Goal: Information Seeking & Learning: Learn about a topic

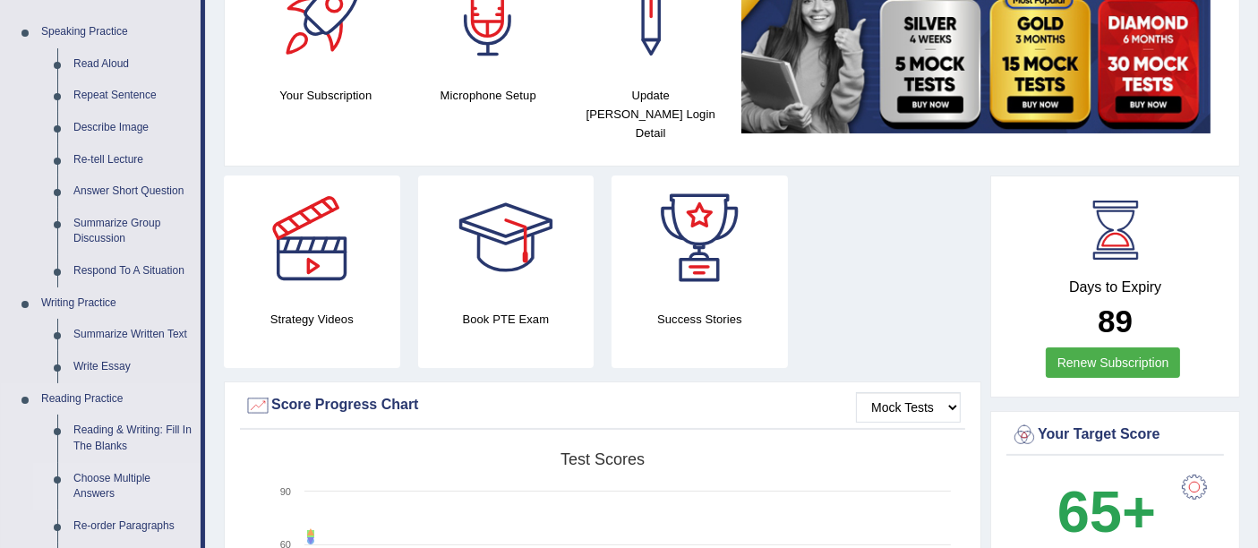
scroll to position [298, 0]
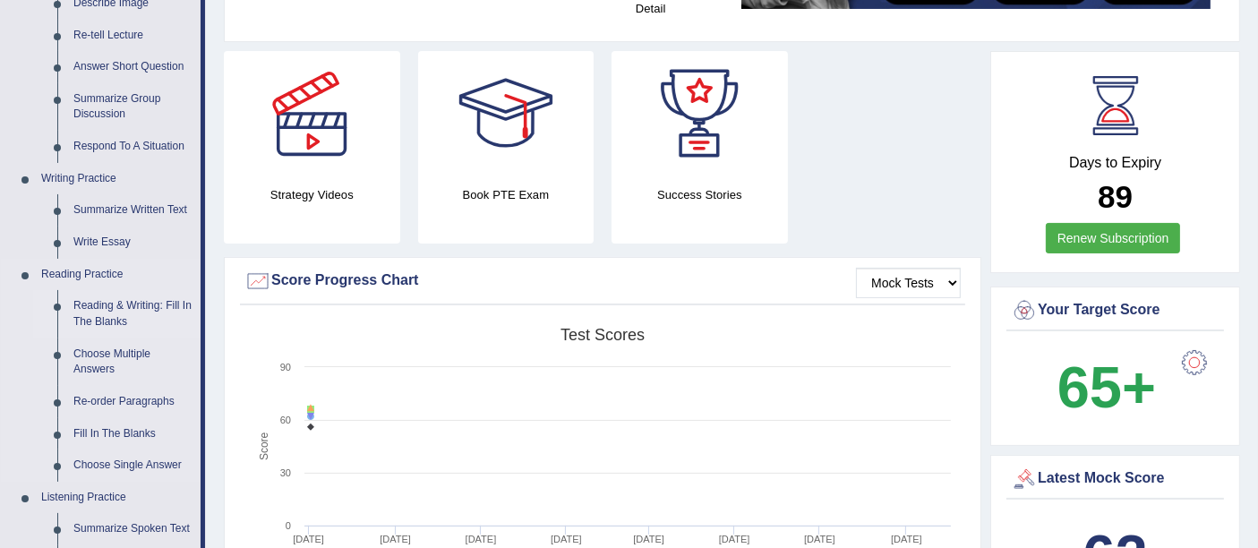
click at [108, 302] on link "Reading & Writing: Fill In The Blanks" at bounding box center [132, 313] width 135 height 47
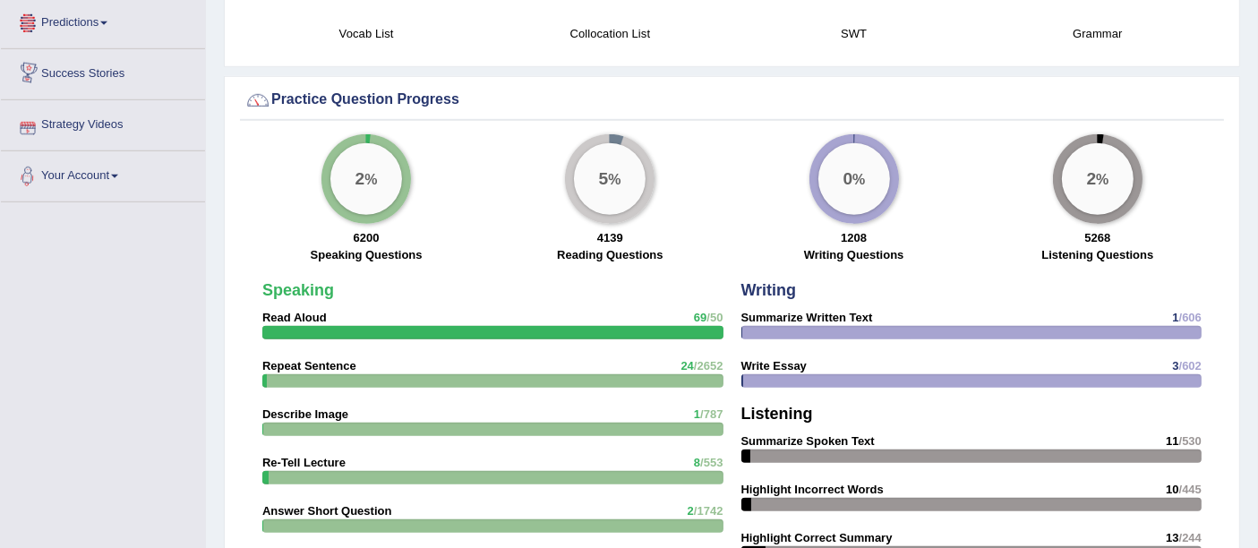
scroll to position [1254, 0]
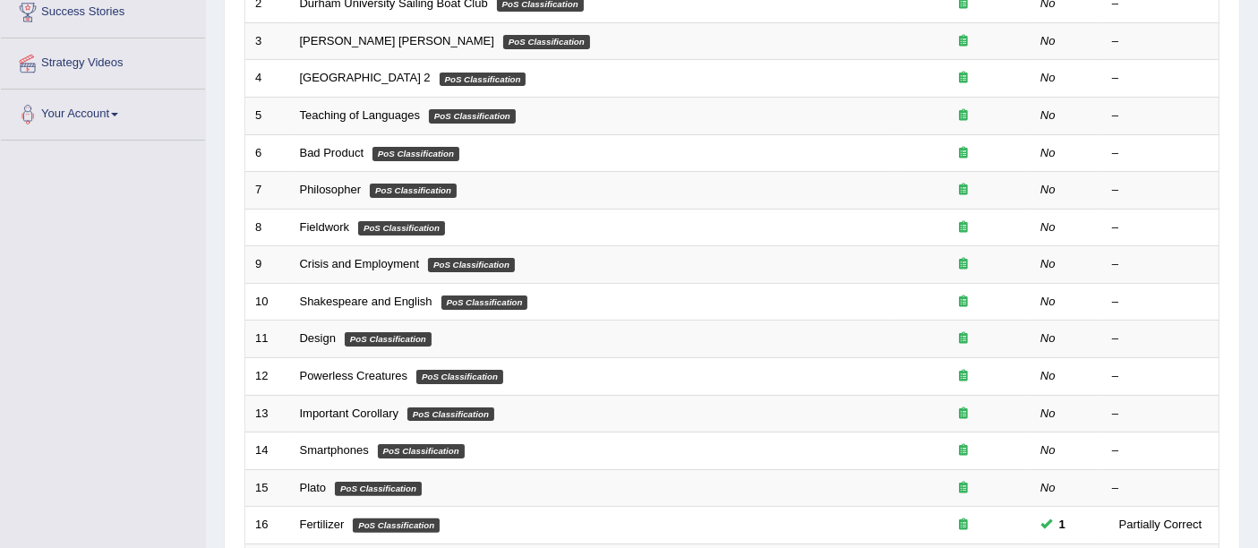
scroll to position [630, 0]
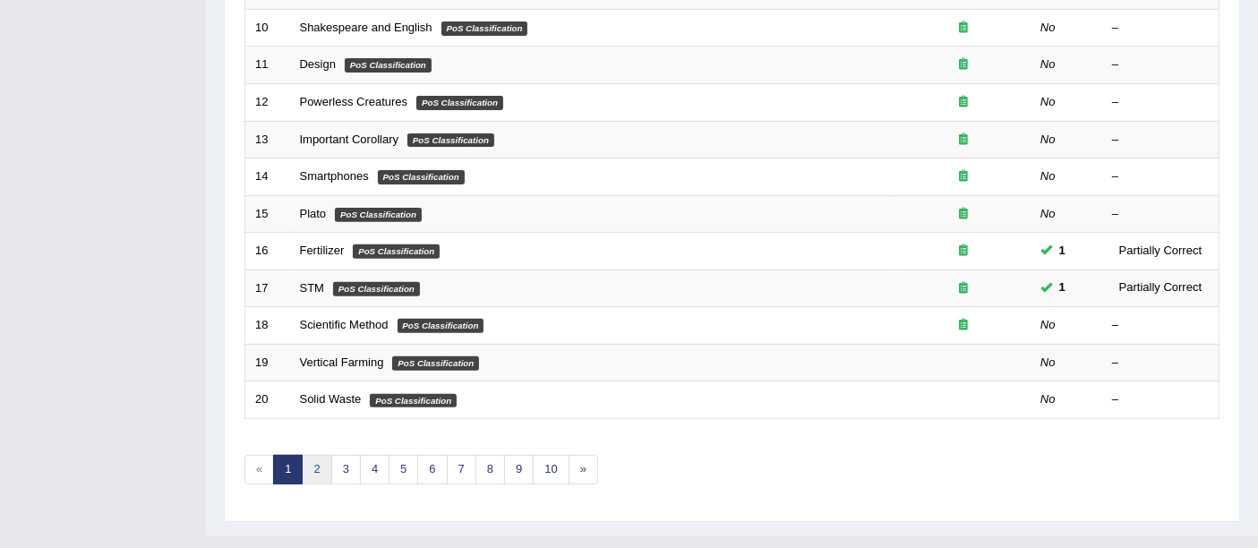
click at [312, 455] on link "2" at bounding box center [317, 470] width 30 height 30
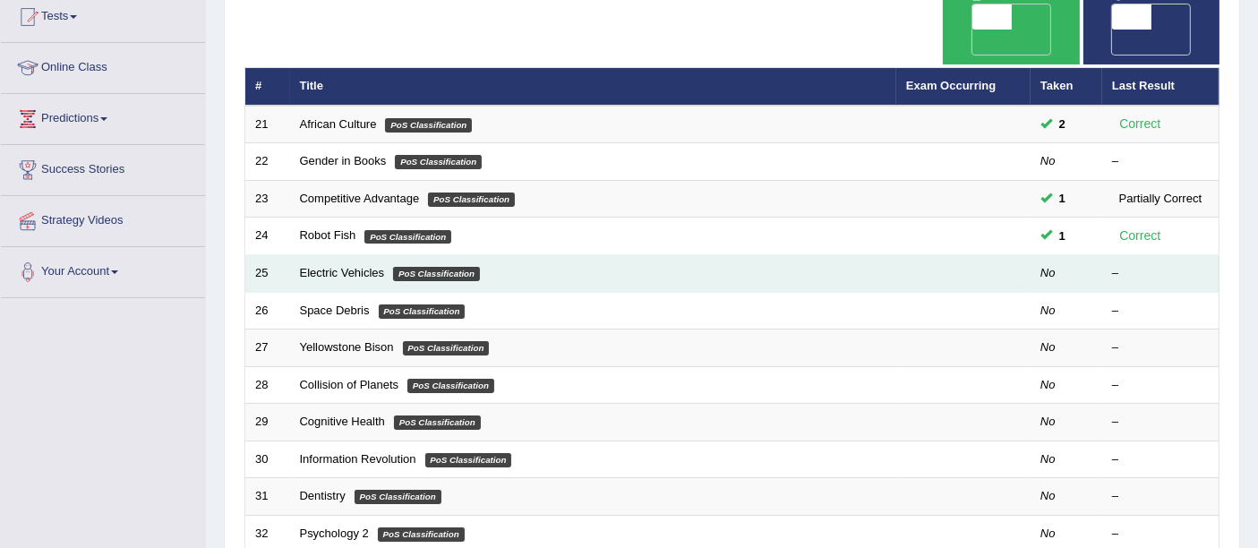
scroll to position [99, 0]
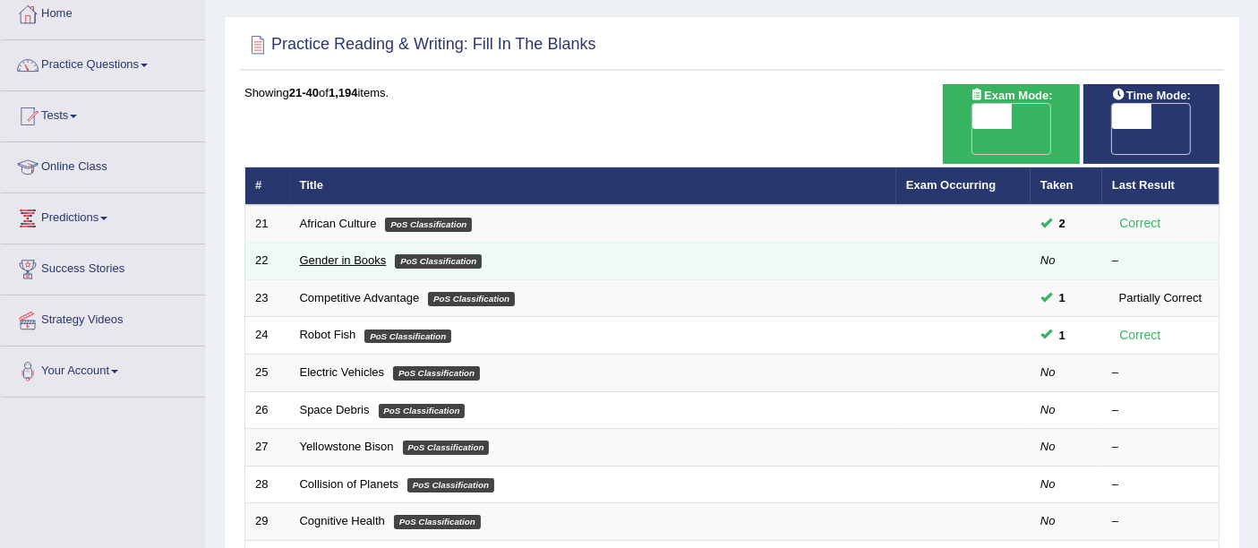
click at [341, 253] on link "Gender in Books" at bounding box center [343, 259] width 87 height 13
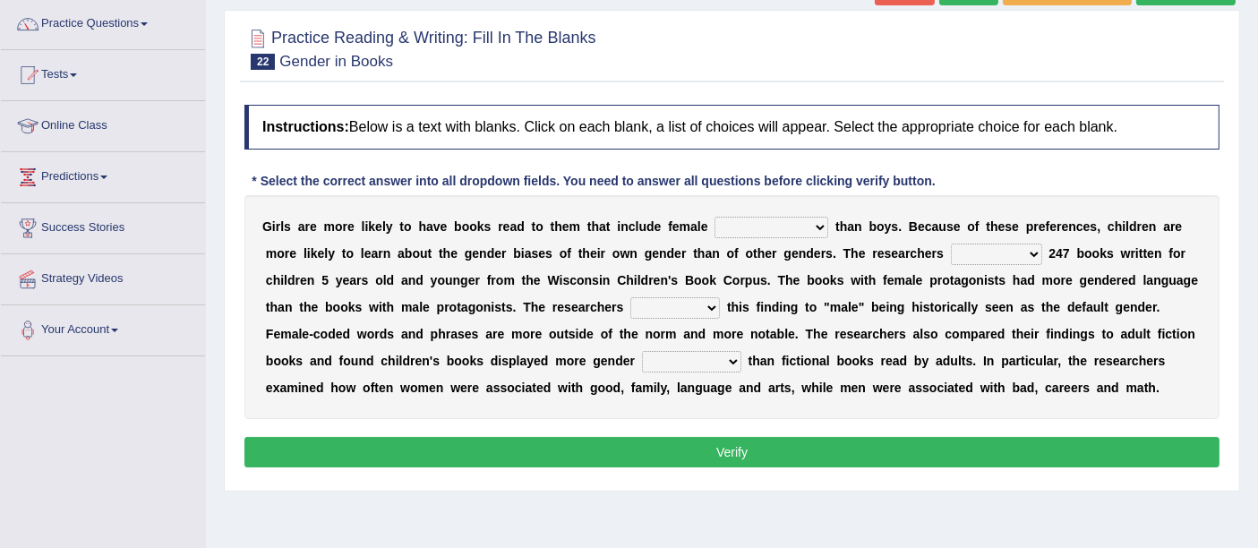
scroll to position [99, 0]
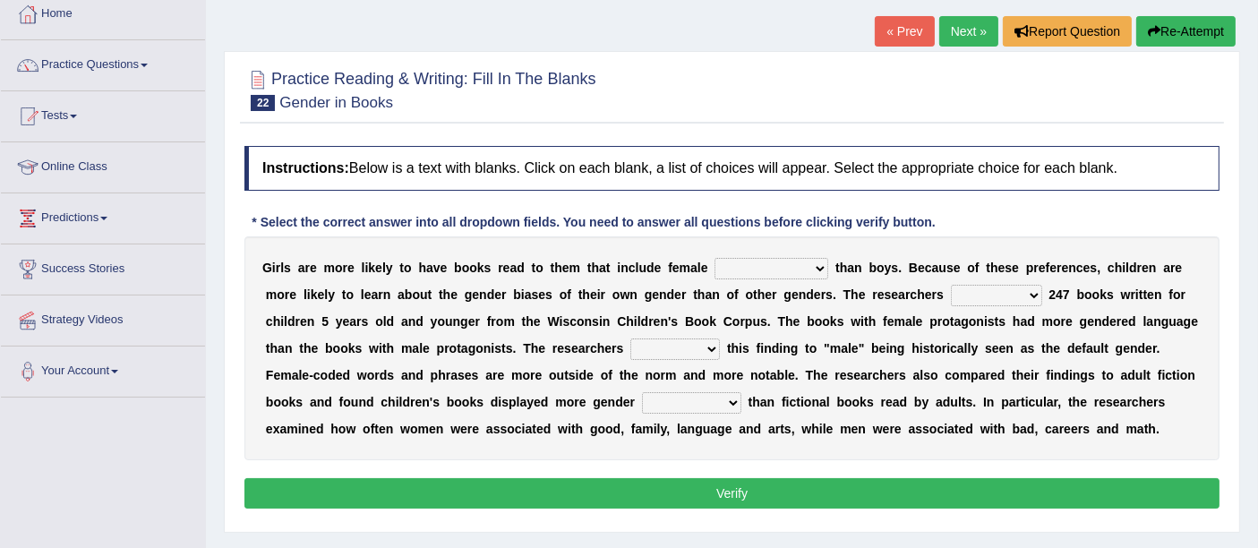
click at [792, 263] on select "protagonists cosmogonists agonists expressionists" at bounding box center [771, 268] width 114 height 21
select select "expressionists"
click at [714, 258] on select "protagonists cosmogonists agonists expressionists" at bounding box center [771, 268] width 114 height 21
click at [1000, 295] on select "hydrolyzed paralyzed catalyzed analyzed" at bounding box center [996, 295] width 91 height 21
select select "analyzed"
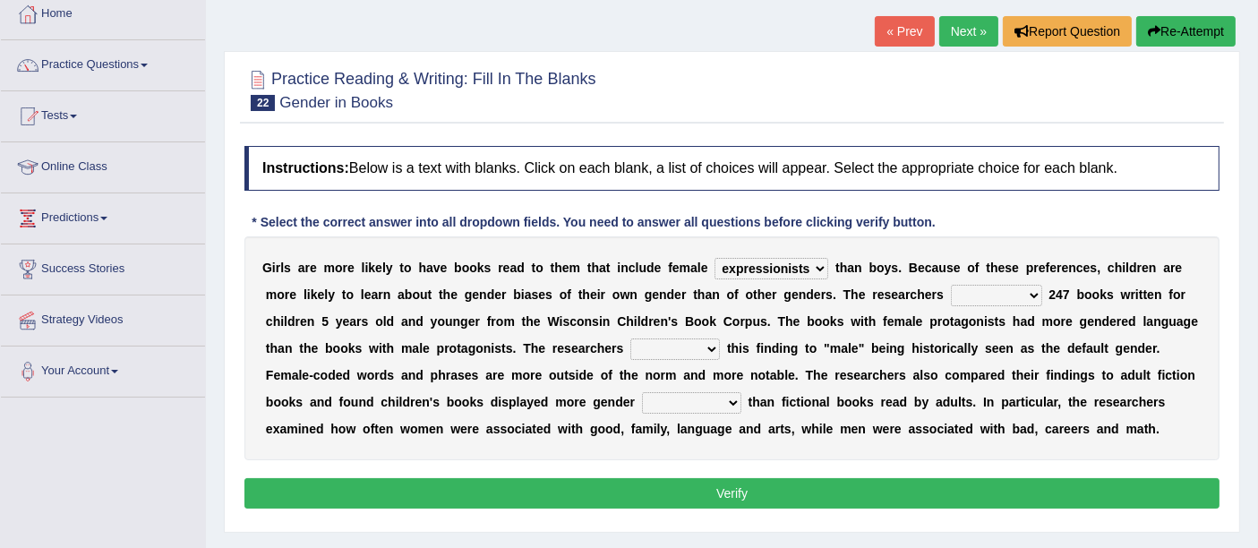
click at [951, 285] on select "hydrolyzed paralyzed catalyzed analyzed" at bounding box center [996, 295] width 91 height 21
click at [683, 329] on div "G i r l s a r e m o r e l i k e l y t o h a v e b o o k s r e a d t o t h e m t…" at bounding box center [731, 348] width 975 height 224
click at [682, 343] on select "contribute tribute distribute attribute" at bounding box center [675, 348] width 90 height 21
select select "distribute"
click at [630, 338] on select "contribute tribute distribute attribute" at bounding box center [675, 348] width 90 height 21
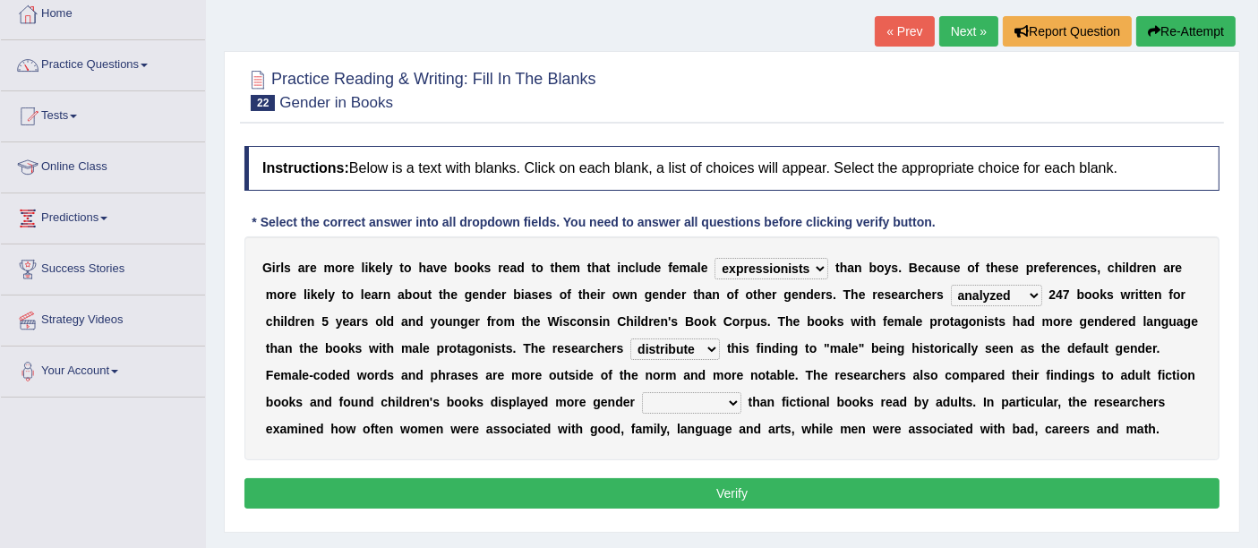
click at [699, 400] on select "stereotypes teletypes prototypes electrotypes" at bounding box center [691, 402] width 99 height 21
click at [676, 328] on div "G i r l s a r e m o r e l i k e l y t o h a v e b o o k s r e a d t o t h e m t…" at bounding box center [731, 348] width 975 height 224
click at [706, 412] on div "G i r l s a r e m o r e l i k e l y t o h a v e b o o k s r e a d t o t h e m t…" at bounding box center [731, 348] width 975 height 224
click at [696, 388] on div "G i r l s a r e m o r e l i k e l y t o h a v e b o o k s r e a d t o t h e m t…" at bounding box center [731, 348] width 975 height 224
click at [699, 396] on select "stereotypes teletypes prototypes electrotypes" at bounding box center [691, 402] width 99 height 21
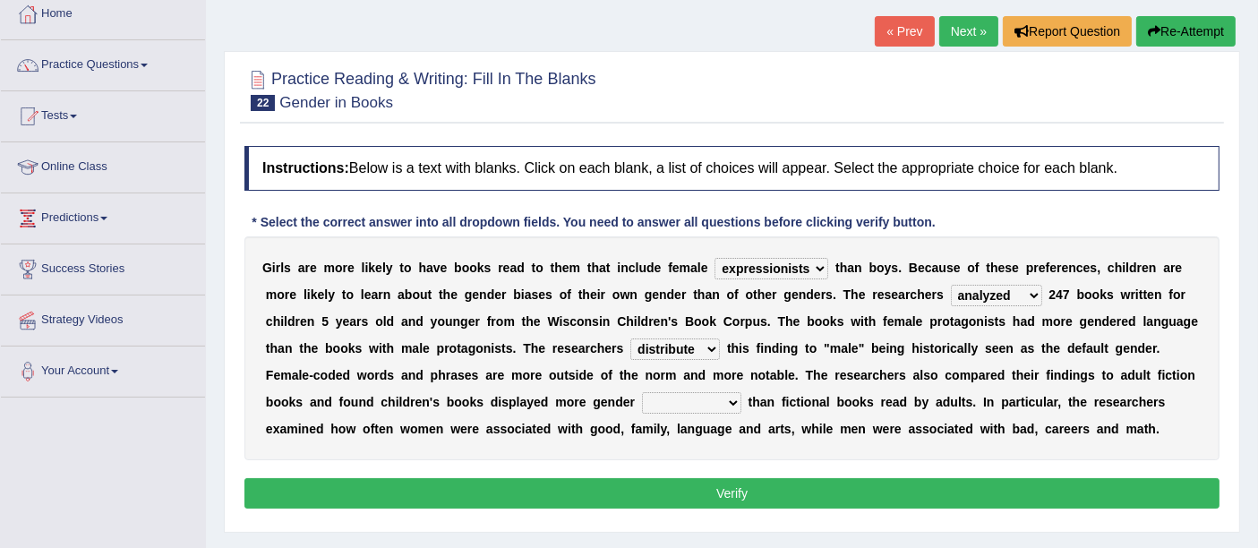
click at [642, 392] on select "stereotypes teletypes prototypes electrotypes" at bounding box center [691, 402] width 99 height 21
click at [694, 403] on select "stereotypes teletypes prototypes electrotypes" at bounding box center [691, 402] width 99 height 21
click at [642, 392] on select "stereotypes teletypes prototypes electrotypes" at bounding box center [691, 402] width 99 height 21
click at [690, 439] on div "G i r l s a r e m o r e l i k e l y t o h a v e b o o k s r e a d t o t h e m t…" at bounding box center [731, 348] width 975 height 224
click at [701, 406] on select "stereotypes teletypes prototypes electrotypes" at bounding box center [691, 402] width 99 height 21
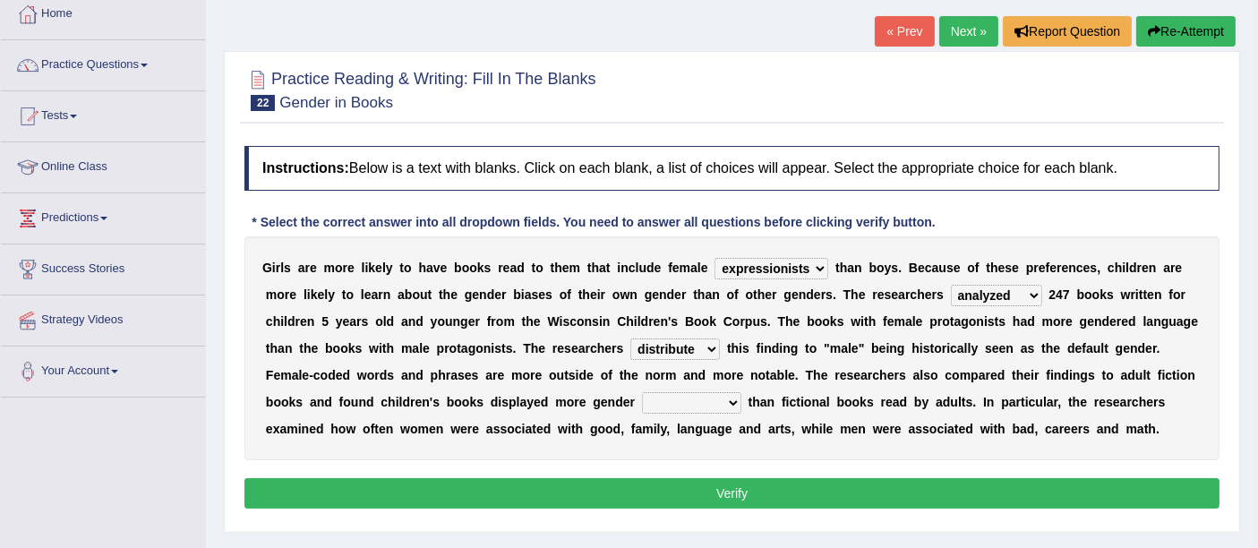
click at [642, 392] on select "stereotypes teletypes prototypes electrotypes" at bounding box center [691, 402] width 99 height 21
click at [696, 407] on select "stereotypes teletypes prototypes electrotypes" at bounding box center [691, 402] width 99 height 21
select select "stereotypes"
click at [642, 392] on select "stereotypes teletypes prototypes electrotypes" at bounding box center [691, 402] width 99 height 21
click at [772, 478] on button "Verify" at bounding box center [731, 493] width 975 height 30
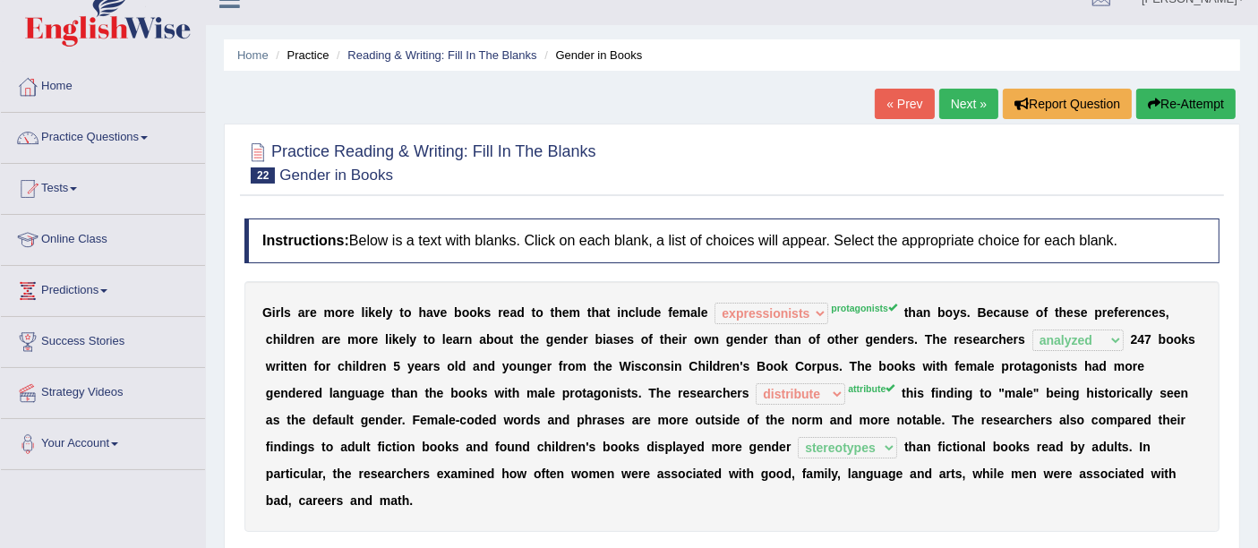
scroll to position [0, 0]
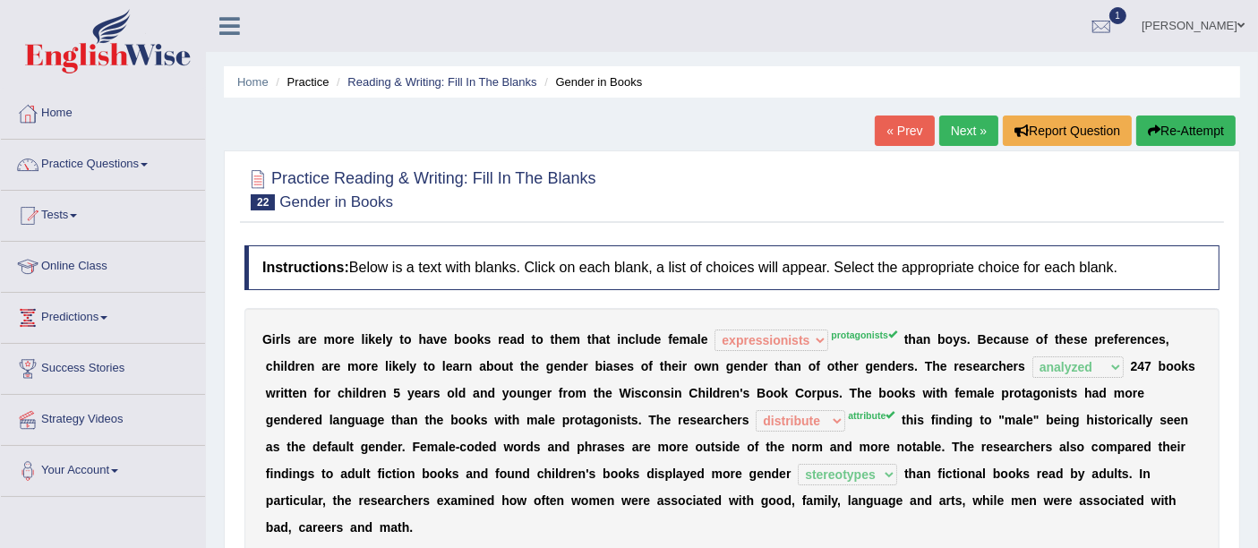
click at [960, 126] on link "Next »" at bounding box center [968, 130] width 59 height 30
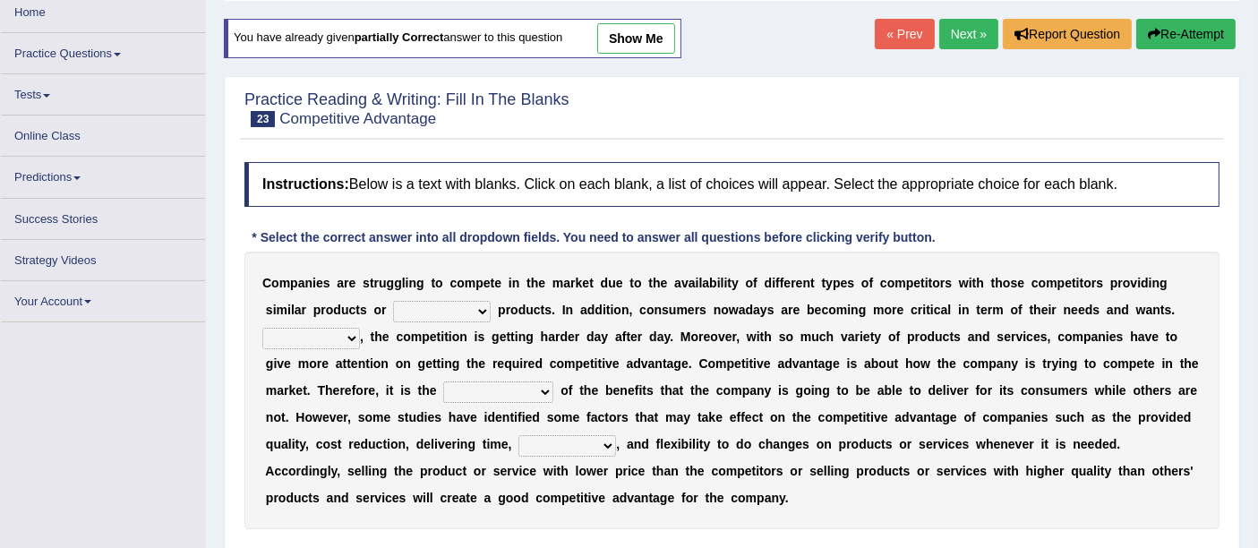
scroll to position [99, 0]
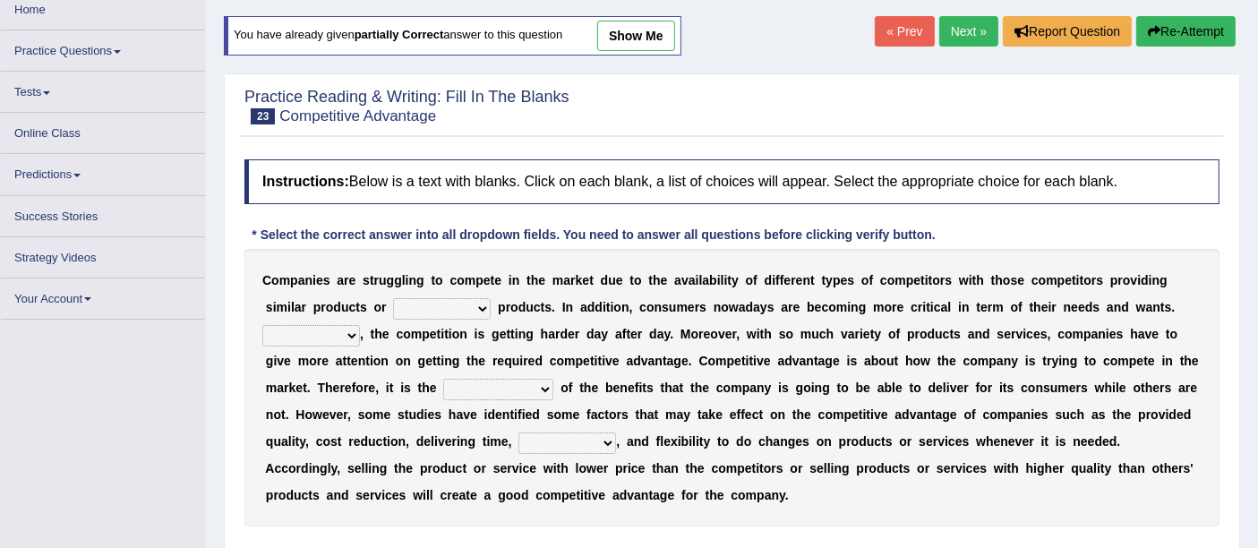
click at [657, 25] on link "show me" at bounding box center [636, 36] width 78 height 30
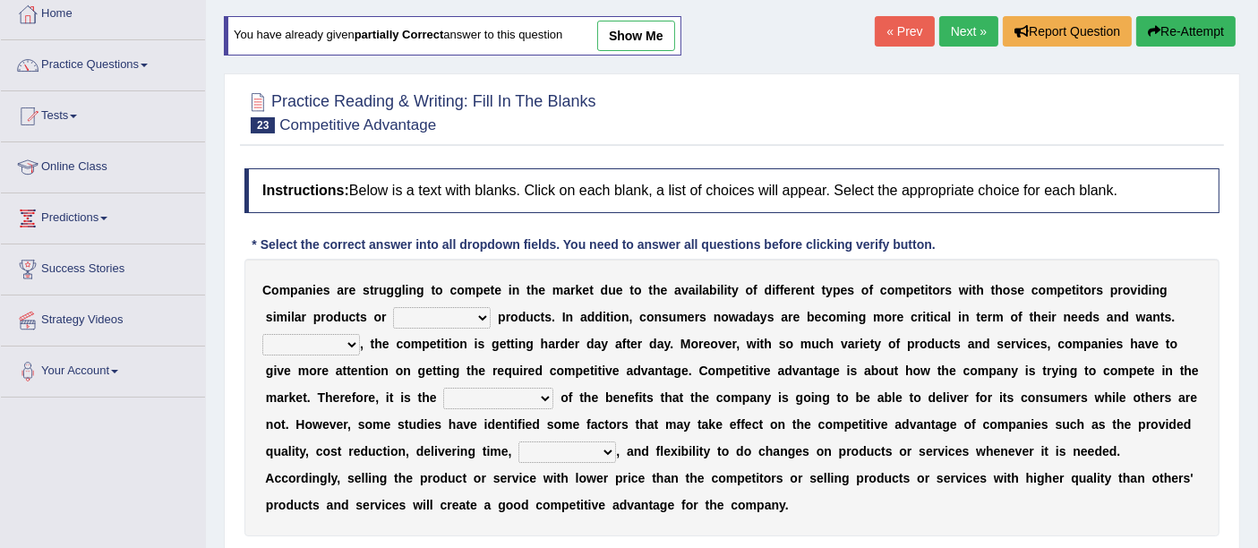
click at [657, 44] on link "show me" at bounding box center [636, 36] width 78 height 30
select select "substitution"
select select "However"
select select "determination"
select select "innovation"
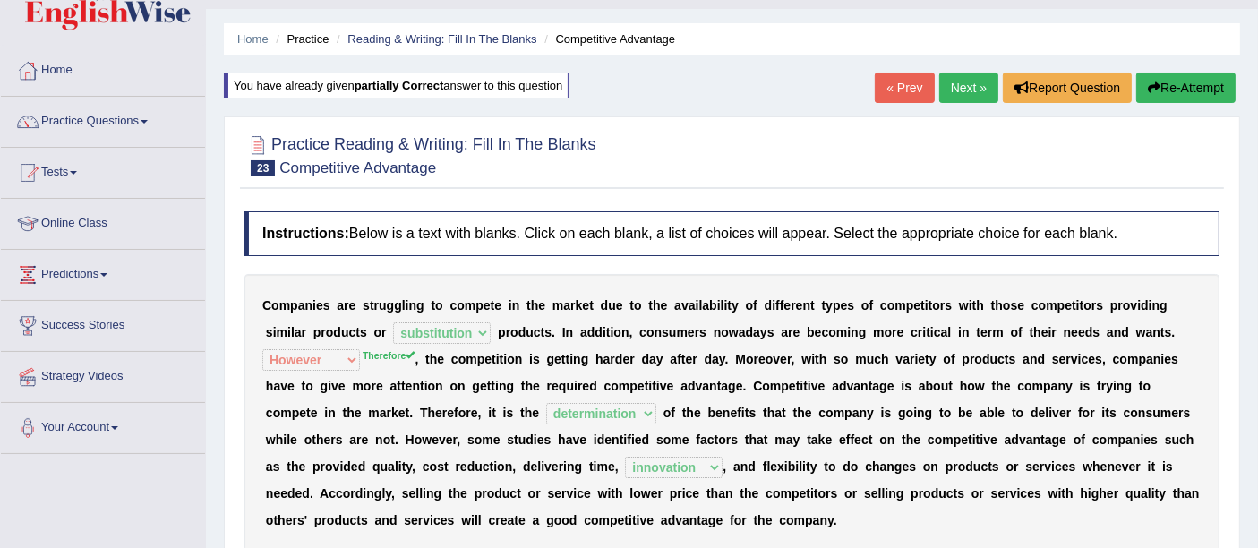
scroll to position [0, 0]
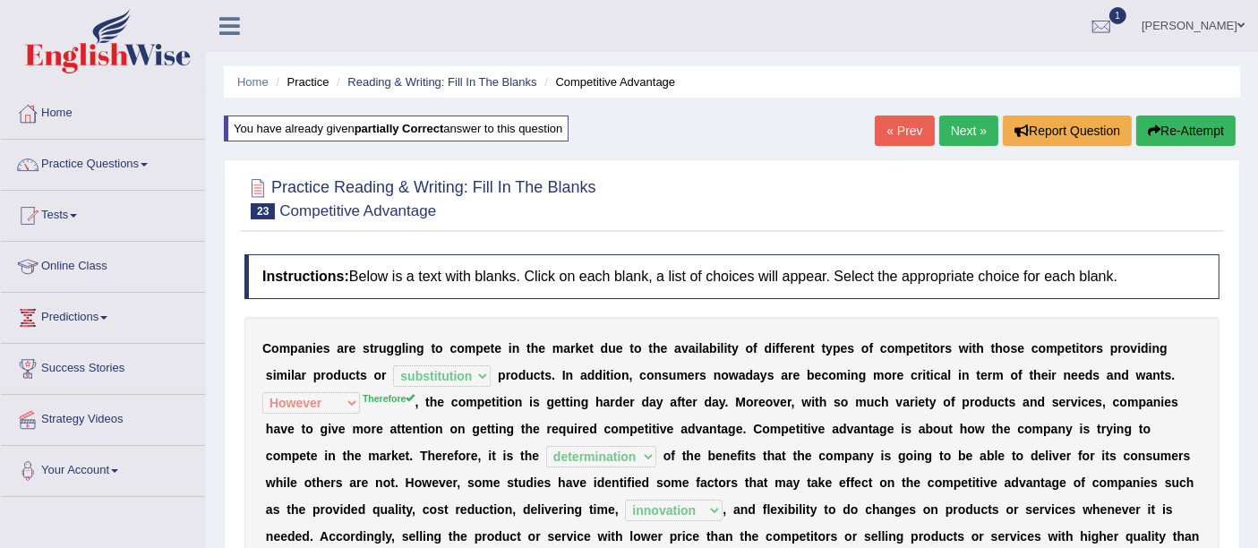
click at [443, 72] on ul "Home Practice Reading & Writing: Fill In The Blanks Competitive Advantage" at bounding box center [732, 81] width 1016 height 31
click at [442, 77] on link "Reading & Writing: Fill In The Blanks" at bounding box center [441, 81] width 189 height 13
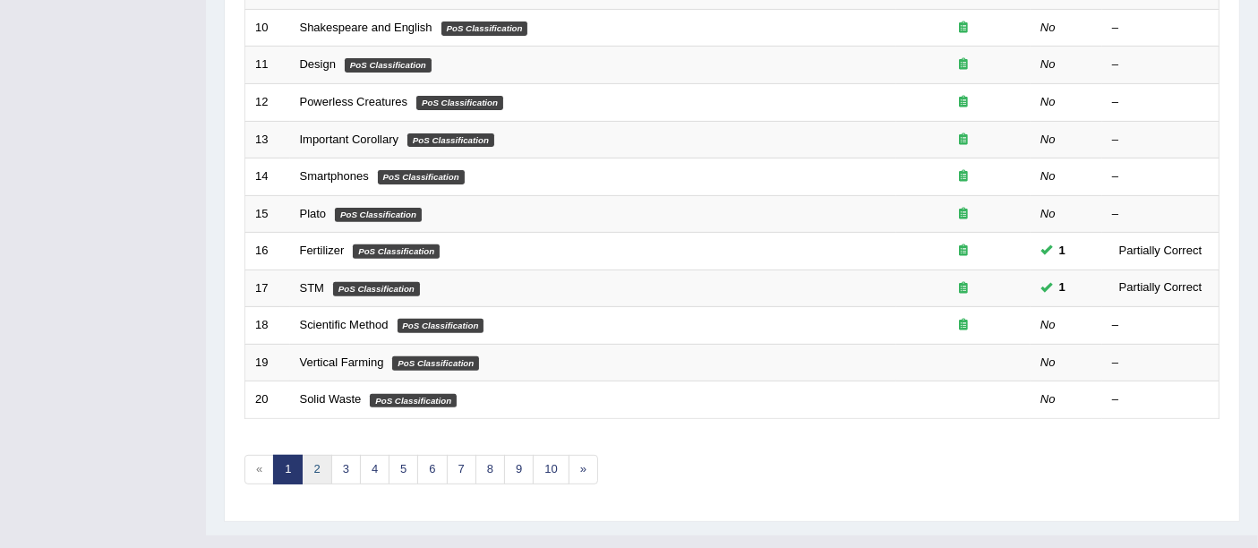
click at [311, 455] on link "2" at bounding box center [317, 470] width 30 height 30
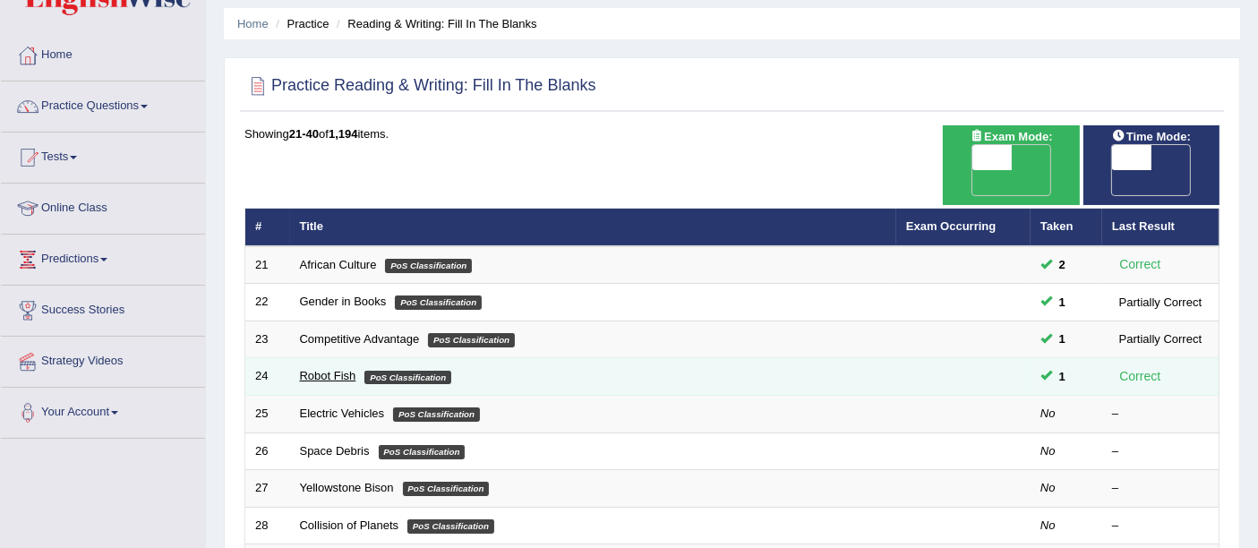
scroll to position [99, 0]
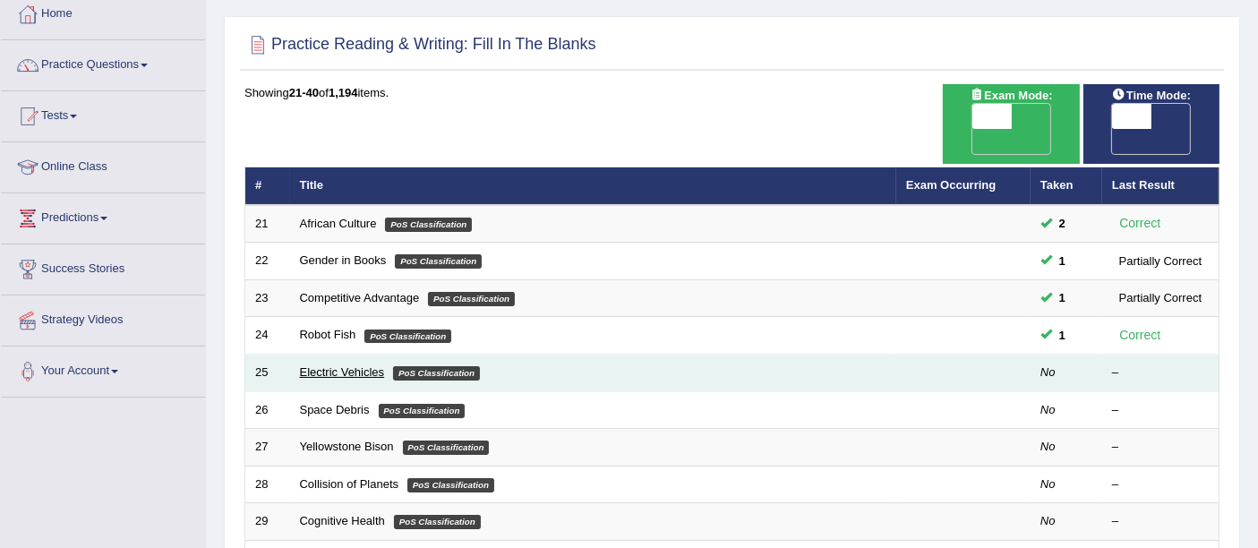
click at [337, 365] on link "Electric Vehicles" at bounding box center [342, 371] width 85 height 13
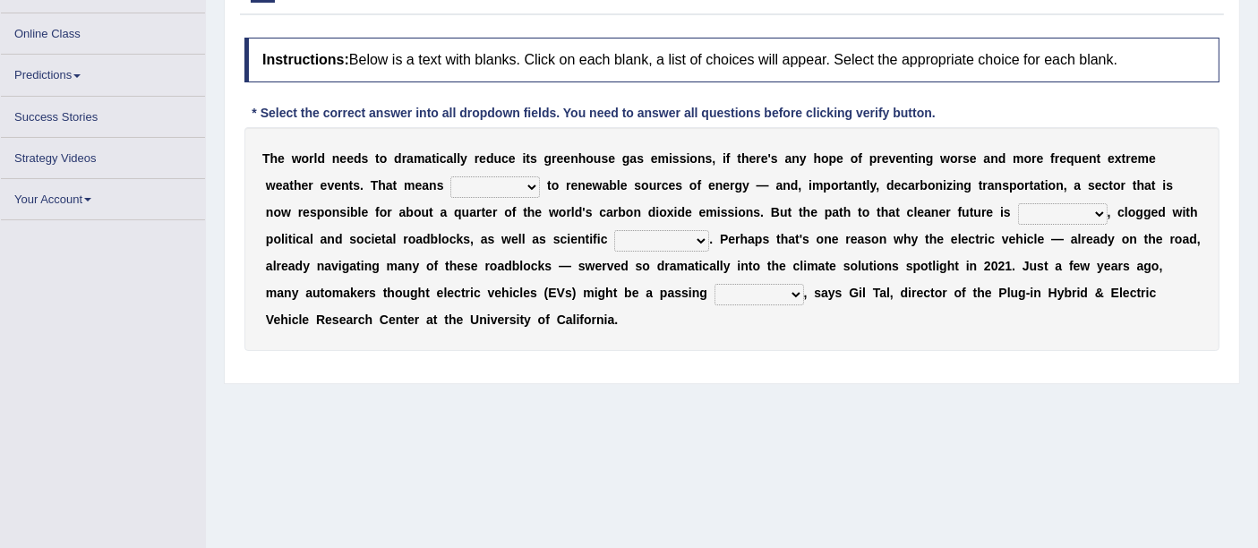
click at [514, 184] on select "grafting drafting crafting shifting" at bounding box center [495, 186] width 90 height 21
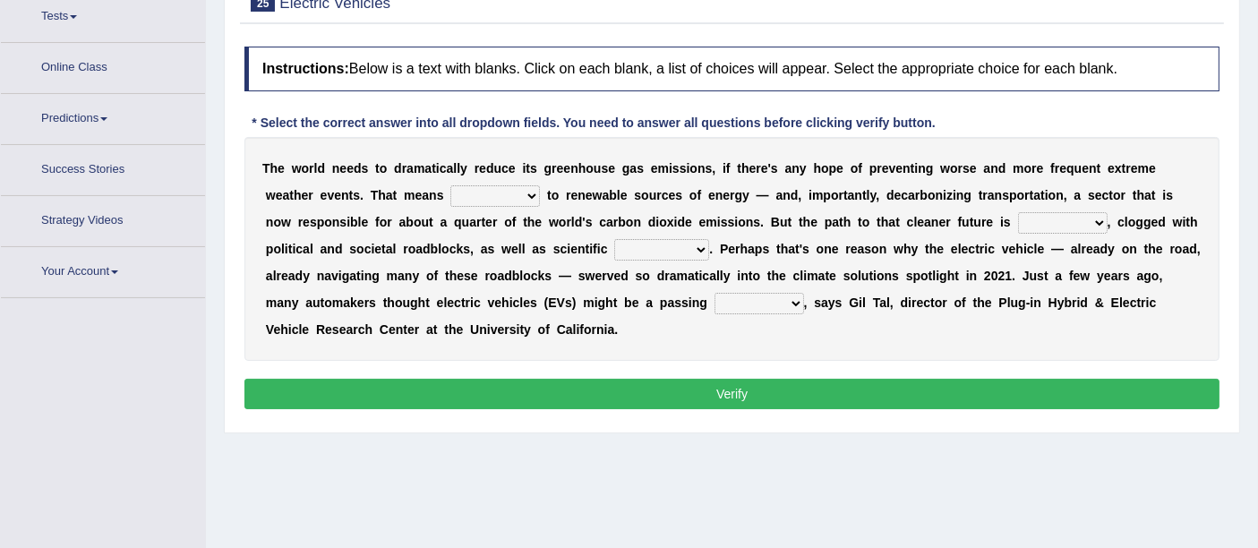
scroll to position [218, 0]
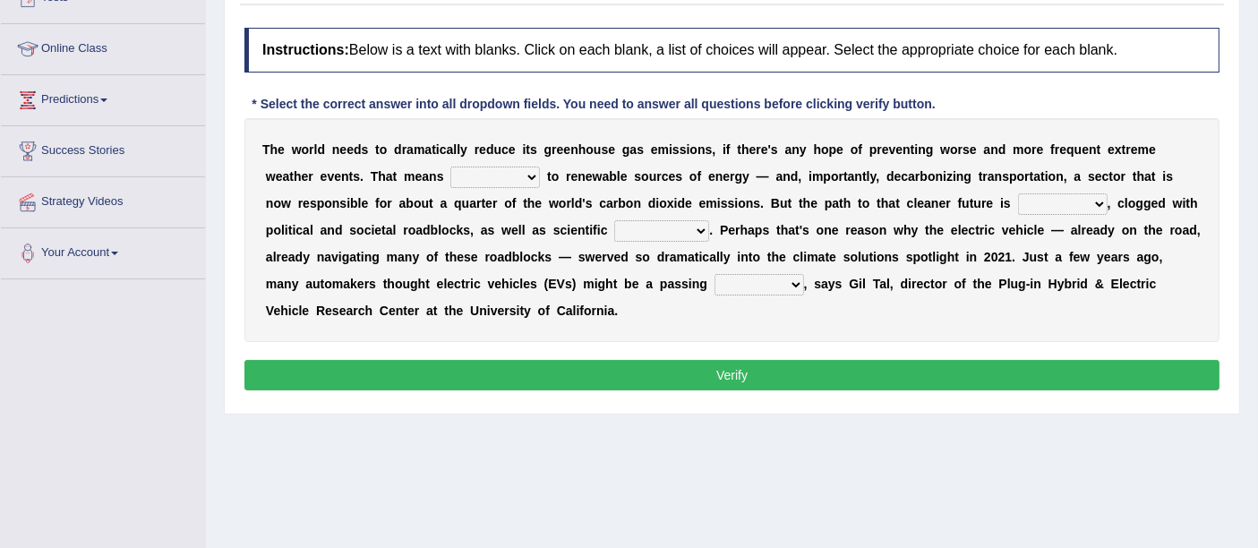
click at [1079, 199] on select "daunting daunted daunt dauntless" at bounding box center [1063, 203] width 90 height 21
select select "daunting"
click at [1018, 193] on select "daunting daunted daunt dauntless" at bounding box center [1063, 203] width 90 height 21
click at [1078, 188] on div "T h e w o r l d n e e d s t o d r a m a t i c a l l y r e d u c e i t s g r e e…" at bounding box center [731, 230] width 975 height 224
click at [693, 220] on select "spectacles obstacles tentacles receptacles" at bounding box center [661, 230] width 95 height 21
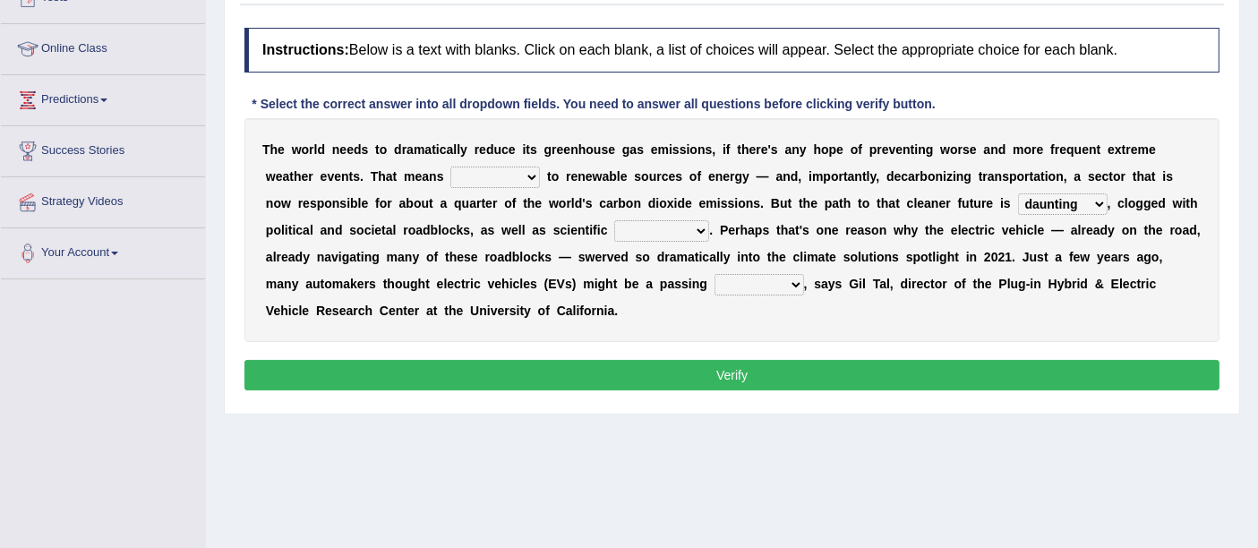
select select "obstacles"
click at [614, 220] on select "spectacles obstacles tentacles receptacles" at bounding box center [661, 230] width 95 height 21
click at [666, 226] on select "spectacles obstacles tentacles receptacles" at bounding box center [661, 230] width 95 height 21
click at [726, 285] on select "fad gad tad lad" at bounding box center [759, 284] width 90 height 21
click at [517, 173] on select "grafting drafting crafting shifting" at bounding box center [495, 177] width 90 height 21
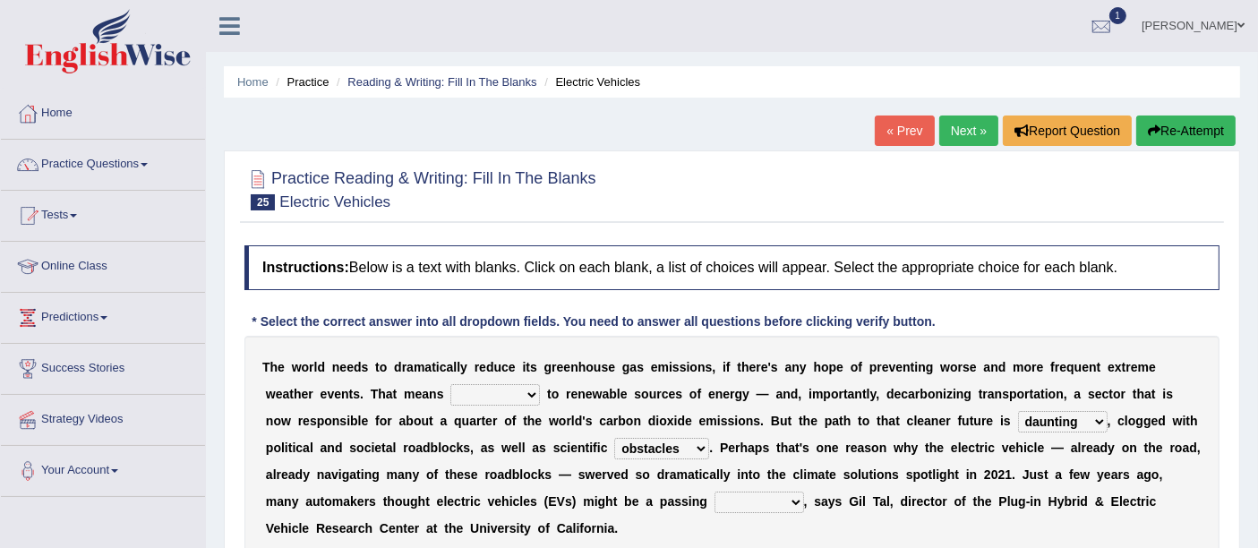
scroll to position [0, 0]
click at [478, 102] on div "Home Practice Reading & Writing: Fill In The Blanks Electric Vehicles « Prev Ne…" at bounding box center [732, 447] width 1052 height 895
click at [478, 81] on link "Reading & Writing: Fill In The Blanks" at bounding box center [441, 81] width 189 height 13
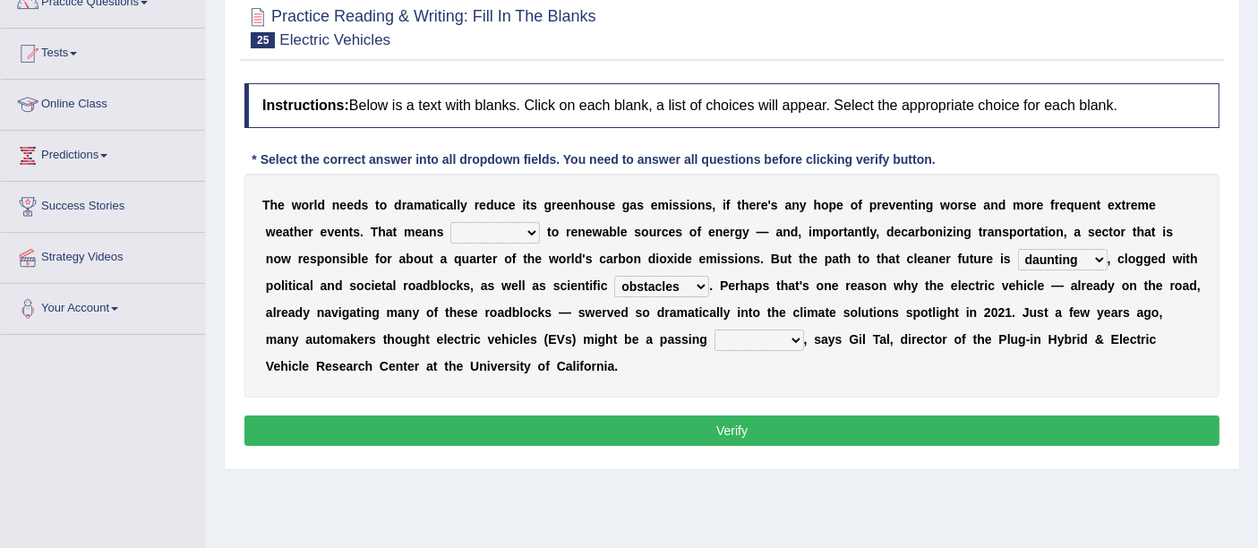
scroll to position [391, 0]
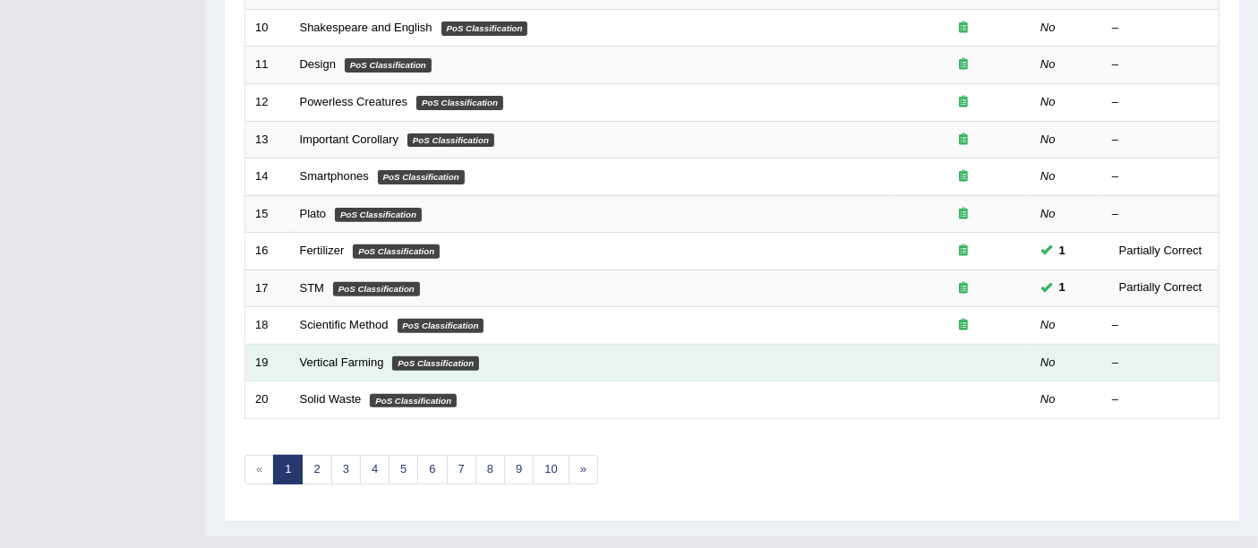
scroll to position [630, 0]
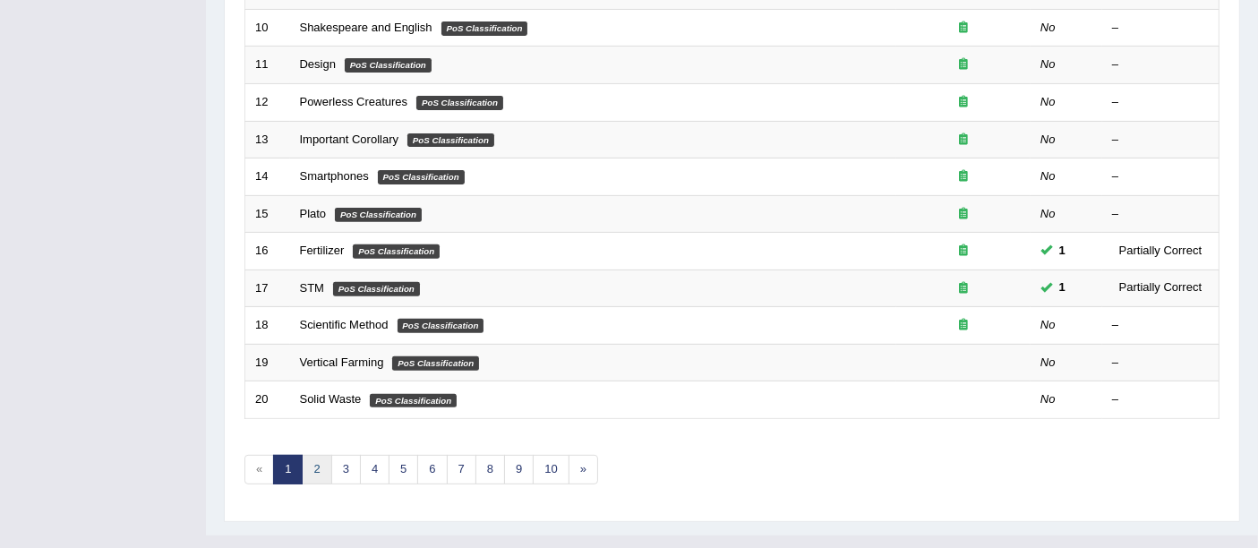
click at [320, 455] on link "2" at bounding box center [317, 470] width 30 height 30
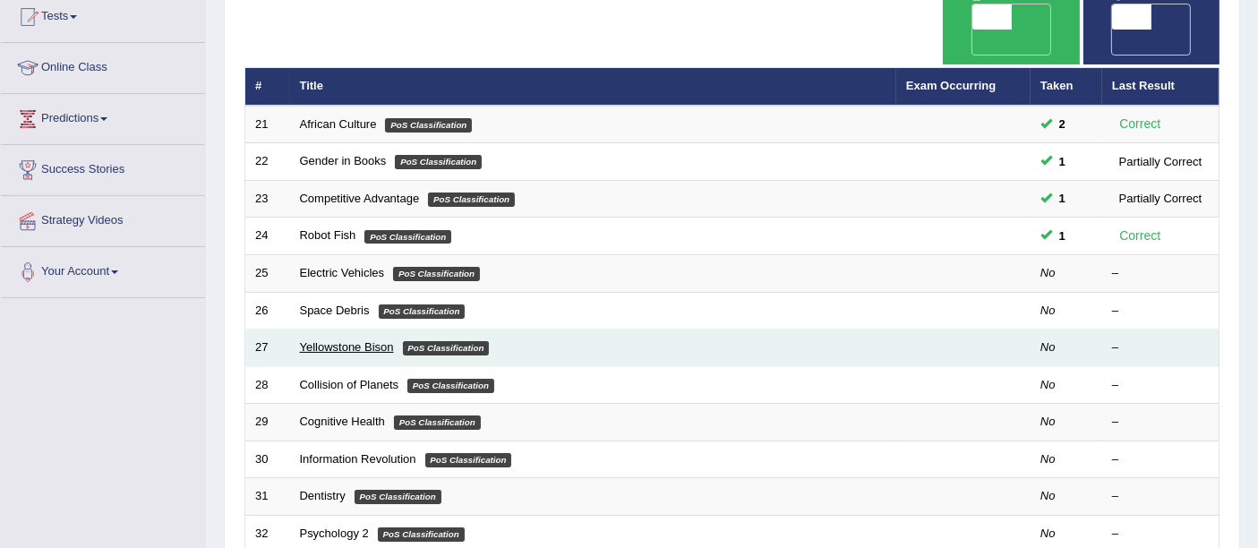
click at [368, 340] on link "Yellowstone Bison" at bounding box center [347, 346] width 94 height 13
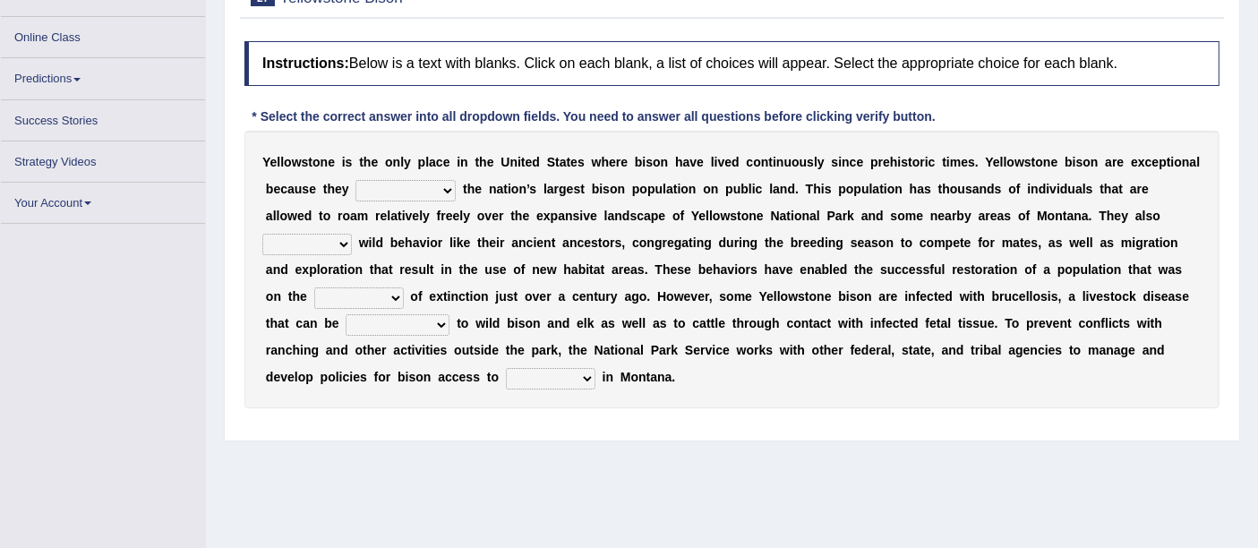
scroll to position [199, 0]
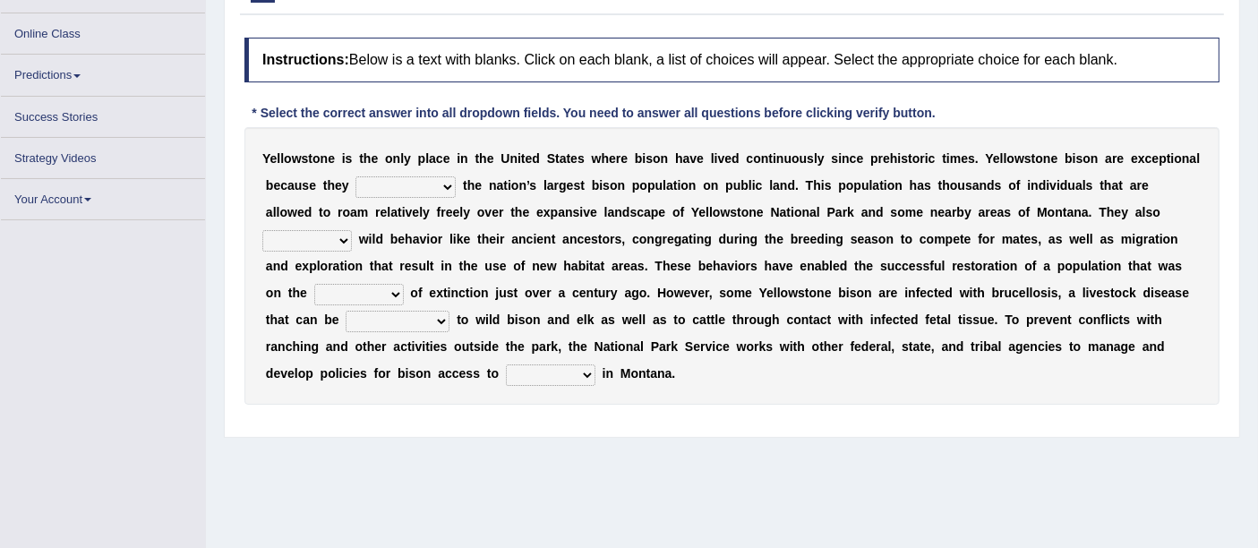
click at [423, 179] on select "congregate comprise consist compromise" at bounding box center [405, 186] width 100 height 21
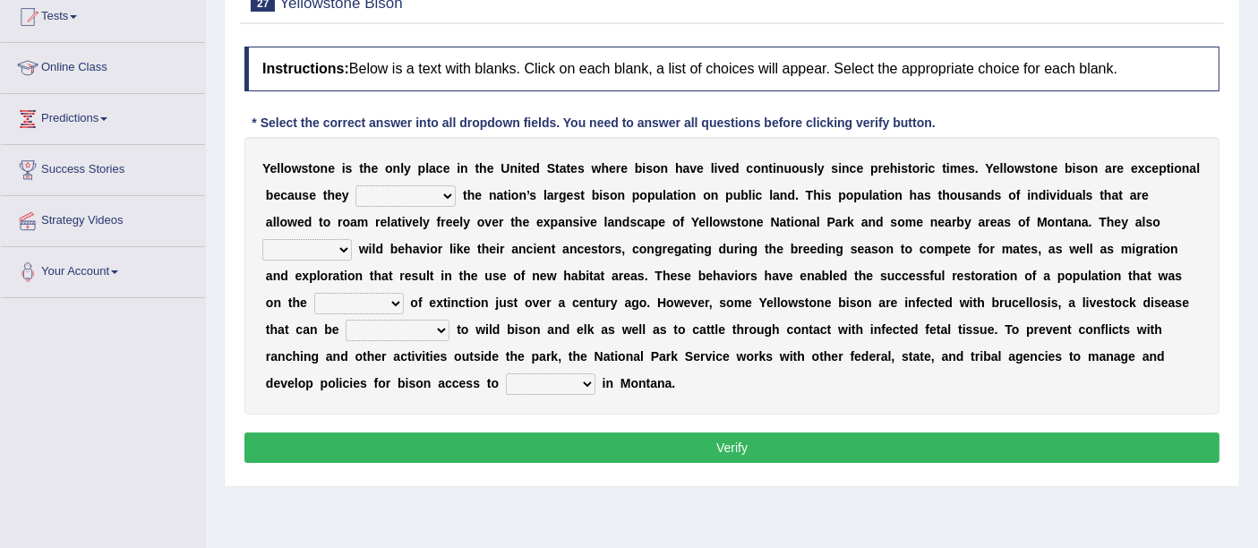
scroll to position [218, 0]
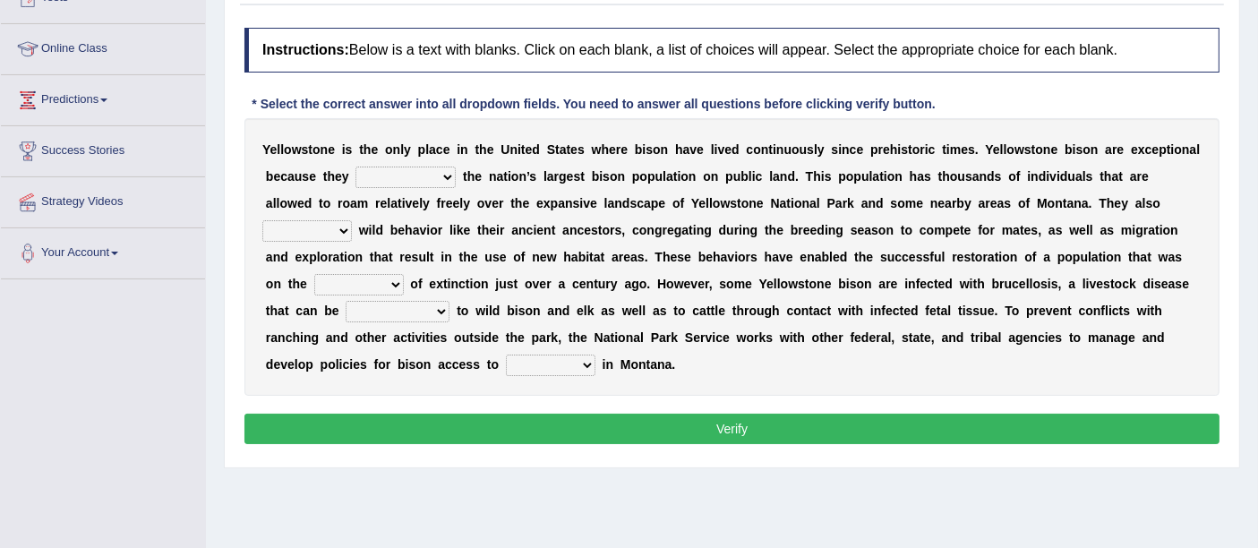
select select "compromise"
click at [355, 167] on select "congregate comprise consist compromise" at bounding box center [405, 177] width 100 height 21
click at [302, 235] on select "exhibit disregard resist encourage" at bounding box center [307, 230] width 90 height 21
select select "disregard"
click at [262, 220] on select "exhibit disregard resist encourage" at bounding box center [307, 230] width 90 height 21
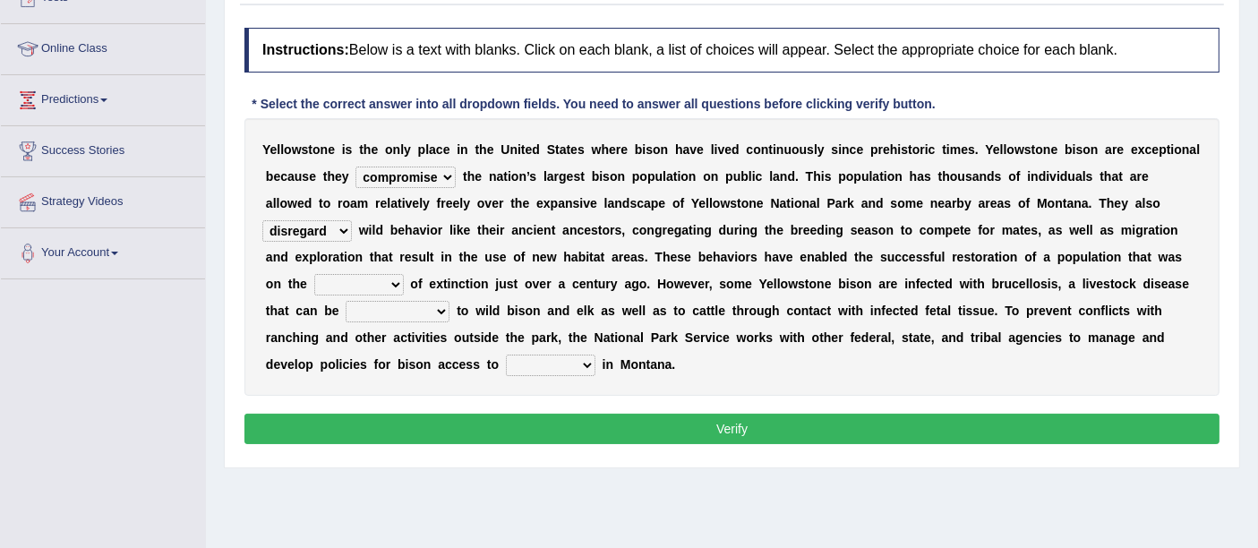
click at [372, 278] on select "brine brink danger brindle" at bounding box center [359, 284] width 90 height 21
select select "danger"
click at [314, 274] on select "brine brink danger brindle" at bounding box center [359, 284] width 90 height 21
click at [418, 294] on div "Y e l l o w s t o n e i s t h e o n l y p l a c e i n t h e U n i t e d S t a t…" at bounding box center [731, 257] width 975 height 278
click at [426, 312] on select "transplanted transported transgressed transmitted" at bounding box center [398, 311] width 104 height 21
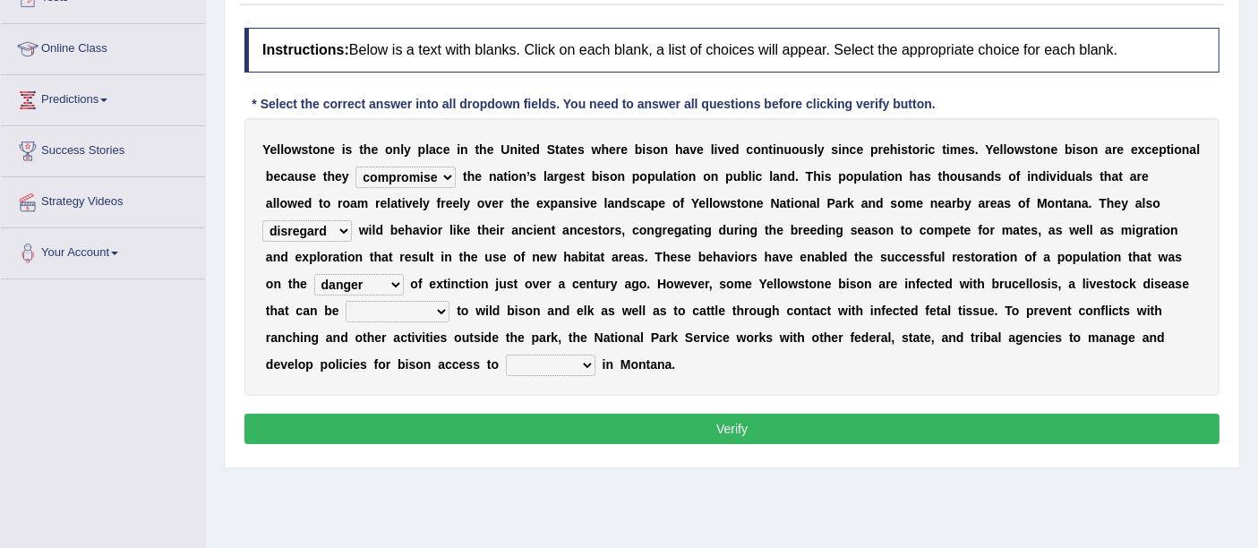
select select "transmitted"
click at [346, 301] on select "transplanted transported transgressed transmitted" at bounding box center [398, 311] width 104 height 21
click at [543, 362] on select "habitat habitat habitant food" at bounding box center [551, 364] width 90 height 21
select select "habitat"
click at [506, 354] on select "habitat habitat habitant food" at bounding box center [551, 364] width 90 height 21
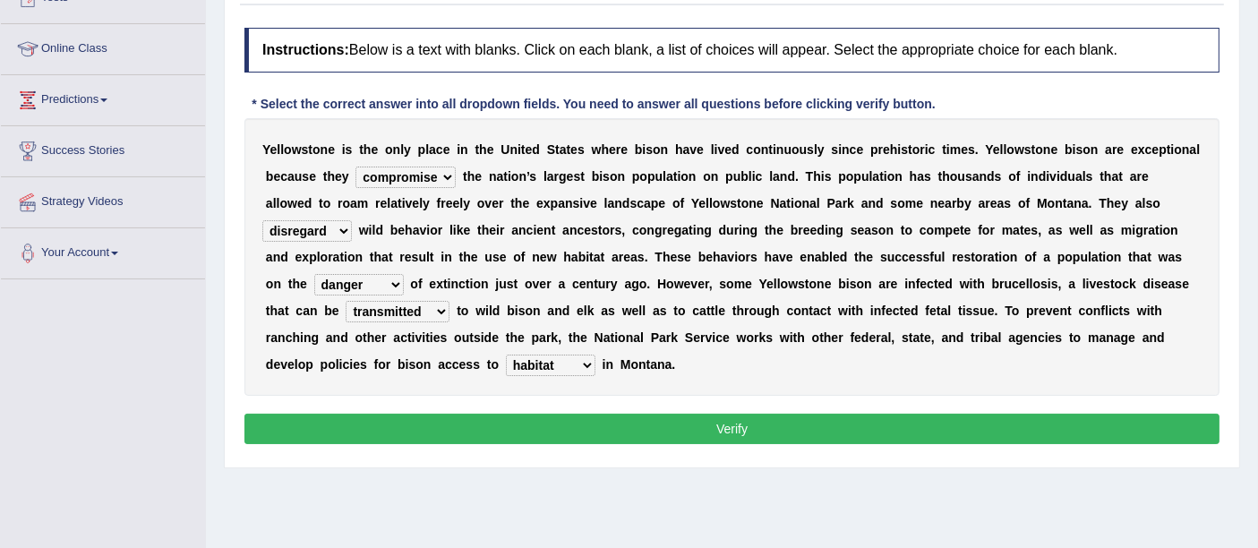
click at [647, 428] on button "Verify" at bounding box center [731, 429] width 975 height 30
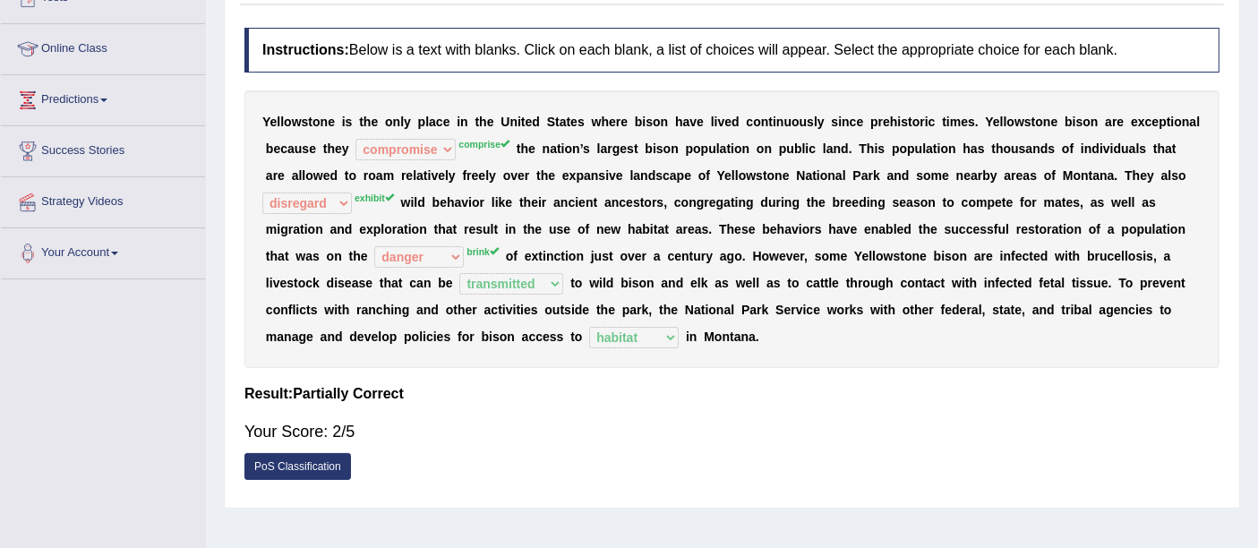
scroll to position [0, 0]
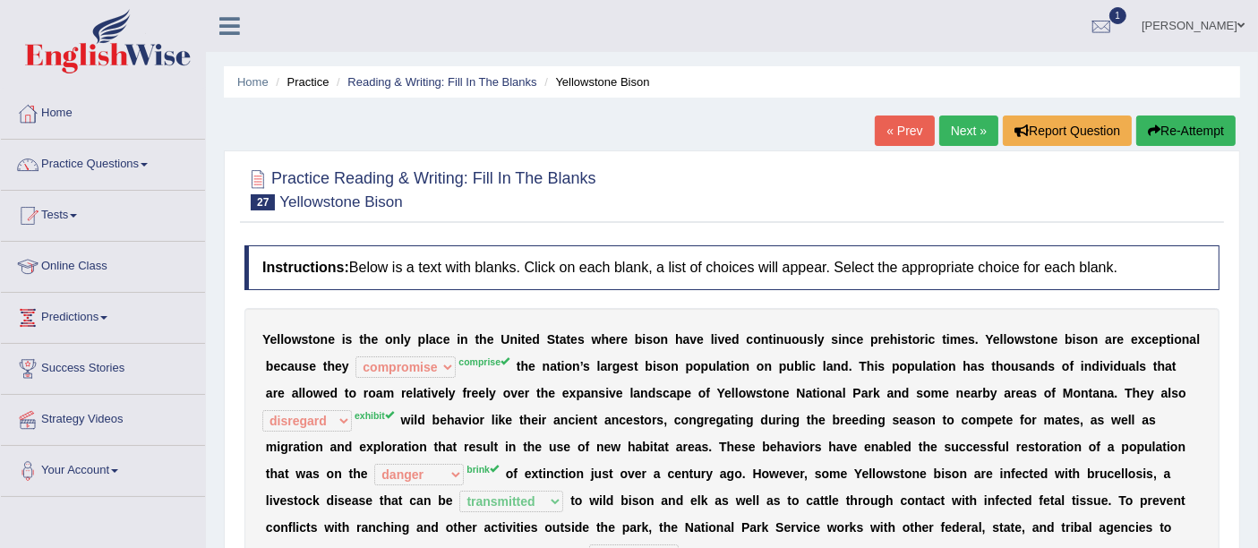
click at [969, 128] on link "Next »" at bounding box center [968, 130] width 59 height 30
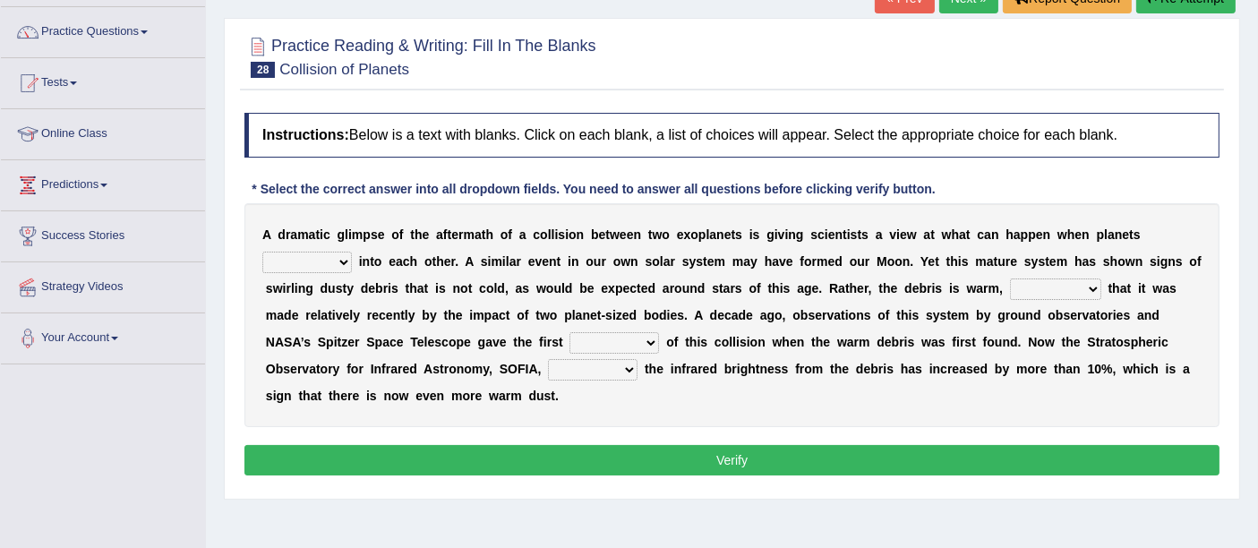
scroll to position [199, 0]
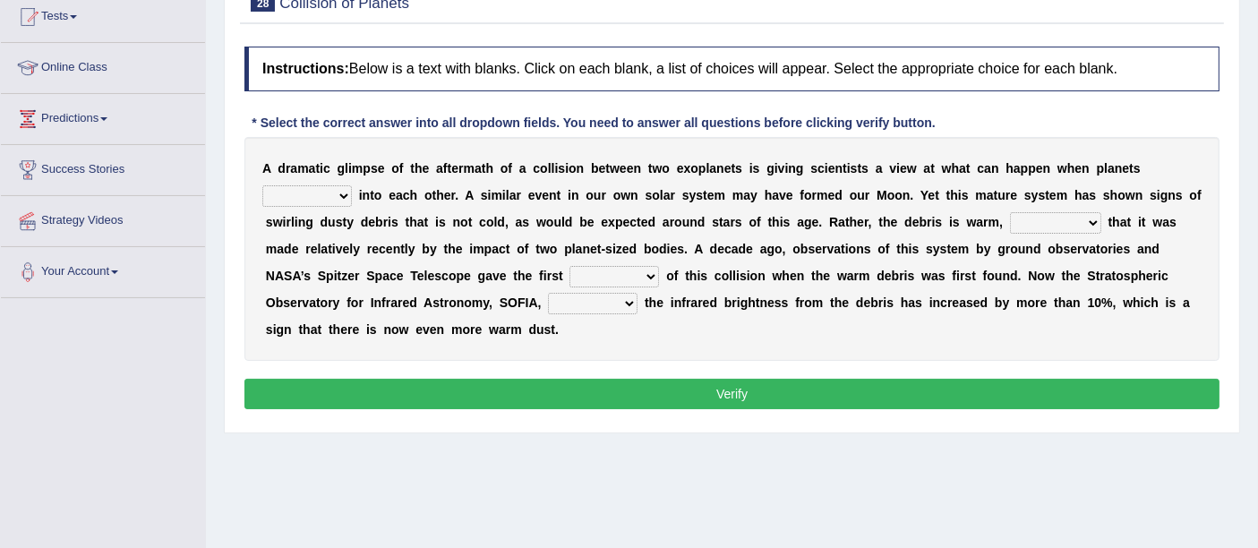
click at [337, 193] on select "crash explore roam implode" at bounding box center [307, 195] width 90 height 21
select select "crash"
click at [262, 185] on select "crash explore roam implode" at bounding box center [307, 195] width 90 height 21
click at [1042, 206] on div "A d r a m a t i c g l i m p s e o f t h e a f t e r m a t h o f a c o l l i s i…" at bounding box center [731, 249] width 975 height 224
click at [1040, 216] on select "reinforcing sentencing forging conducing" at bounding box center [1055, 222] width 91 height 21
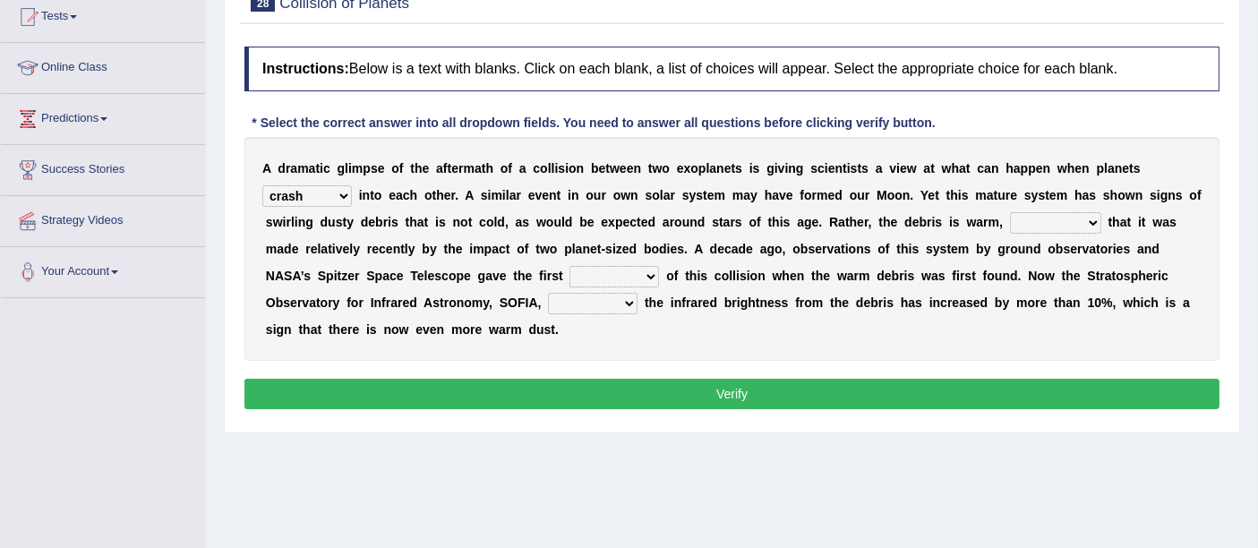
select select "conducing"
click at [1010, 212] on select "reinforcing sentencing forging conducing" at bounding box center [1055, 222] width 91 height 21
click at [619, 257] on div "A d r a m a t i c g l i m p s e o f t h e a f t e r m a t h o f a c o l l i s i…" at bounding box center [731, 249] width 975 height 224
click at [627, 269] on select "pints faints hints taints" at bounding box center [614, 276] width 90 height 21
select select "hints"
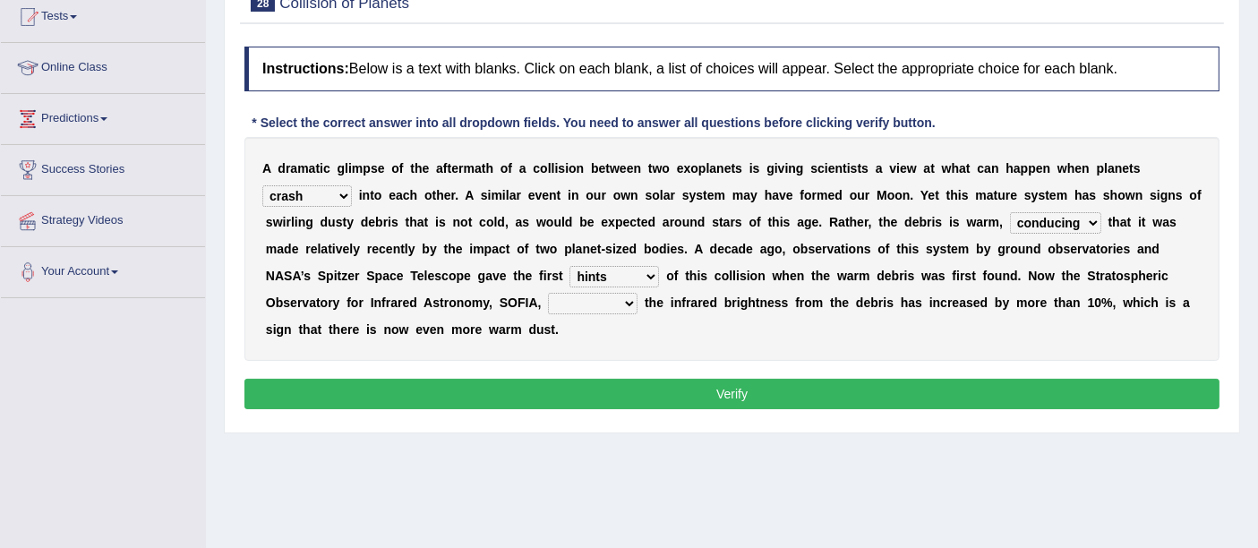
click at [569, 266] on select "pints faints hints taints" at bounding box center [614, 276] width 90 height 21
drag, startPoint x: 606, startPoint y: 292, endPoint x: 591, endPoint y: 305, distance: 20.3
click at [609, 295] on select "concealed revealed repealed unsealed" at bounding box center [593, 303] width 90 height 21
select select "revealed"
click at [548, 293] on select "concealed revealed repealed unsealed" at bounding box center [593, 303] width 90 height 21
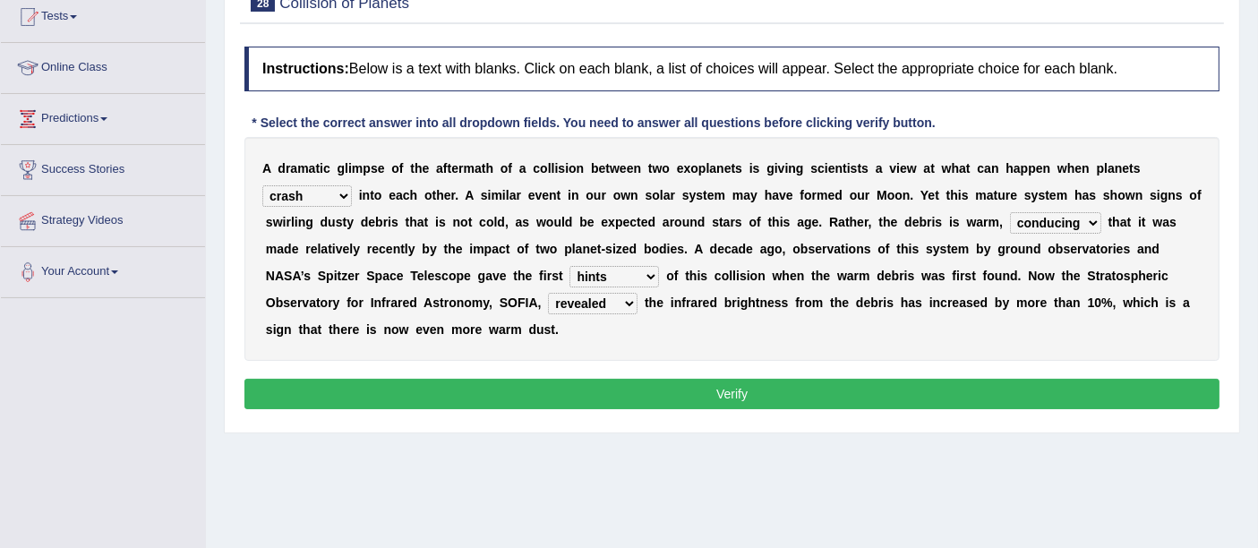
drag, startPoint x: 762, startPoint y: 418, endPoint x: 743, endPoint y: 400, distance: 26.0
click at [763, 418] on div "Instructions: Below is a text with blanks. Click on each blank, a list of choic…" at bounding box center [732, 231] width 984 height 386
click at [734, 392] on button "Verify" at bounding box center [731, 394] width 975 height 30
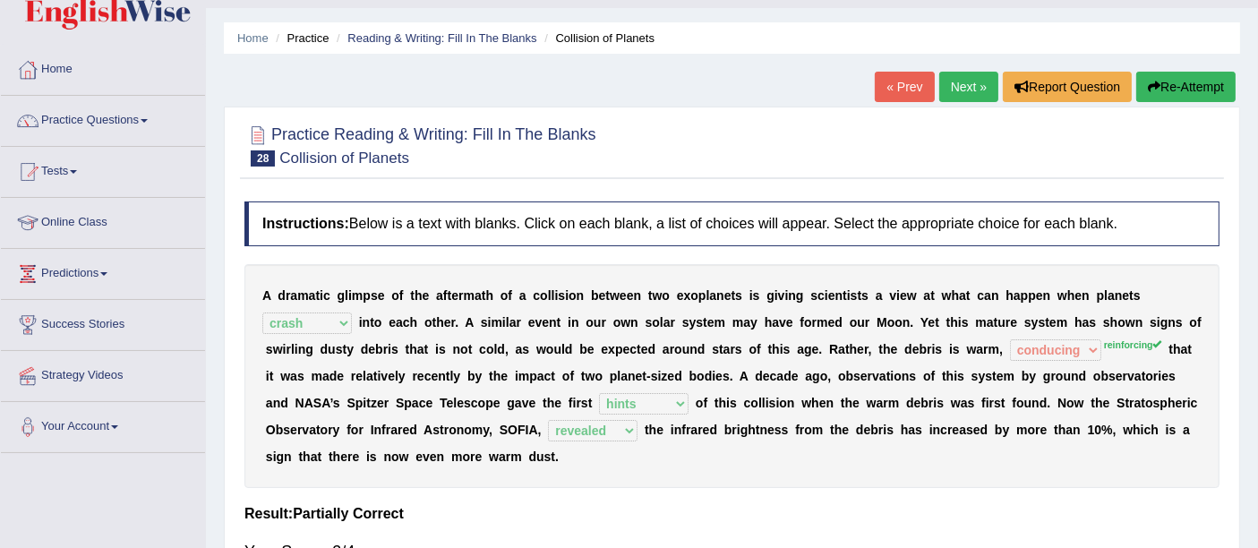
scroll to position [0, 0]
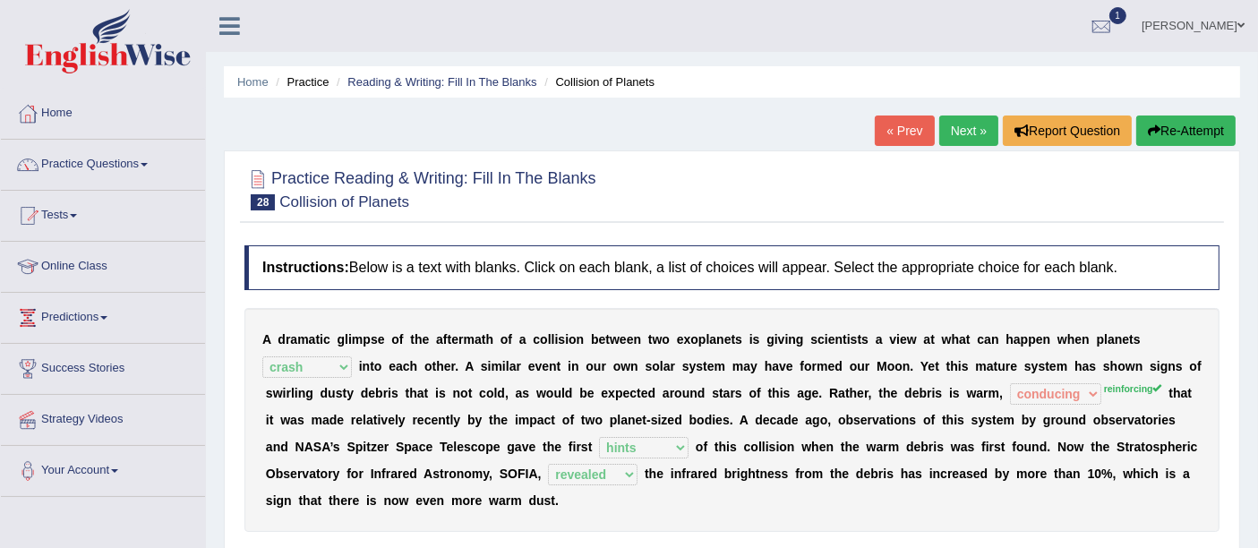
click at [955, 135] on link "Next »" at bounding box center [968, 130] width 59 height 30
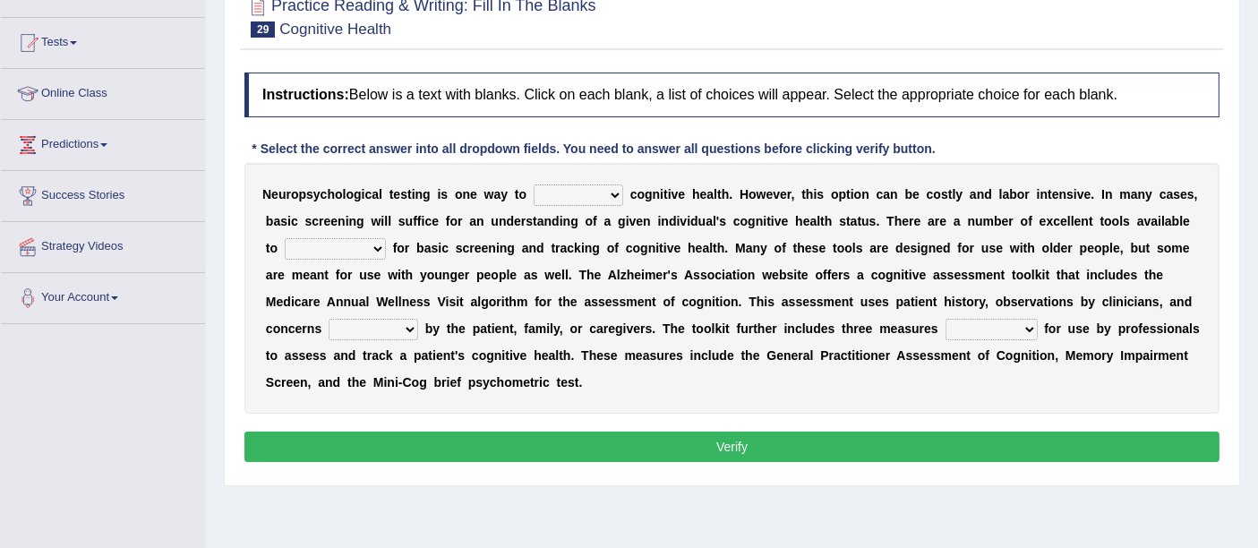
scroll to position [199, 0]
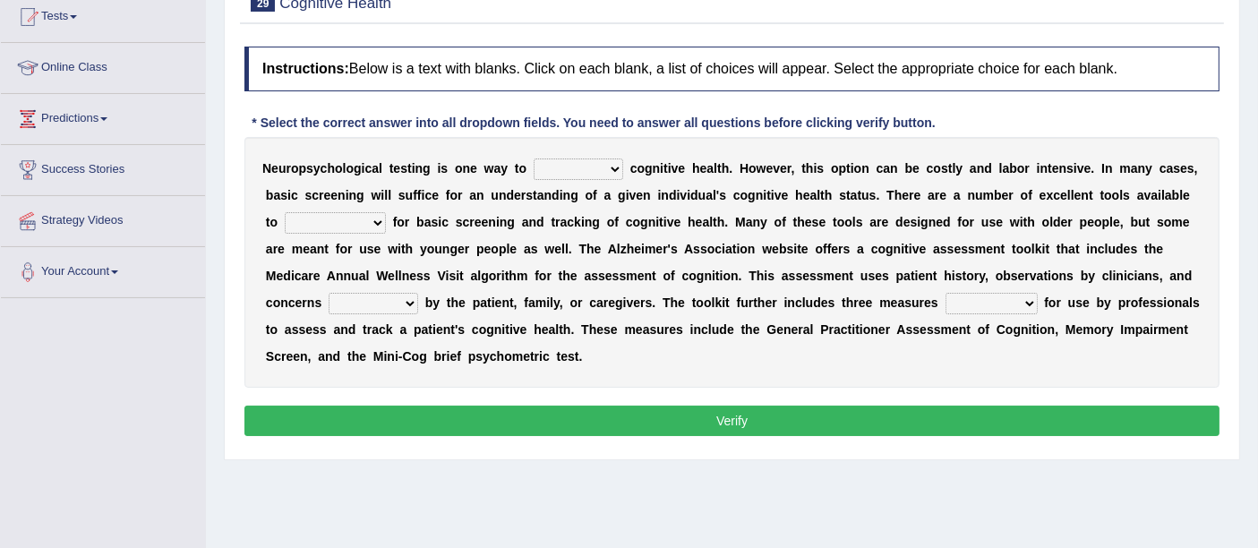
click at [588, 166] on select "obsess assess possess access" at bounding box center [579, 168] width 90 height 21
select select "assess"
click at [534, 158] on select "obsess assess possess access" at bounding box center [579, 168] width 90 height 21
drag, startPoint x: 337, startPoint y: 221, endPoint x: 328, endPoint y: 210, distance: 14.0
click at [337, 221] on select "stationers practitioners petitioners questioners" at bounding box center [335, 222] width 101 height 21
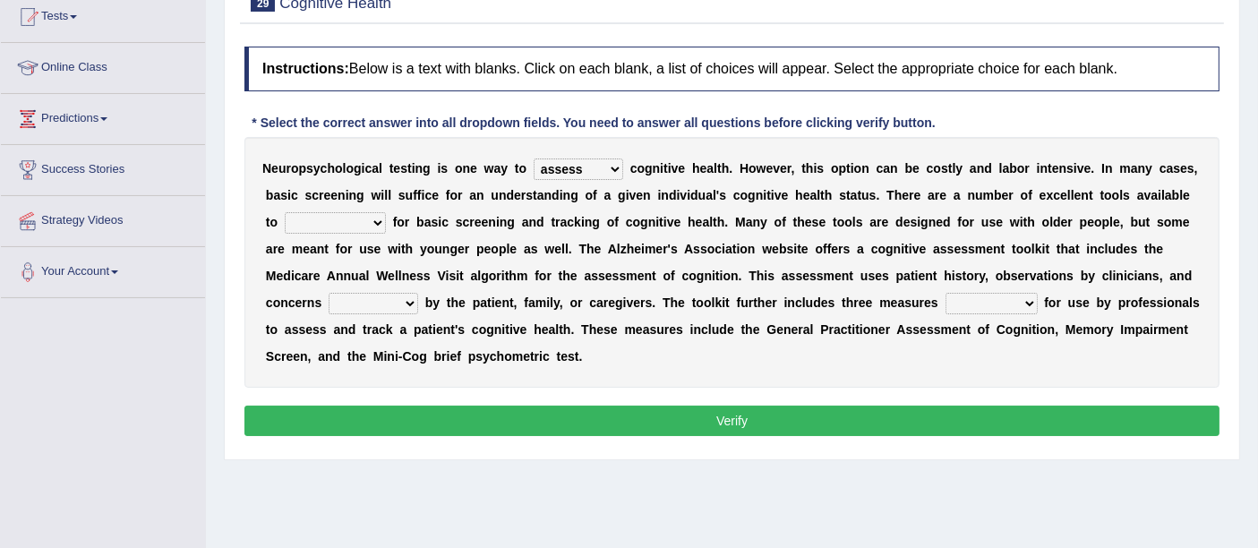
select select "practitioners"
click at [285, 212] on select "stationers practitioners petitioners questioners" at bounding box center [335, 222] width 101 height 21
click at [377, 303] on select "raised rising arising praised" at bounding box center [374, 303] width 90 height 21
select select "raised"
click at [329, 293] on select "raised rising arising praised" at bounding box center [374, 303] width 90 height 21
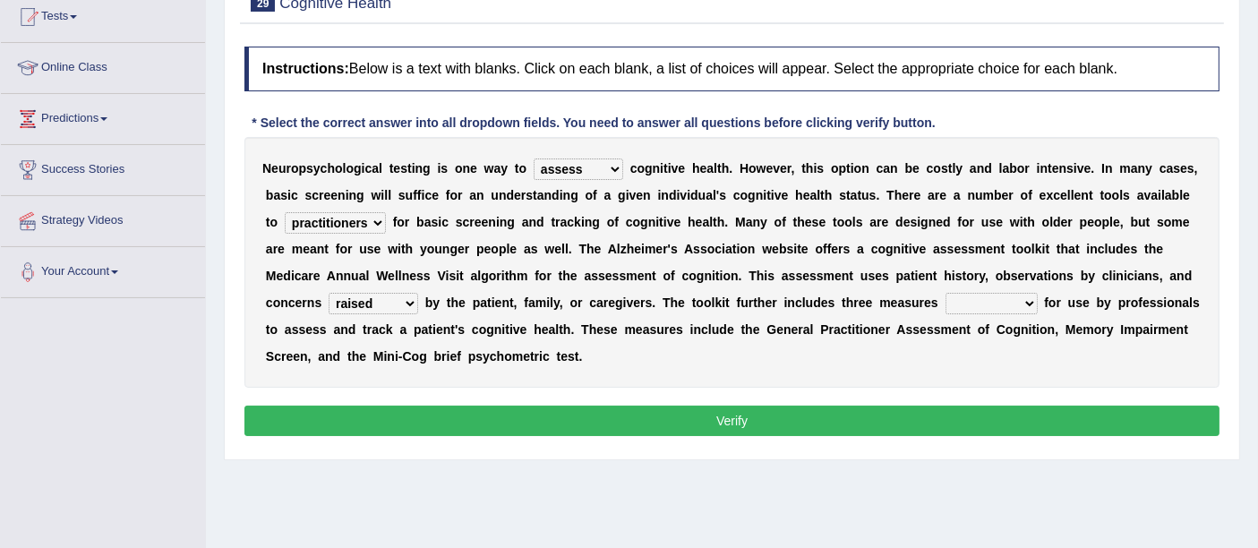
click at [986, 302] on select "validated intimidated dilapidated antedated" at bounding box center [991, 303] width 92 height 21
select select "validated"
click at [945, 293] on select "validated intimidated dilapidated antedated" at bounding box center [991, 303] width 92 height 21
click at [773, 412] on button "Verify" at bounding box center [731, 421] width 975 height 30
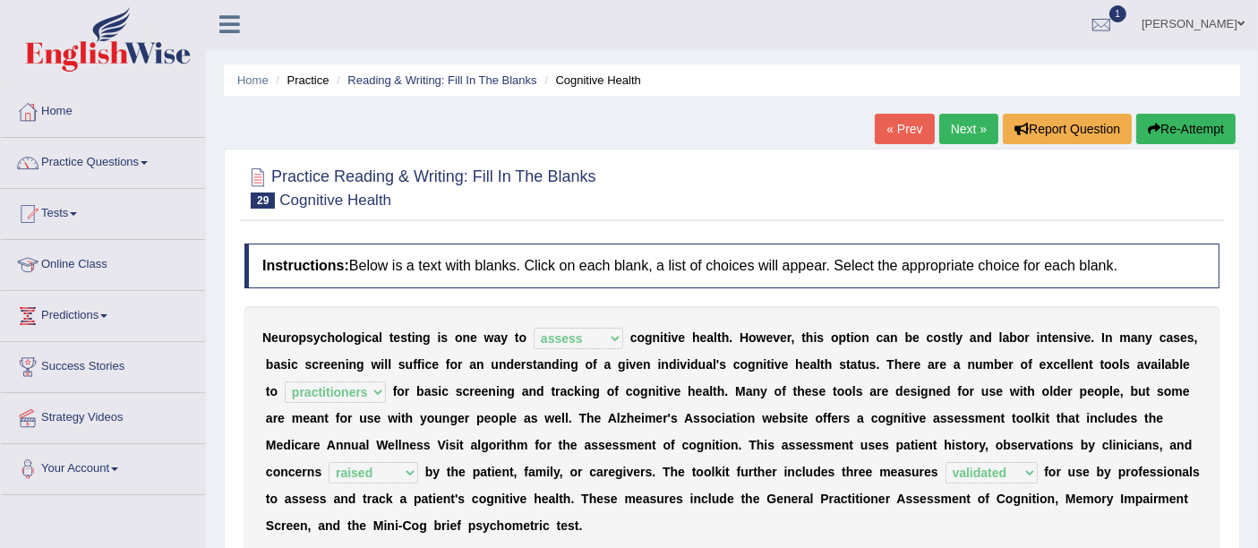
scroll to position [0, 0]
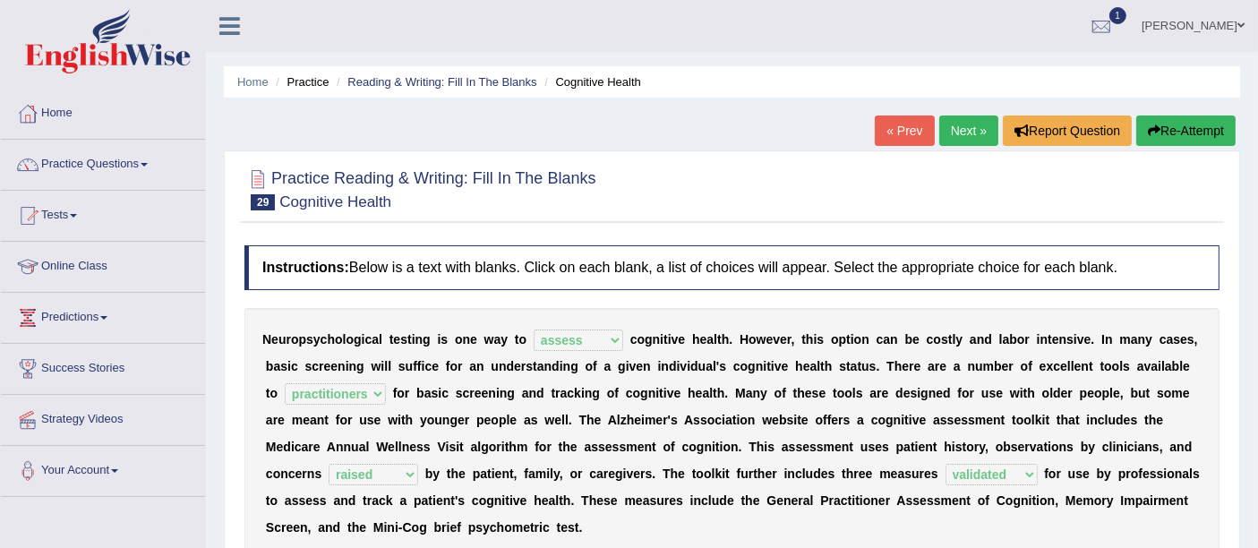
click at [958, 138] on link "Next »" at bounding box center [968, 130] width 59 height 30
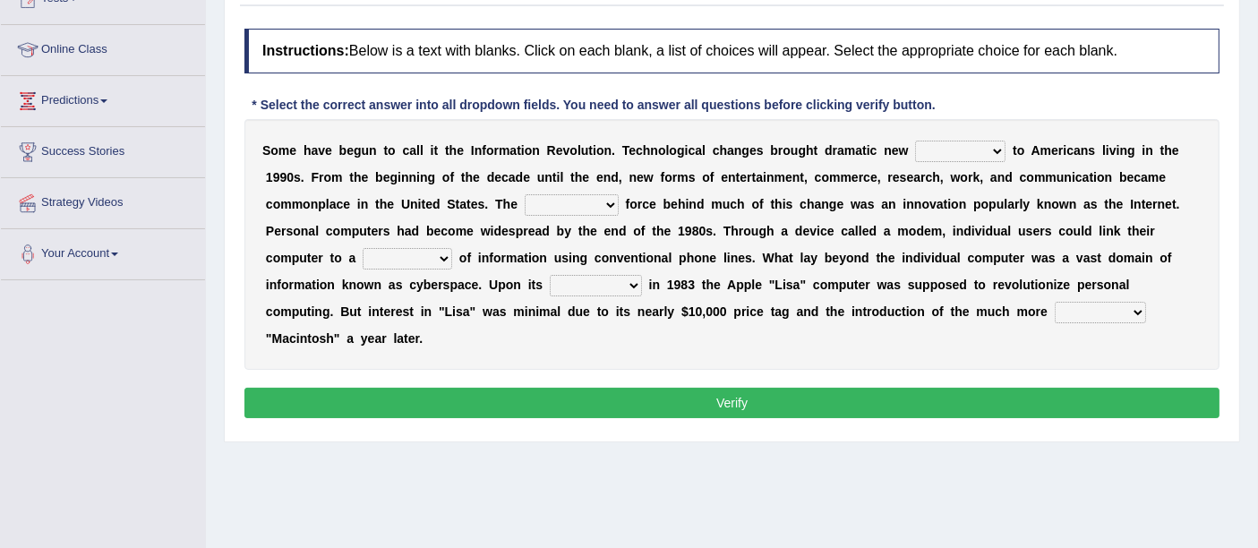
scroll to position [199, 0]
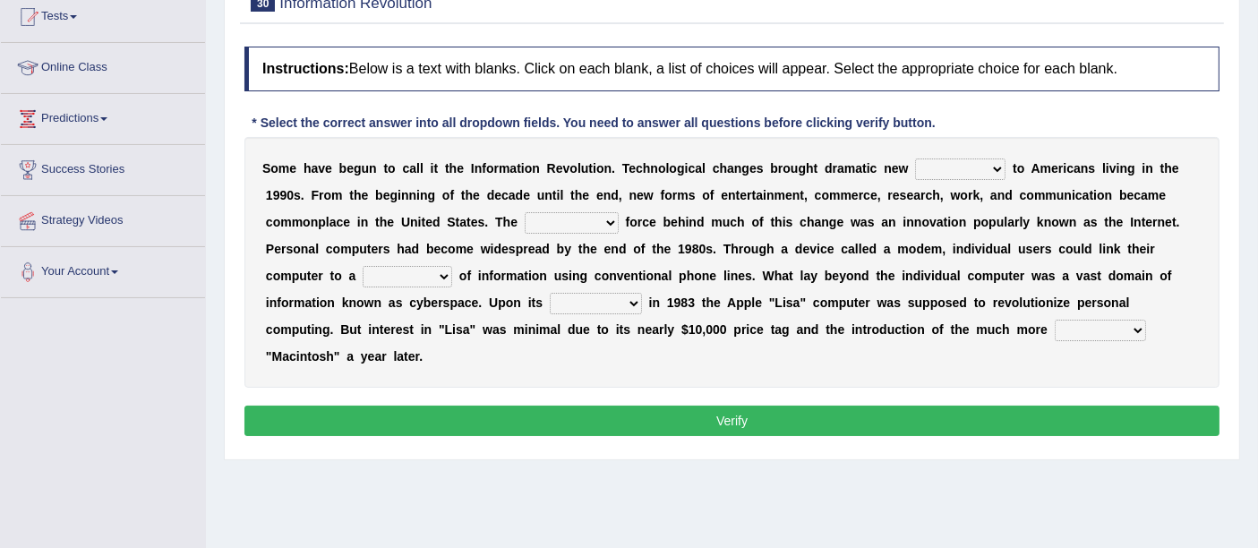
click at [974, 152] on div "S o m e h a v e b e g u n t o c a l l i t t h e I n f o r m a t i o n R e v o l…" at bounding box center [731, 262] width 975 height 251
click at [975, 163] on select "challenges puzzles options confusion" at bounding box center [960, 168] width 90 height 21
select select "challenges"
click at [915, 158] on select "challenges puzzles options confusion" at bounding box center [960, 168] width 90 height 21
click at [595, 220] on select "unremitting uninspiring driving insinuating" at bounding box center [572, 222] width 94 height 21
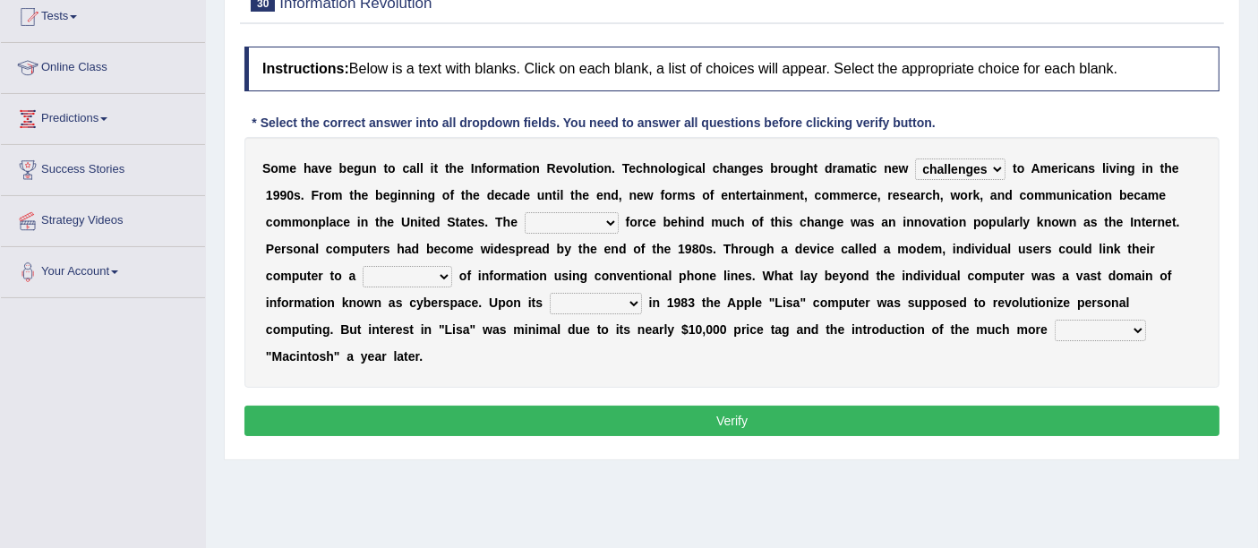
select select "driving"
click at [525, 212] on select "unremitting uninspiring driving insinuating" at bounding box center [572, 222] width 94 height 21
click at [421, 270] on select "magnitude bulk wealth volume" at bounding box center [408, 276] width 90 height 21
select select "bulk"
click at [363, 266] on select "magnitude bulk wealth volume" at bounding box center [408, 276] width 90 height 21
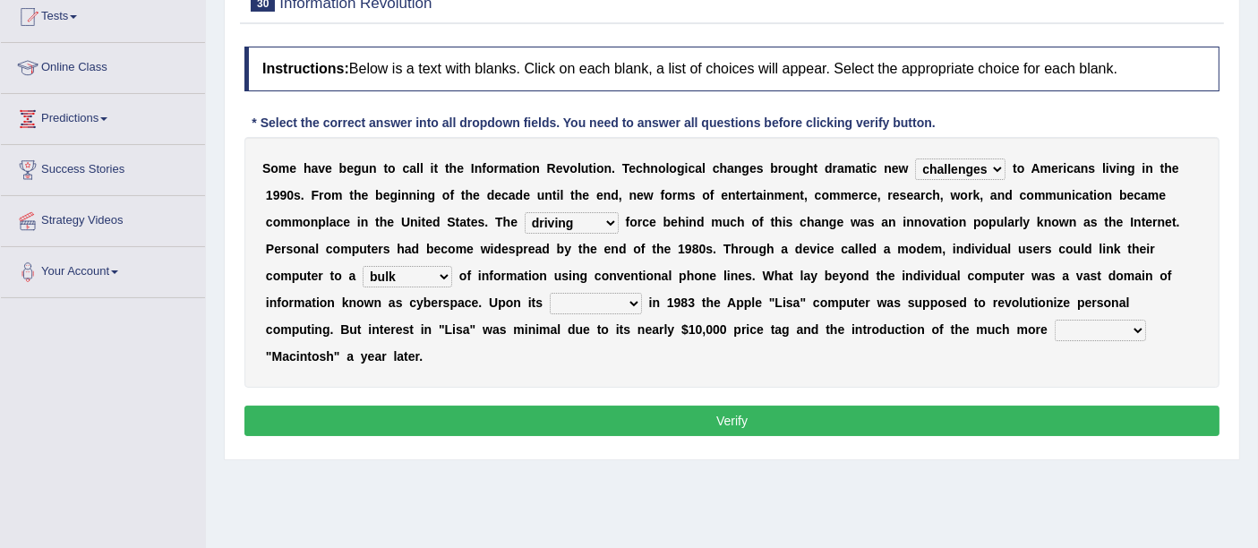
drag, startPoint x: 625, startPoint y: 297, endPoint x: 619, endPoint y: 305, distance: 9.7
click at [623, 298] on select "relief release publication emission" at bounding box center [596, 303] width 92 height 21
select select "release"
click at [550, 293] on select "relief release publication emission" at bounding box center [596, 303] width 92 height 21
click at [611, 387] on div "Instructions: Below is a text with blanks. Click on each blank, a list of choic…" at bounding box center [732, 244] width 984 height 413
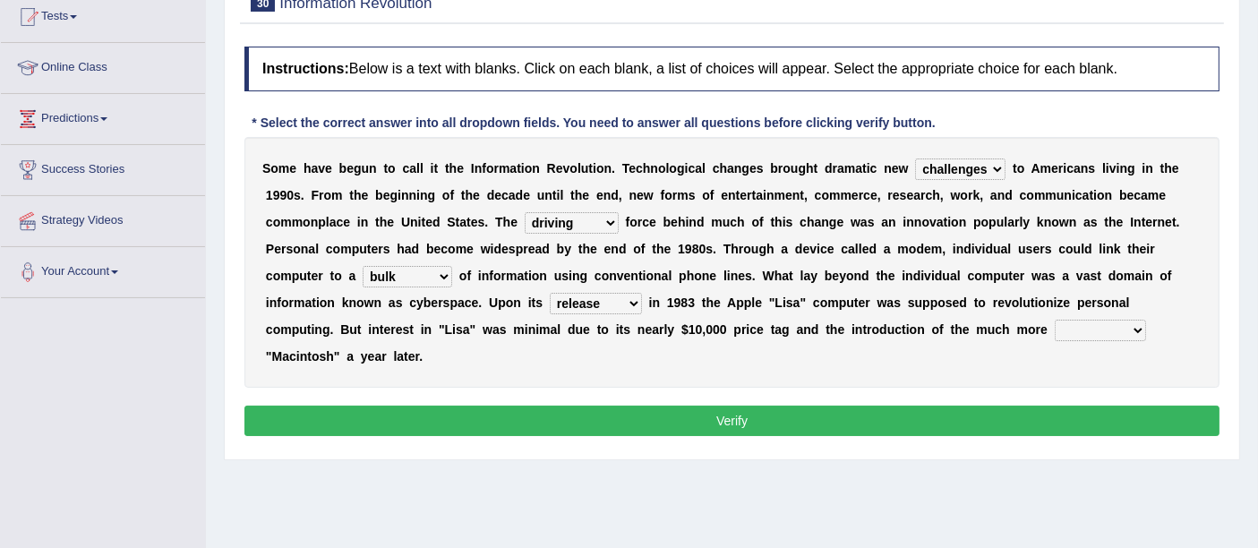
click at [618, 425] on button "Verify" at bounding box center [731, 421] width 975 height 30
click at [1116, 320] on select "convenient affordable advanced formidable" at bounding box center [1100, 330] width 91 height 21
select select "advanced"
click at [1055, 320] on select "convenient affordable advanced formidable" at bounding box center [1100, 330] width 91 height 21
click at [794, 424] on button "Verify" at bounding box center [731, 421] width 975 height 30
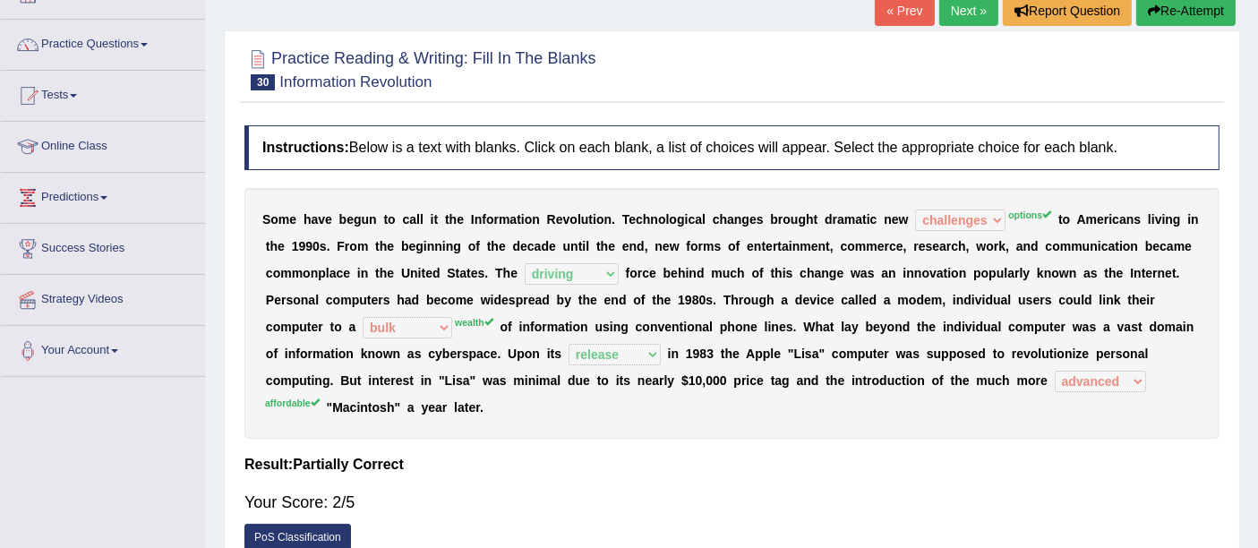
scroll to position [0, 0]
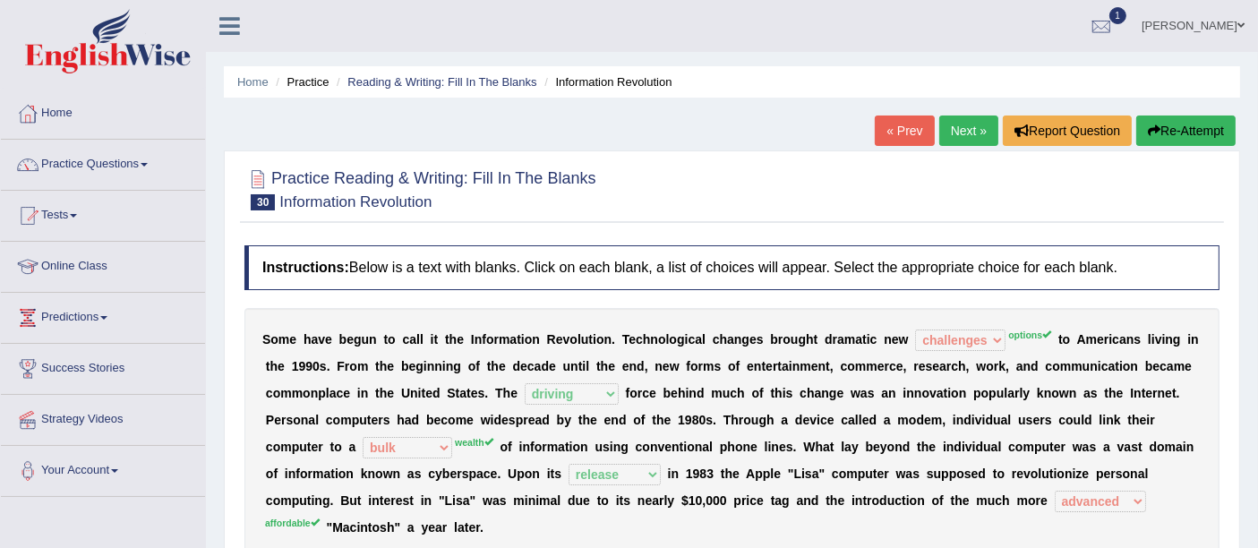
click at [949, 123] on link "Next »" at bounding box center [968, 130] width 59 height 30
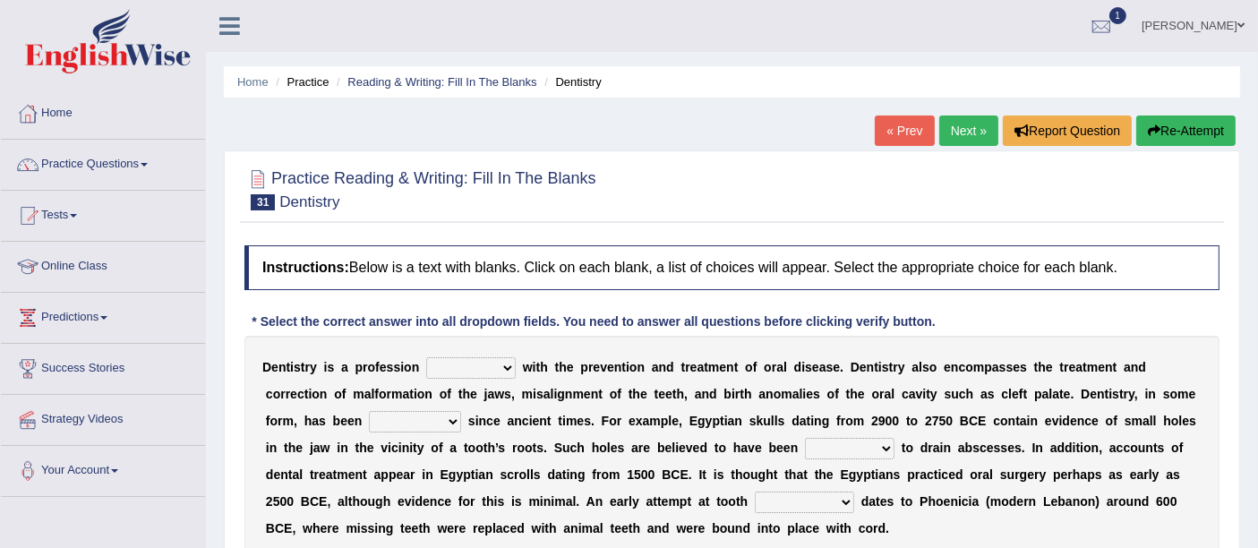
click at [412, 71] on ul "Home Practice Reading & Writing: Fill In The Blanks Dentistry" at bounding box center [732, 81] width 1016 height 31
click at [407, 82] on link "Reading & Writing: Fill In The Blanks" at bounding box center [441, 81] width 189 height 13
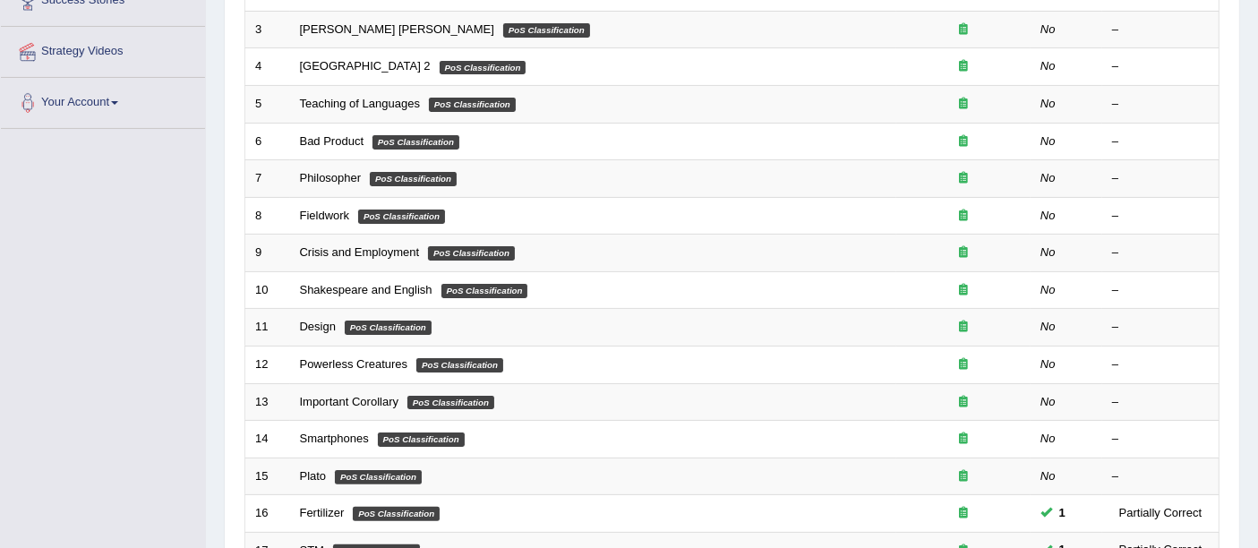
scroll to position [630, 0]
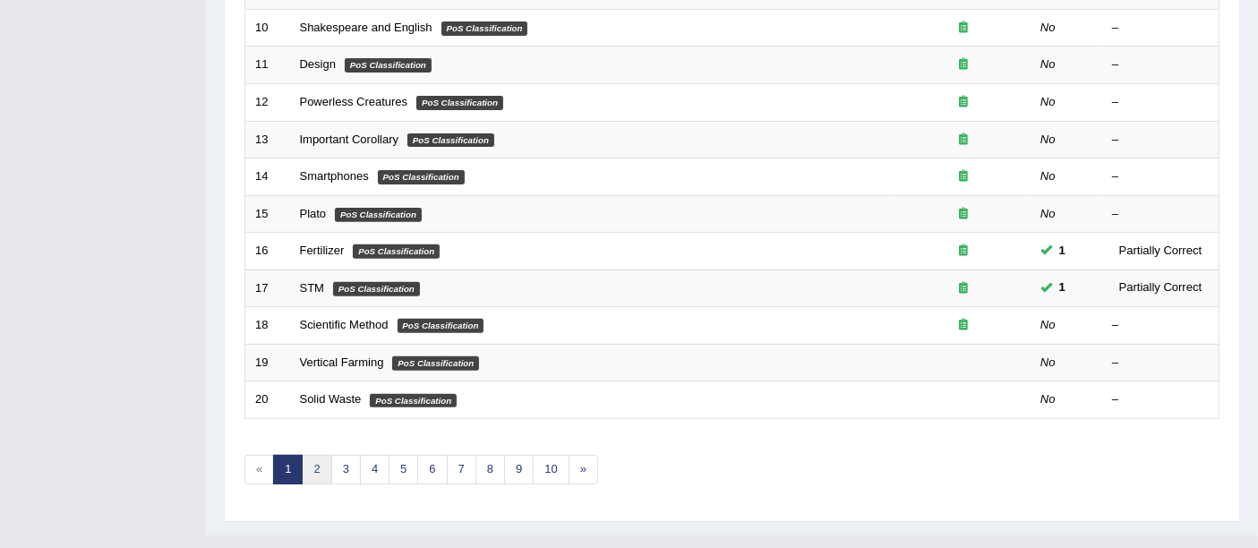
click at [311, 455] on link "2" at bounding box center [317, 470] width 30 height 30
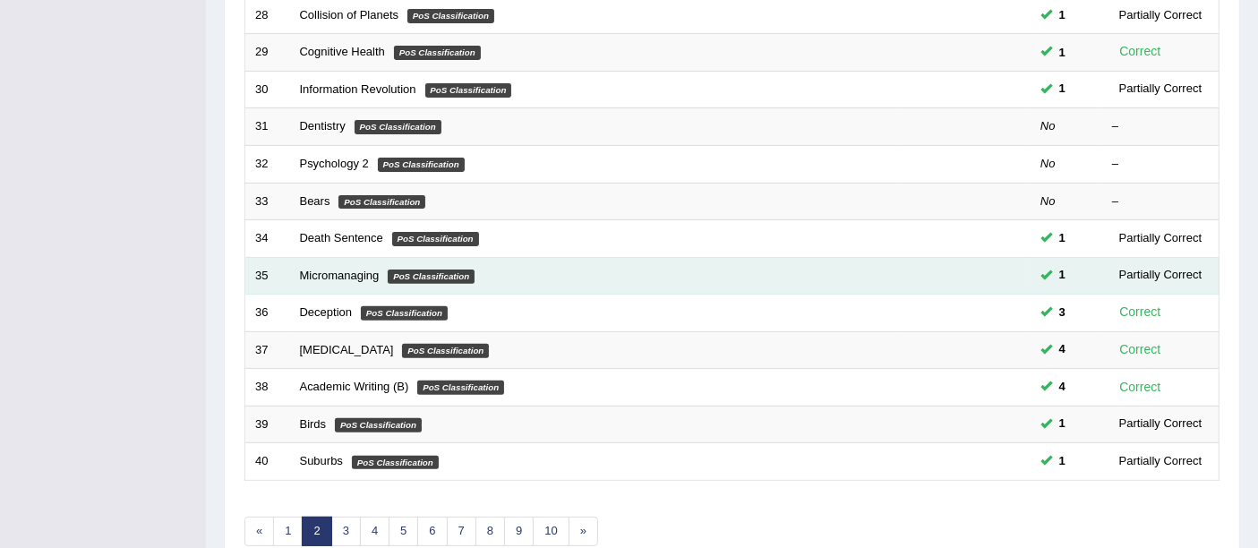
scroll to position [630, 0]
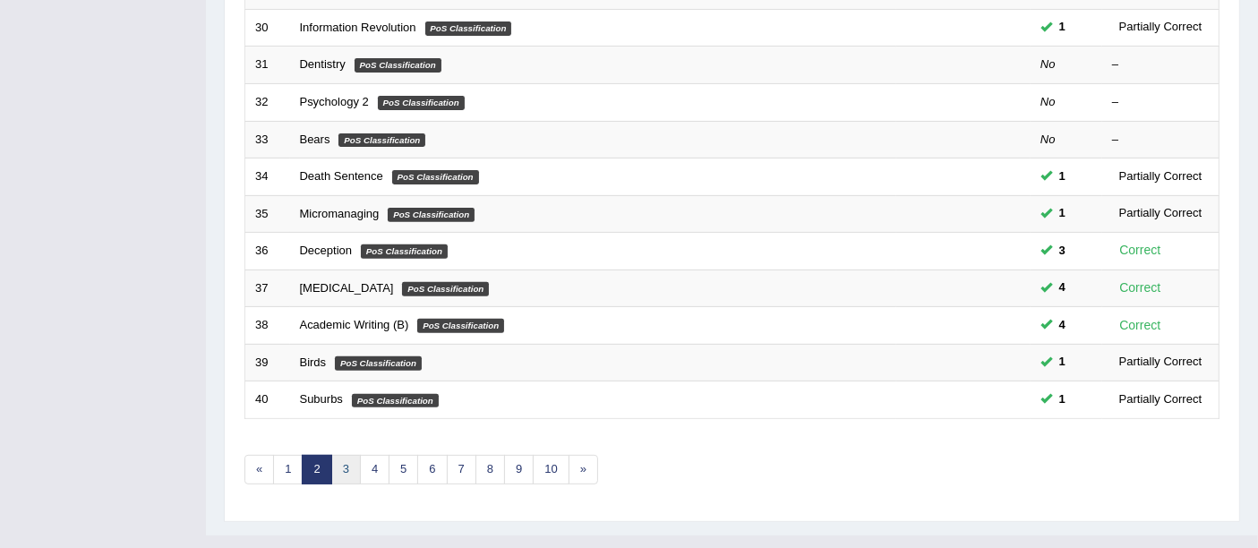
click at [345, 455] on link "3" at bounding box center [346, 470] width 30 height 30
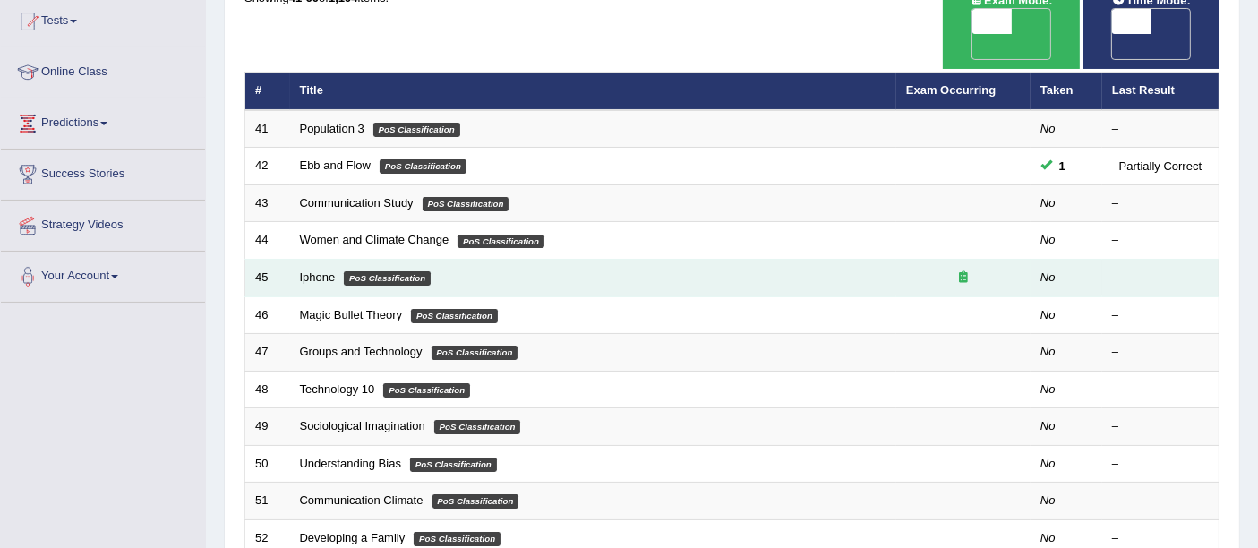
scroll to position [199, 0]
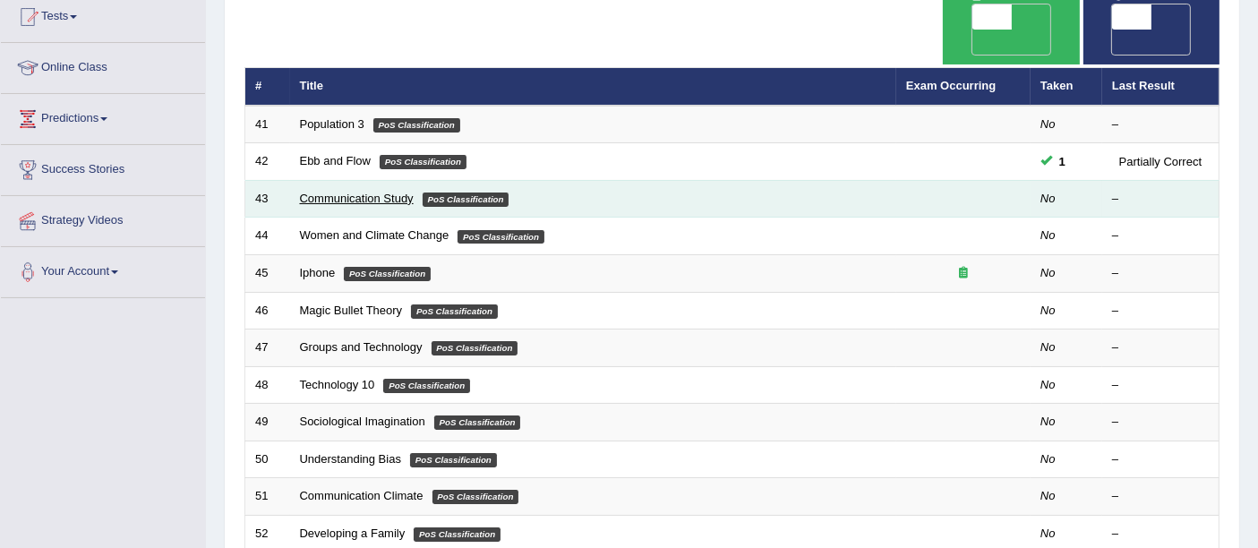
click at [371, 192] on link "Communication Study" at bounding box center [357, 198] width 114 height 13
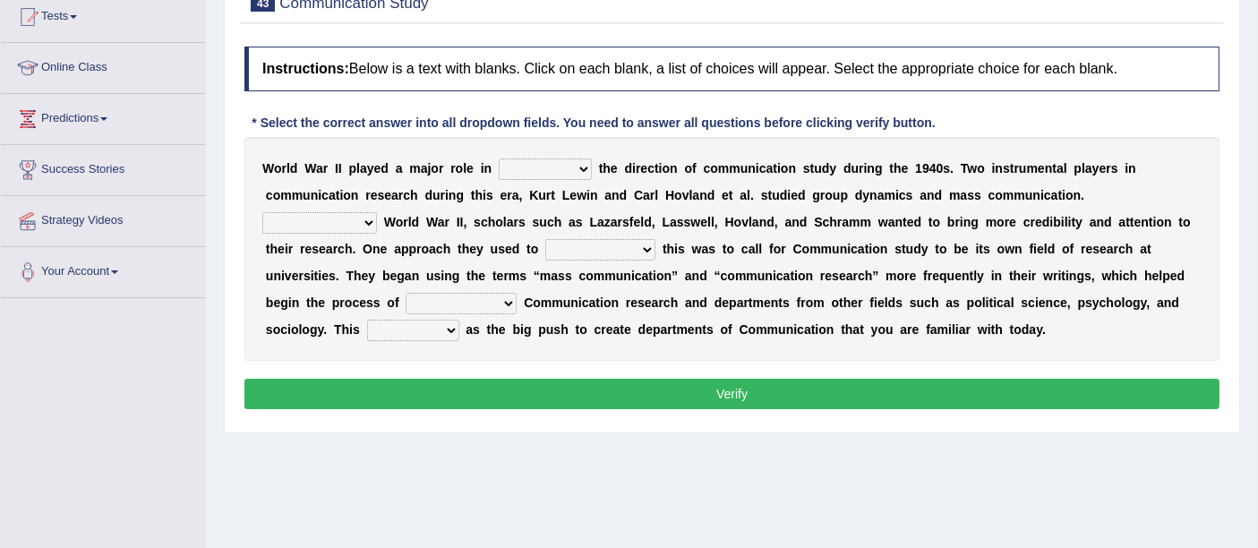
click at [538, 166] on select "shaping sharpening shunning shivering" at bounding box center [545, 168] width 93 height 21
select select "shaping"
click at [499, 158] on select "shaping sharpening shunning shivering" at bounding box center [545, 168] width 93 height 21
click at [352, 218] on select "Being followed To be followed Following Followed" at bounding box center [319, 222] width 115 height 21
select select "Followed"
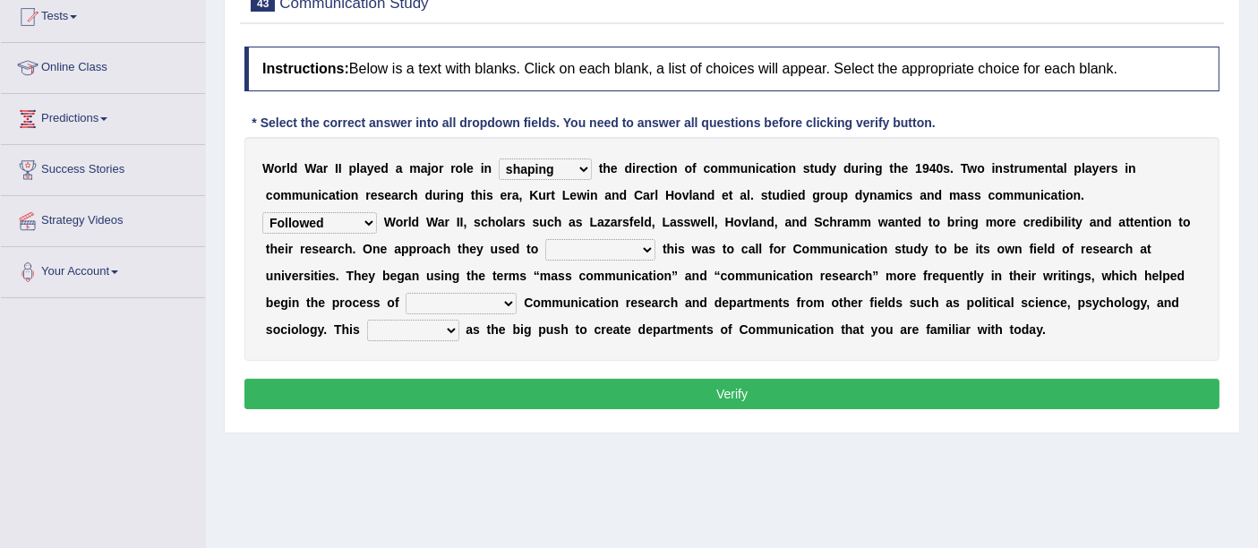
click at [262, 212] on select "Being followed To be followed Following Followed" at bounding box center [319, 222] width 115 height 21
click at [590, 239] on select "accompany accomplish acknowledge accommodate" at bounding box center [600, 249] width 110 height 21
select select "accomplish"
click at [545, 239] on select "accompany accomplish acknowledge accommodate" at bounding box center [600, 249] width 110 height 21
click at [459, 285] on div "W o r l d W a r I I p l a y e d a m a j o r r o l e i n shaping sharpening shun…" at bounding box center [731, 249] width 975 height 224
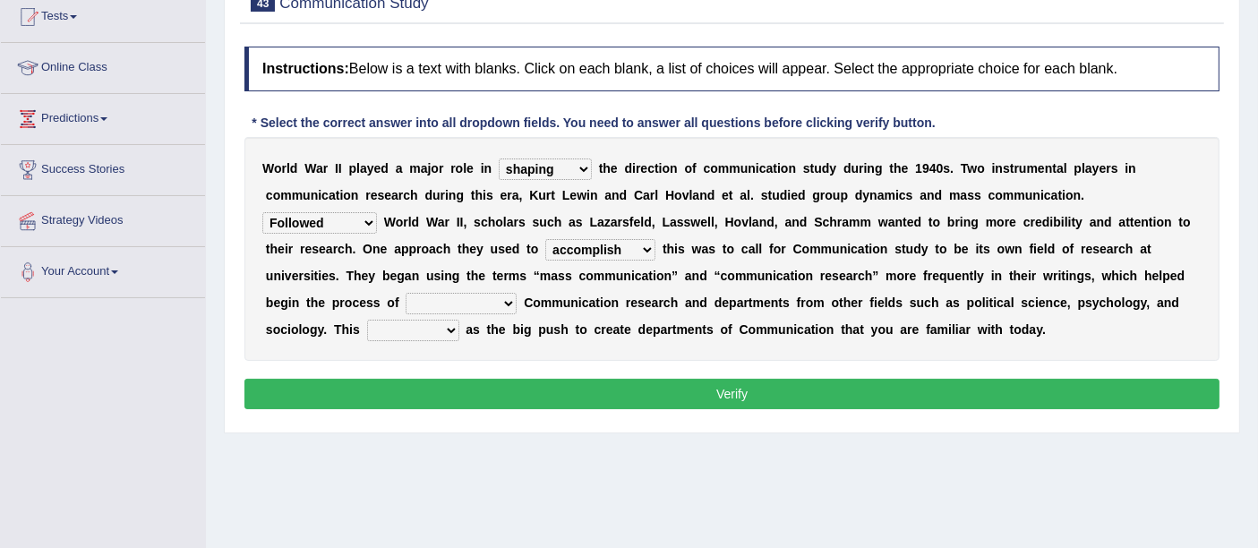
click at [460, 293] on select "discharging distinguishing disputing displaying" at bounding box center [461, 303] width 111 height 21
select select "displaying"
click at [406, 293] on select "discharging distinguishing disputing displaying" at bounding box center [461, 303] width 111 height 21
click at [438, 330] on select "served considered regarded provided" at bounding box center [413, 330] width 92 height 21
select select "provided"
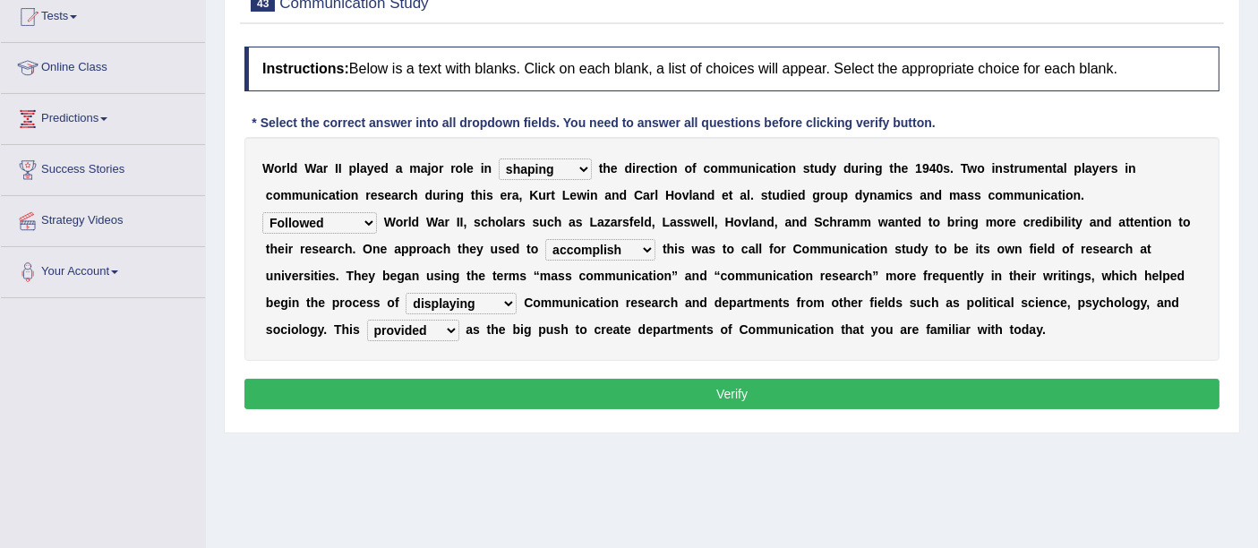
click at [367, 320] on select "served considered regarded provided" at bounding box center [413, 330] width 92 height 21
click at [540, 397] on button "Verify" at bounding box center [731, 394] width 975 height 30
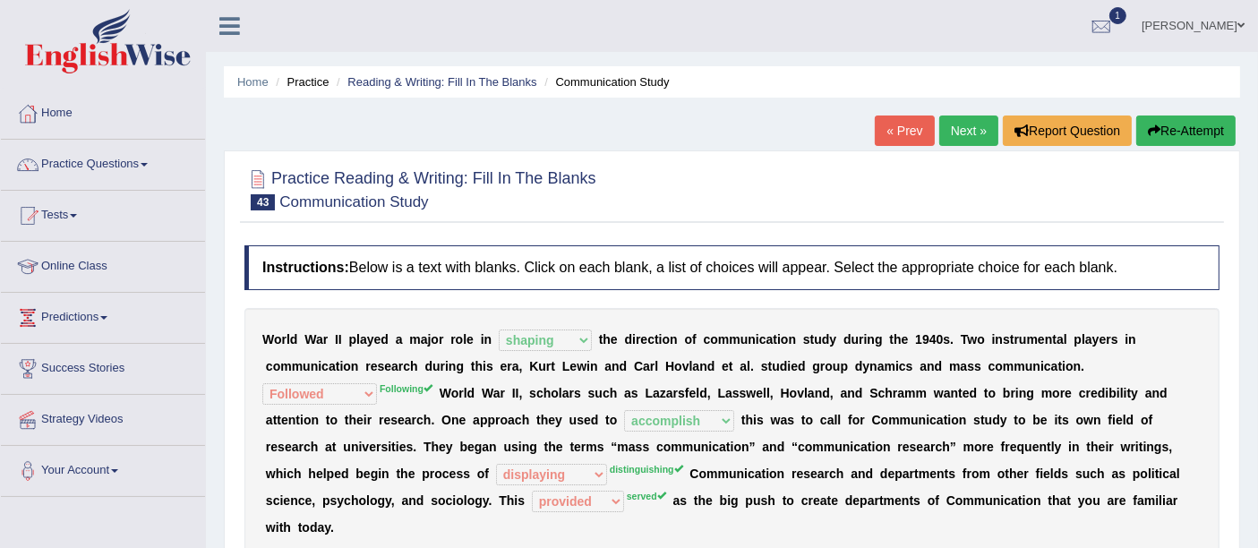
click at [959, 138] on link "Next »" at bounding box center [968, 130] width 59 height 30
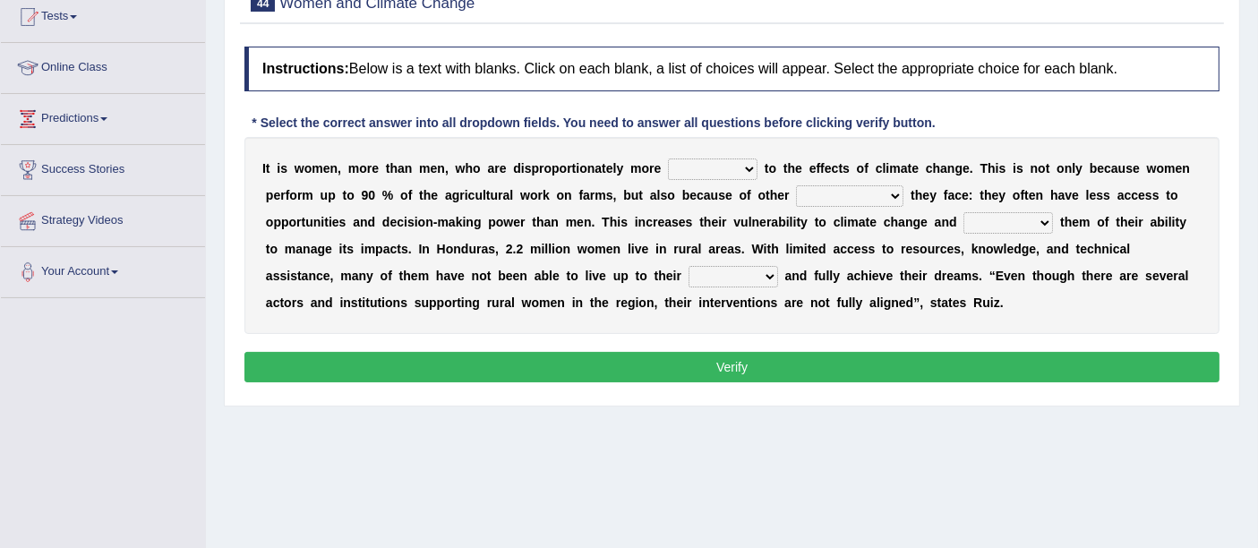
scroll to position [99, 0]
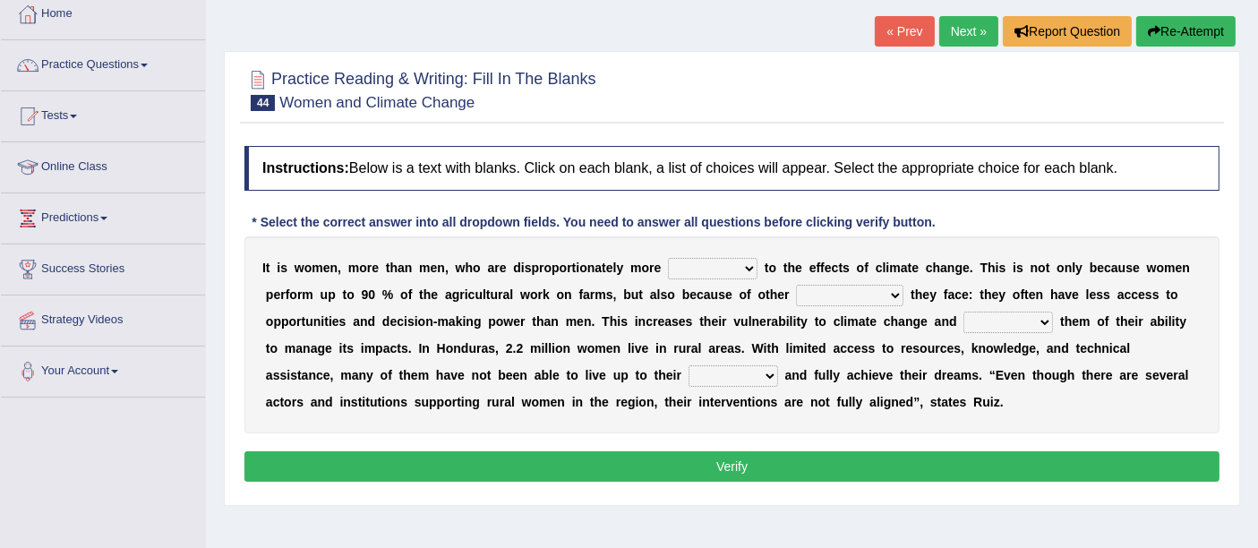
click at [728, 265] on select "defensive beatable vulnerable defective" at bounding box center [713, 268] width 90 height 21
select select "vulnerable"
click at [668, 258] on select "defensive beatable vulnerable defective" at bounding box center [713, 268] width 90 height 21
click at [850, 271] on b at bounding box center [853, 267] width 7 height 14
click at [837, 290] on select "chances challenges awkwardness changes" at bounding box center [849, 295] width 107 height 21
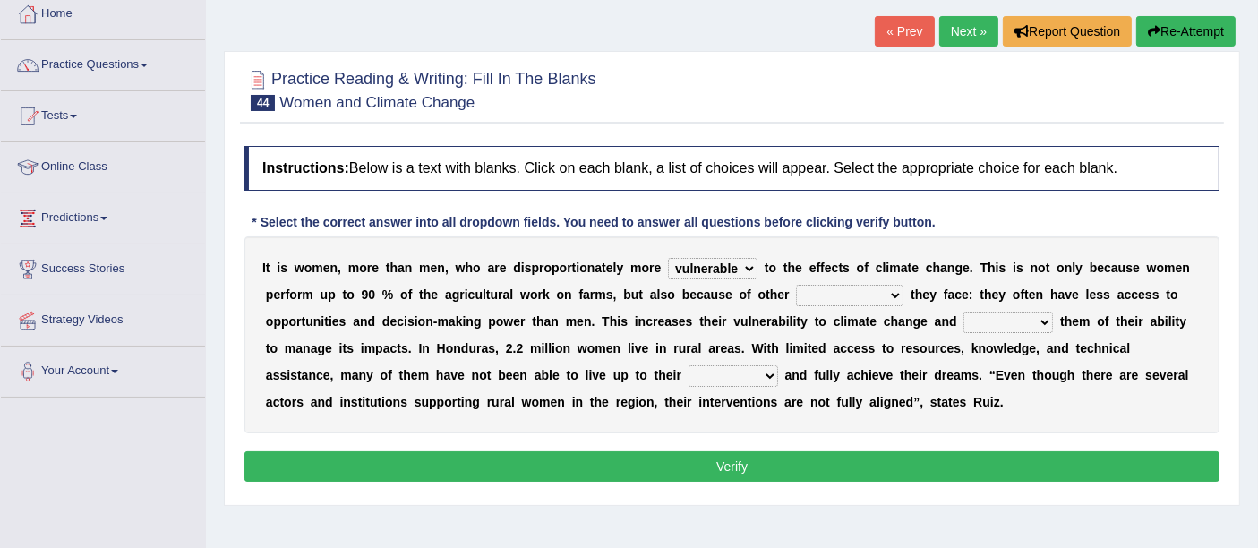
select select "challenges"
click at [796, 285] on select "chances challenges awkwardness changes" at bounding box center [849, 295] width 107 height 21
click at [1018, 320] on select "deprives caprices deposits thrives" at bounding box center [1008, 322] width 90 height 21
select select "deprives"
click at [963, 312] on select "deprives caprices deposits thrives" at bounding box center [1008, 322] width 90 height 21
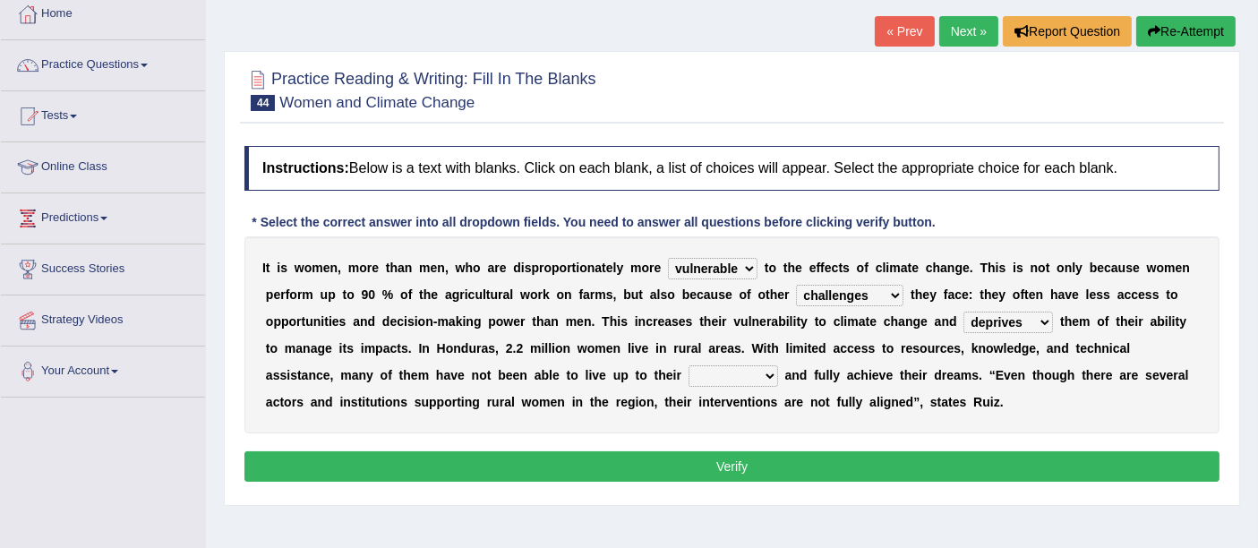
click at [745, 380] on select "endurance patience capacities publicity" at bounding box center [733, 375] width 90 height 21
select select "patience"
click at [688, 365] on select "endurance patience capacities publicity" at bounding box center [733, 375] width 90 height 21
click at [726, 465] on button "Verify" at bounding box center [731, 466] width 975 height 30
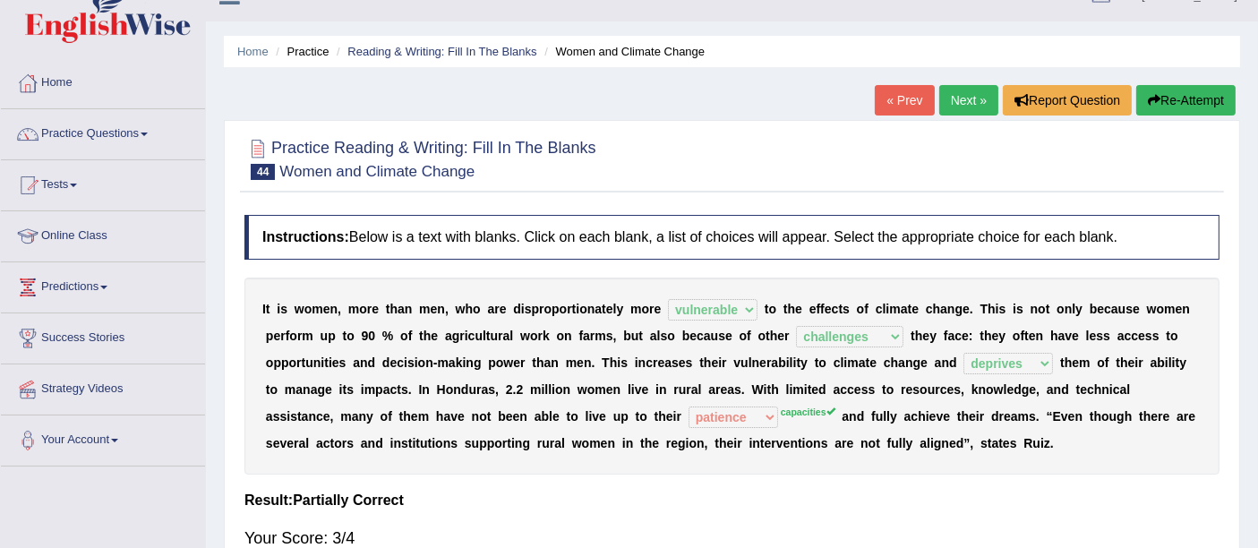
scroll to position [0, 0]
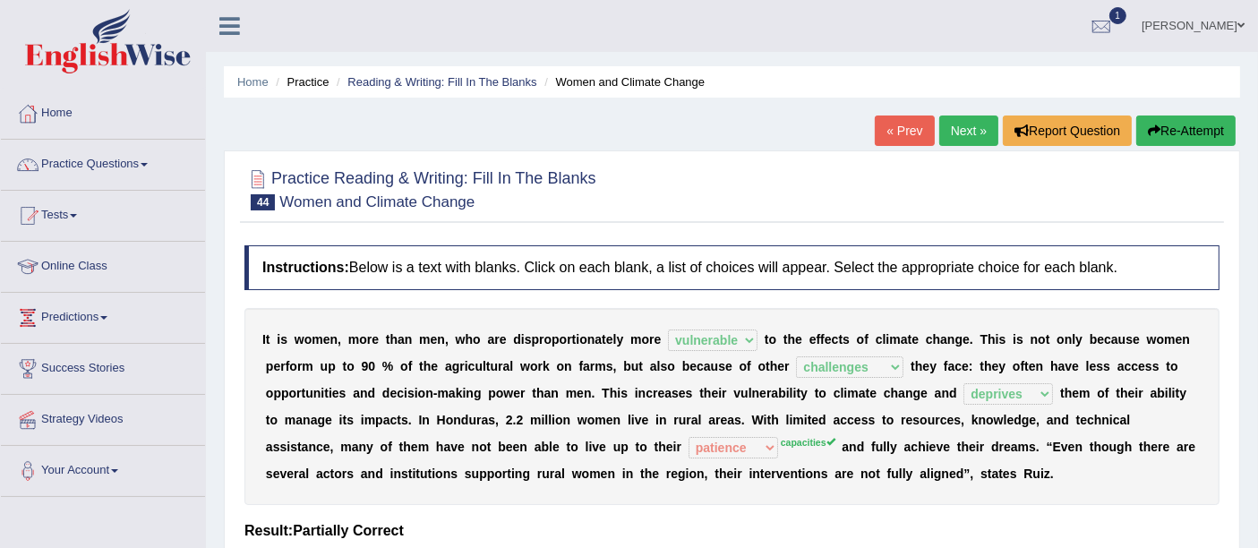
click at [961, 134] on link "Next »" at bounding box center [968, 130] width 59 height 30
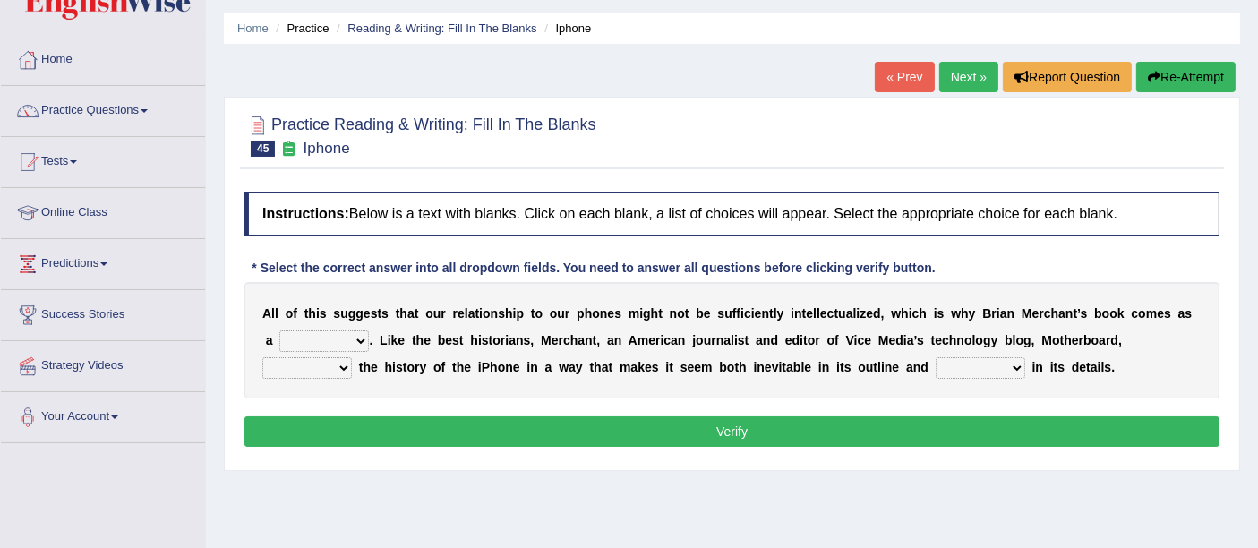
scroll to position [99, 0]
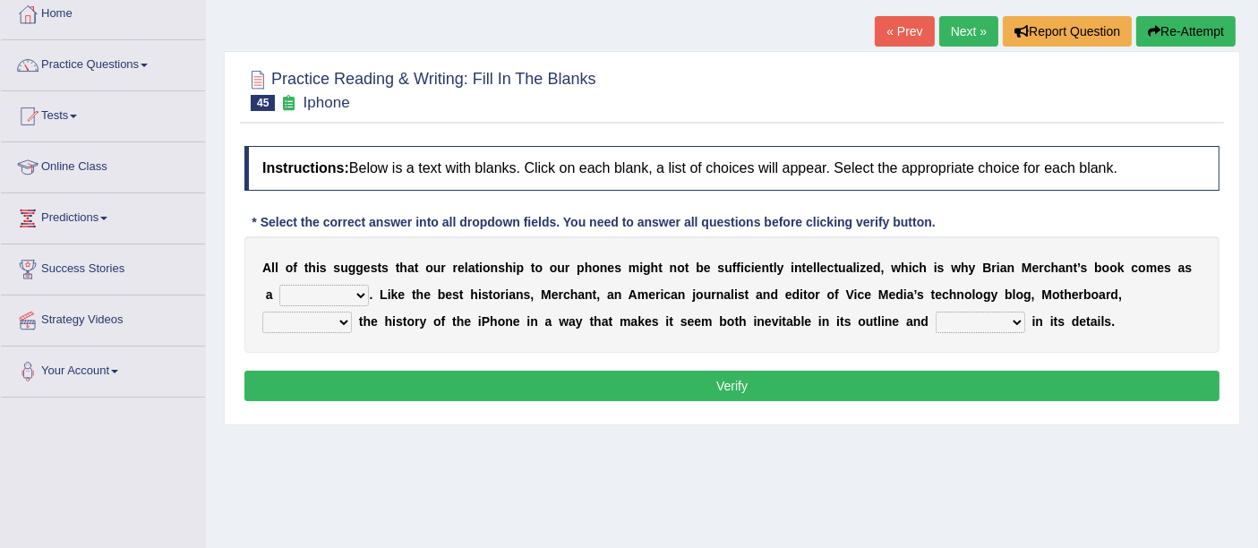
click at [328, 286] on select "privilege relief demotion flash" at bounding box center [324, 295] width 90 height 21
select select "flash"
click at [279, 285] on select "privilege relief demotion flash" at bounding box center [324, 295] width 90 height 21
click at [312, 320] on select "enriches unpacks detours contorts" at bounding box center [307, 322] width 90 height 21
select select "enriches"
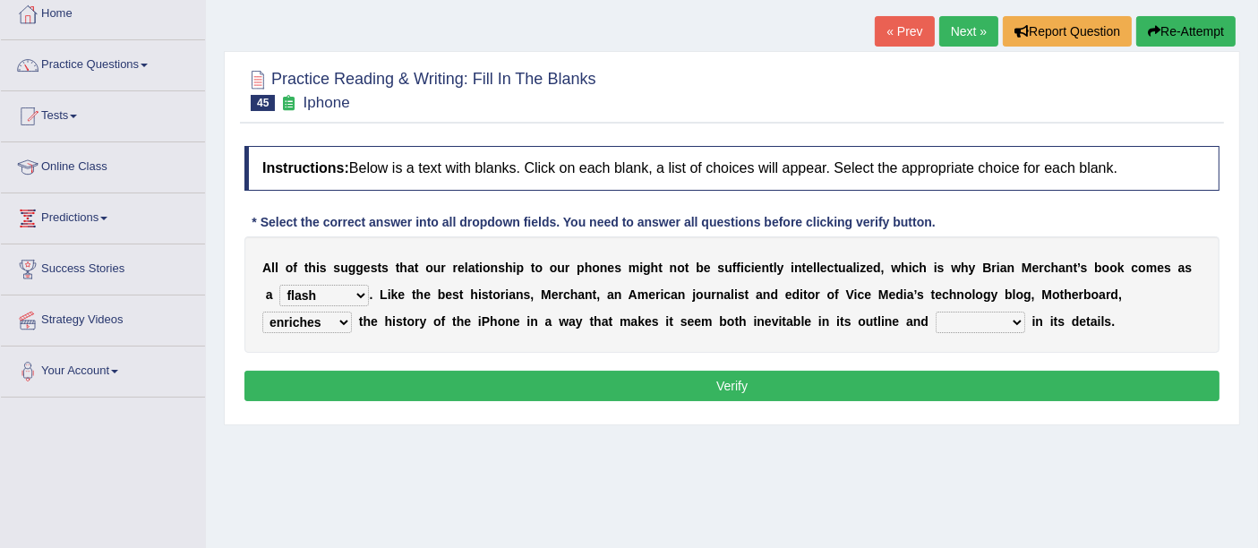
click at [262, 312] on select "enriches unpacks detours contorts" at bounding box center [307, 322] width 90 height 21
click at [1005, 322] on select "surprises surprised surprising surprise" at bounding box center [980, 322] width 90 height 21
select select "surprise"
click at [935, 312] on select "surprises surprised surprising surprise" at bounding box center [980, 322] width 90 height 21
click at [850, 382] on button "Verify" at bounding box center [731, 386] width 975 height 30
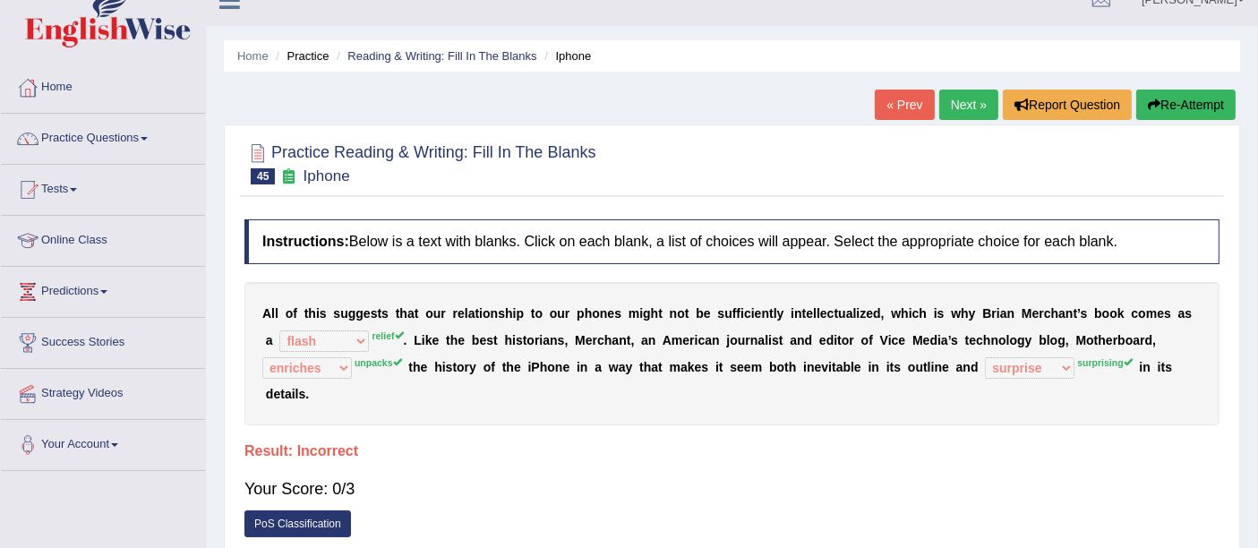
scroll to position [0, 0]
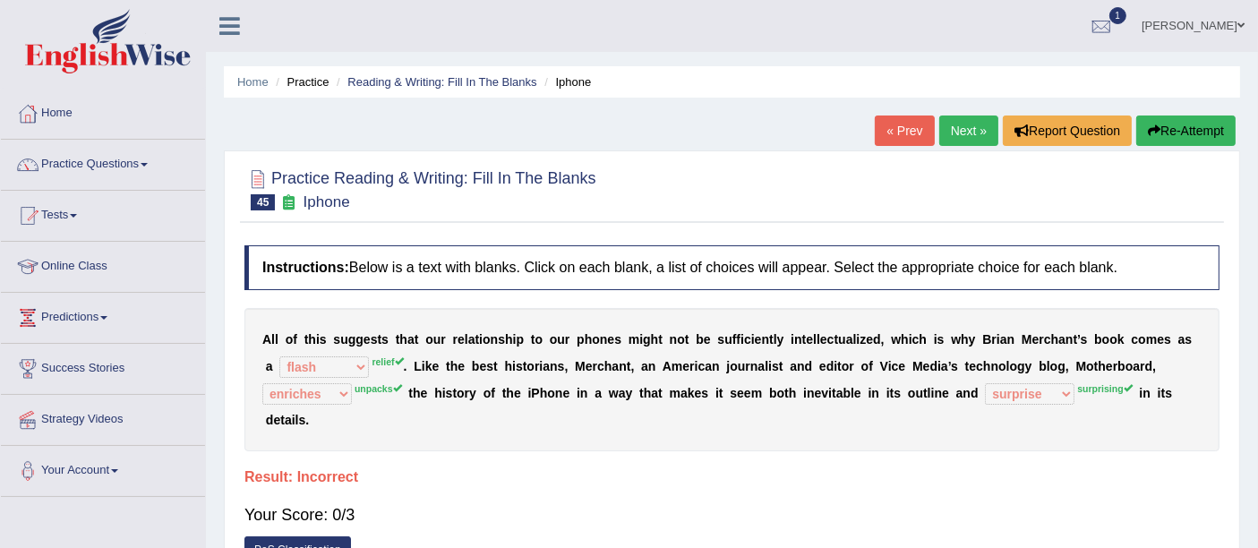
click at [963, 130] on link "Next »" at bounding box center [968, 130] width 59 height 30
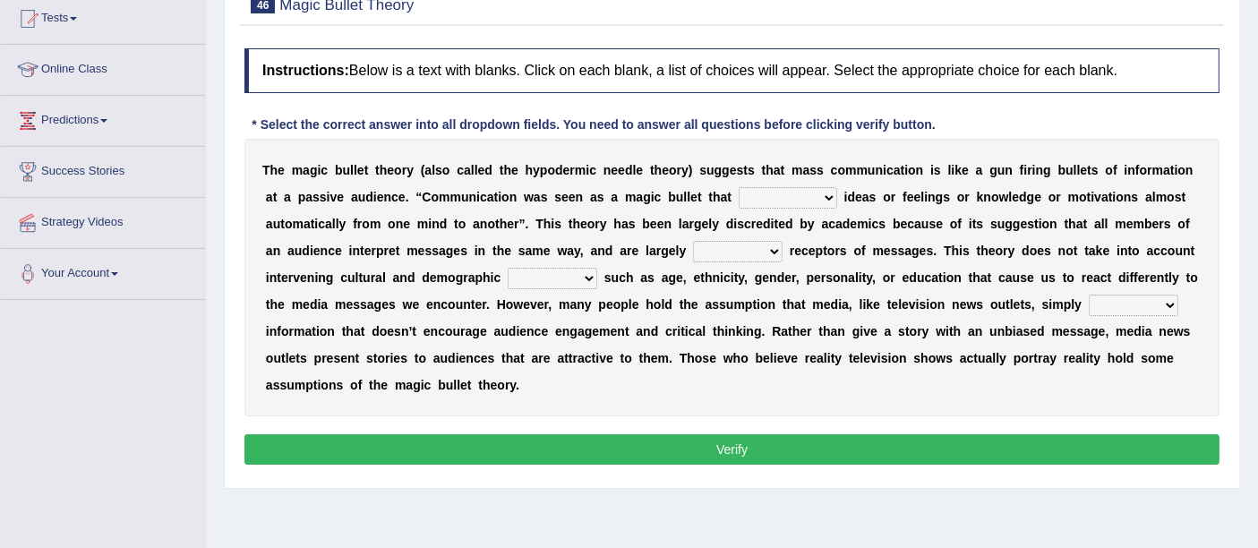
scroll to position [199, 0]
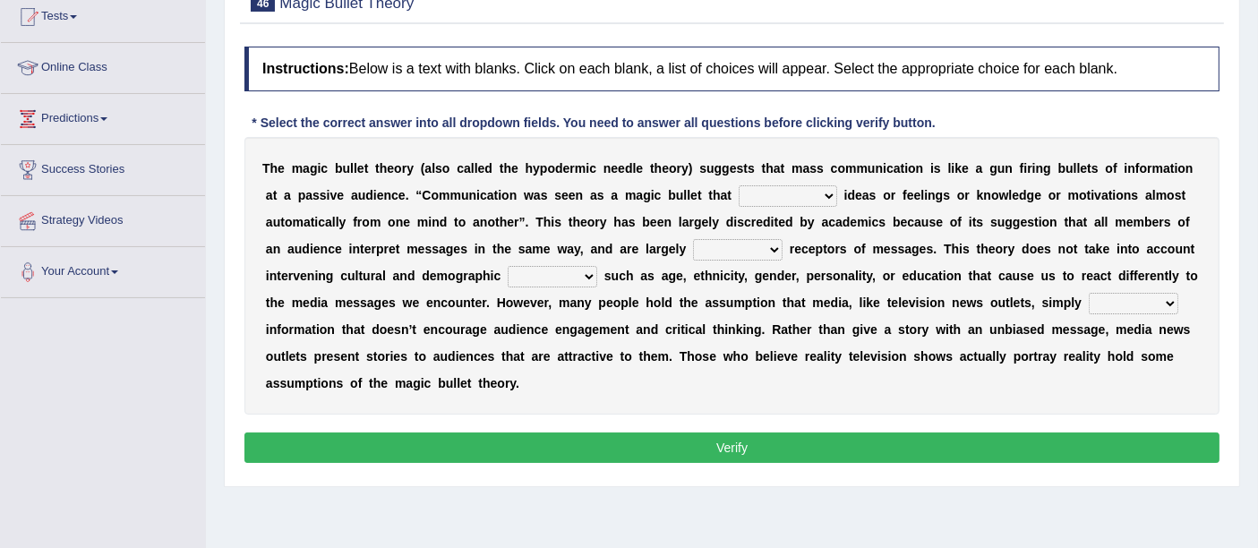
click at [795, 185] on select "transported translated transferred transformed" at bounding box center [788, 195] width 98 height 21
select select "translated"
click at [739, 185] on select "transported translated transferred transformed" at bounding box center [788, 195] width 98 height 21
click at [752, 239] on select "negative active positive passive" at bounding box center [738, 249] width 90 height 21
select select "active"
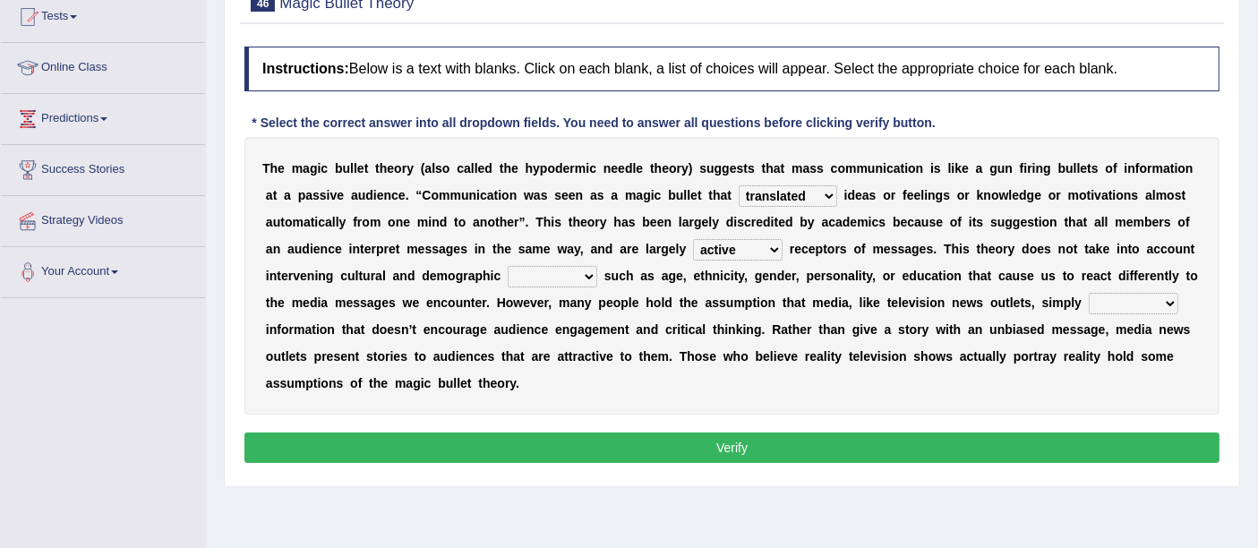
click at [693, 239] on select "negative active positive passive" at bounding box center [738, 249] width 90 height 21
click at [569, 260] on div "T h e m a g i c b u l l e t t h e o r y ( a l s o c a l l e d t h e h y p o d e…" at bounding box center [731, 276] width 975 height 278
click at [569, 275] on select "variables varies varieties variations" at bounding box center [553, 276] width 90 height 21
select select "variables"
click at [508, 266] on select "variables varies varieties variations" at bounding box center [553, 276] width 90 height 21
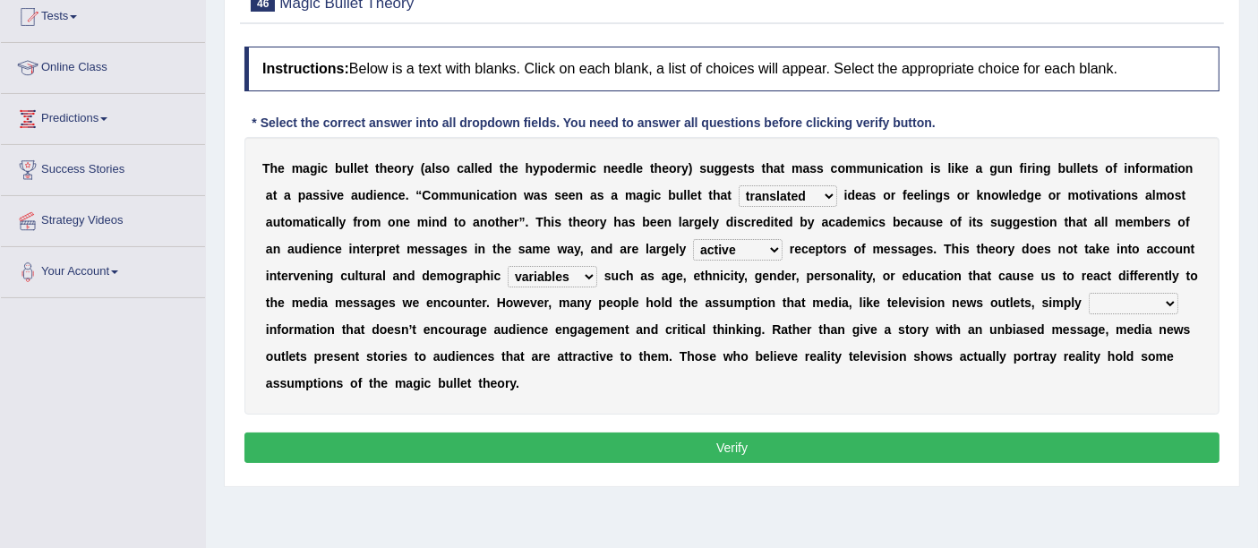
click at [1110, 303] on select "respond resume release request" at bounding box center [1134, 303] width 90 height 21
select select "release"
click at [1089, 293] on select "respond resume release request" at bounding box center [1134, 303] width 90 height 21
click at [667, 436] on button "Verify" at bounding box center [731, 447] width 975 height 30
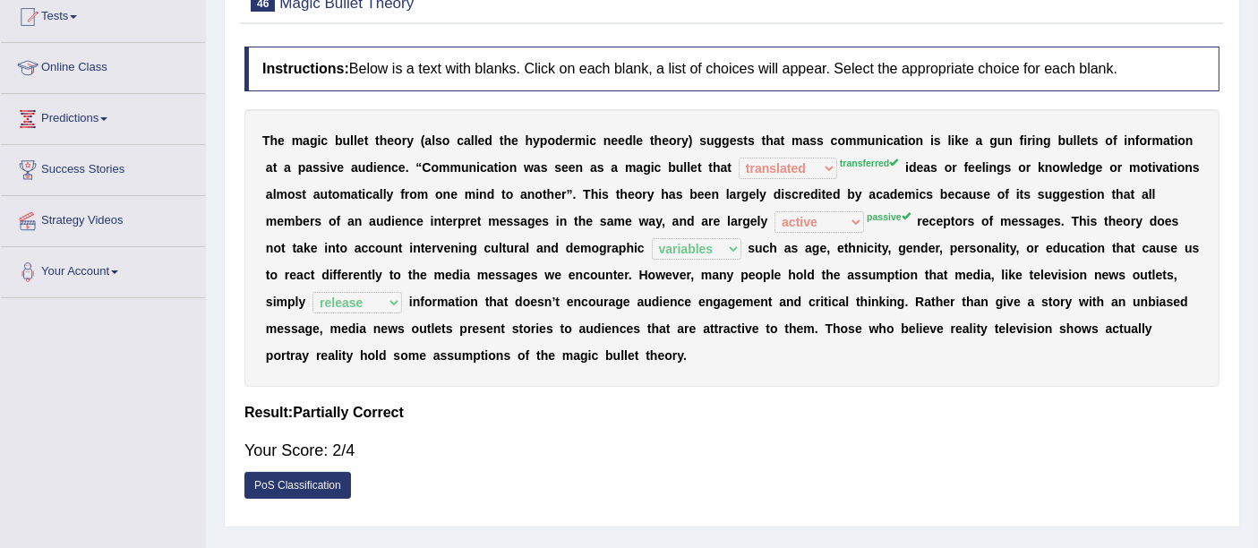
scroll to position [0, 0]
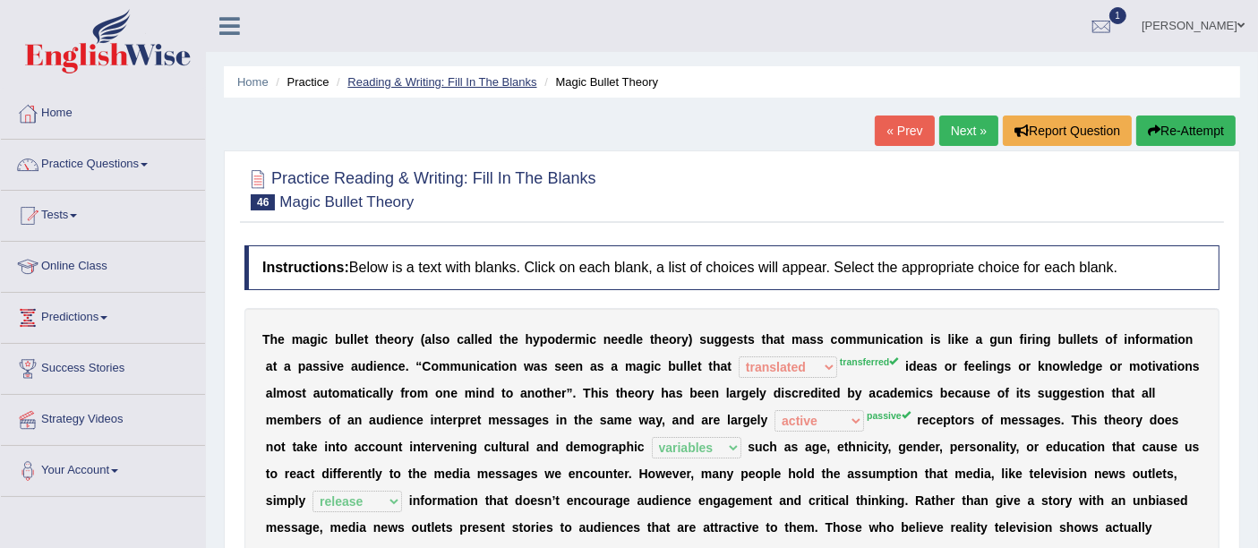
click at [434, 80] on link "Reading & Writing: Fill In The Blanks" at bounding box center [441, 81] width 189 height 13
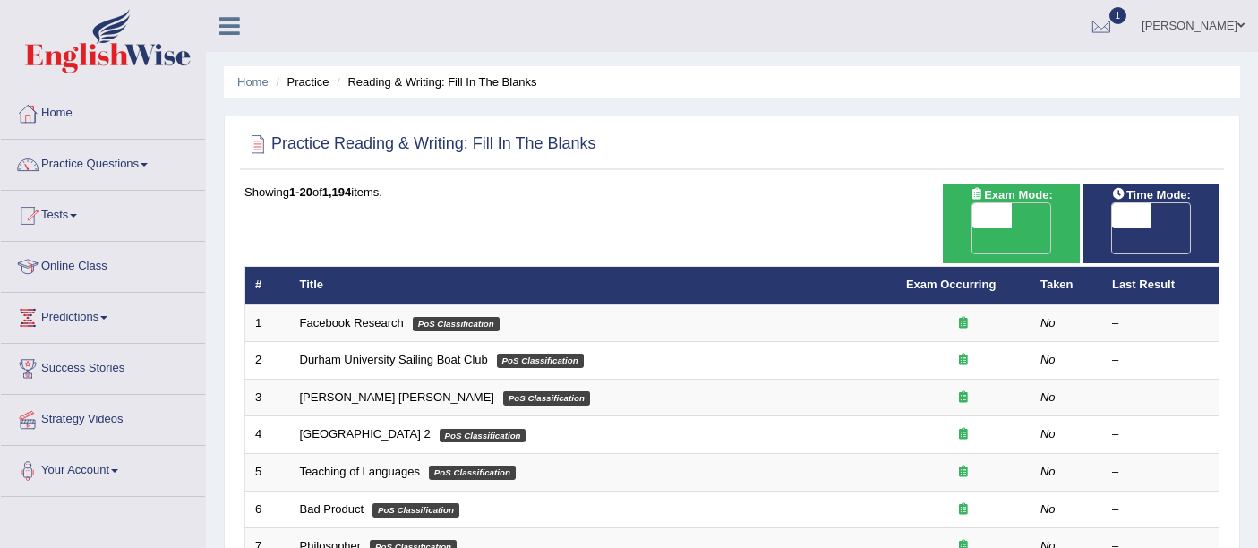
scroll to position [630, 0]
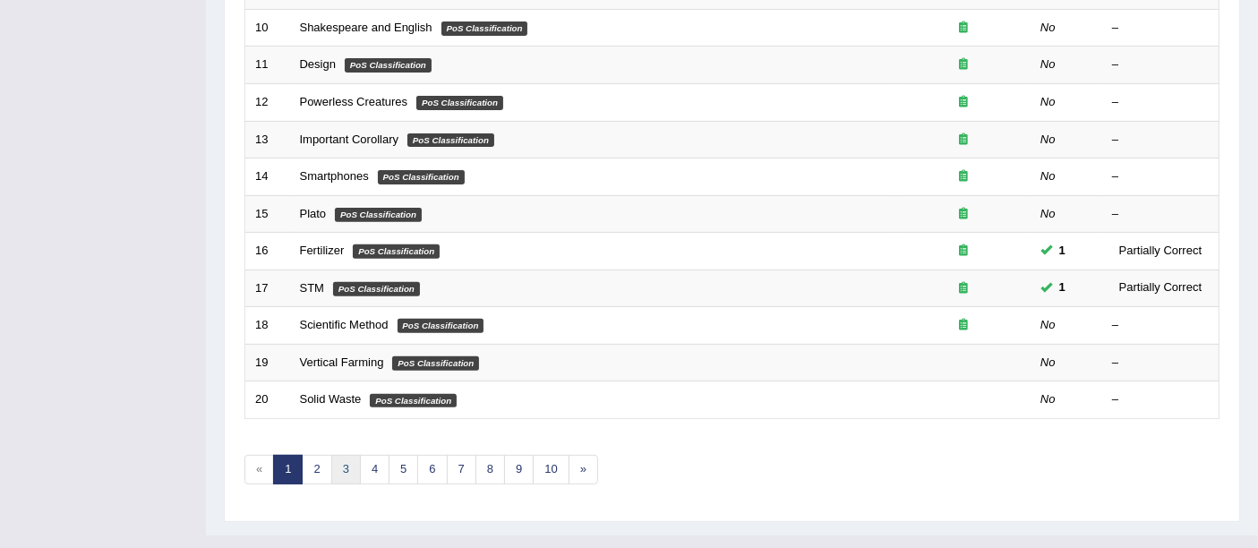
click at [347, 455] on link "3" at bounding box center [346, 470] width 30 height 30
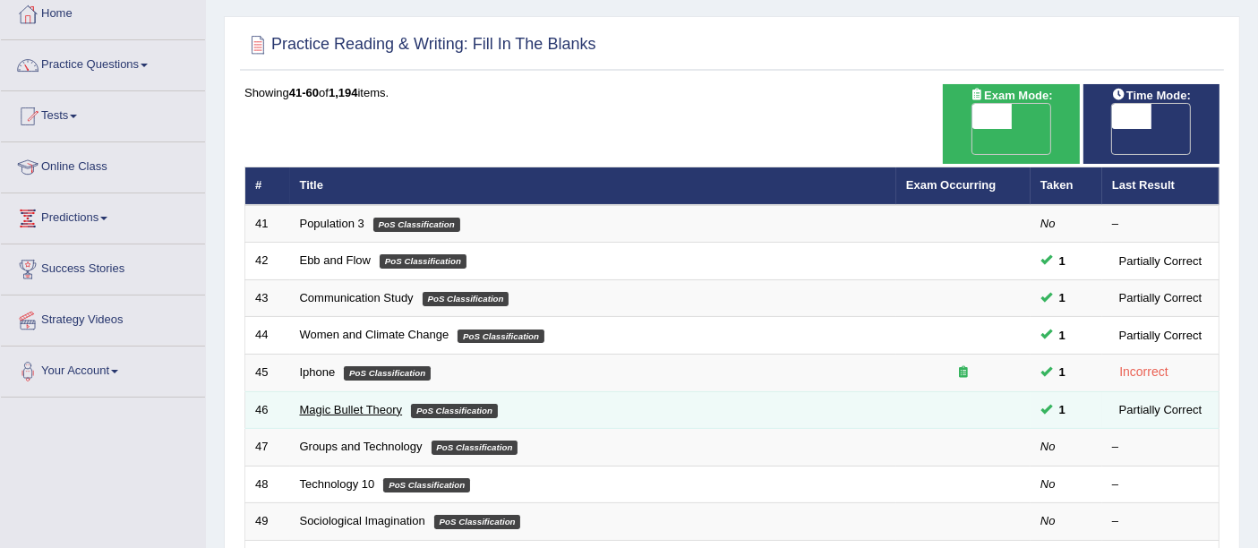
click at [375, 403] on link "Magic Bullet Theory" at bounding box center [351, 409] width 103 height 13
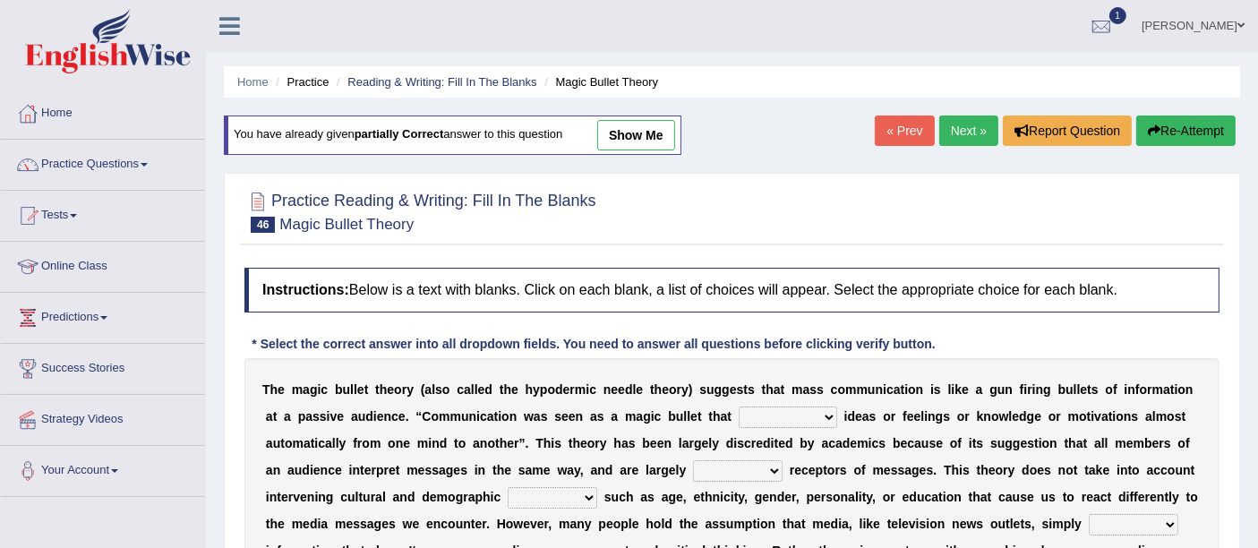
click at [661, 141] on link "show me" at bounding box center [636, 135] width 78 height 30
select select "translated"
select select "active"
select select "variables"
select select "release"
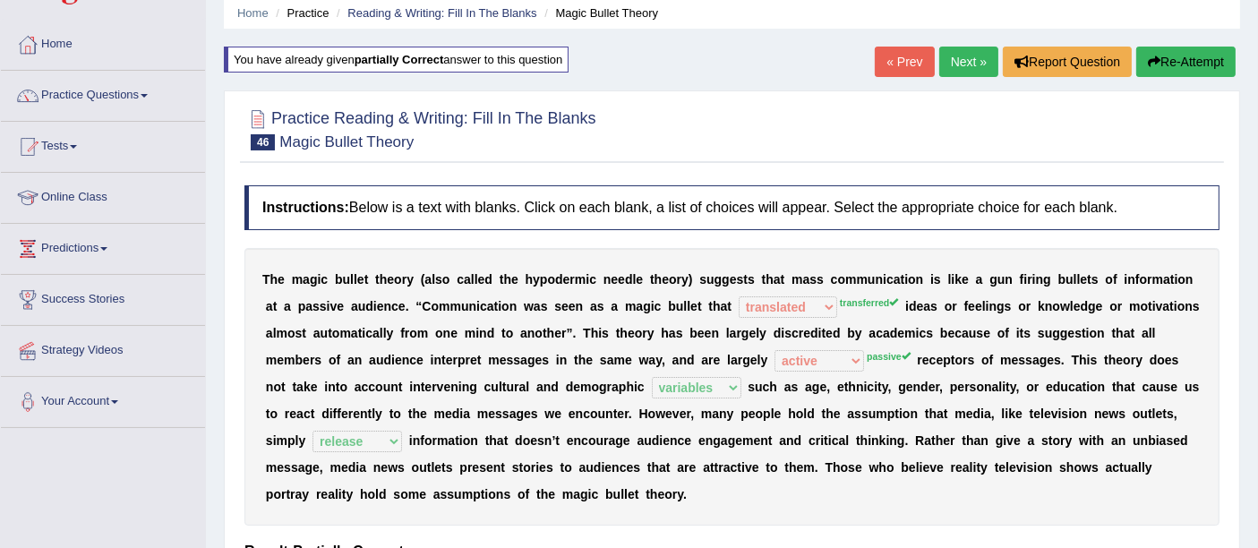
scroll to position [99, 0]
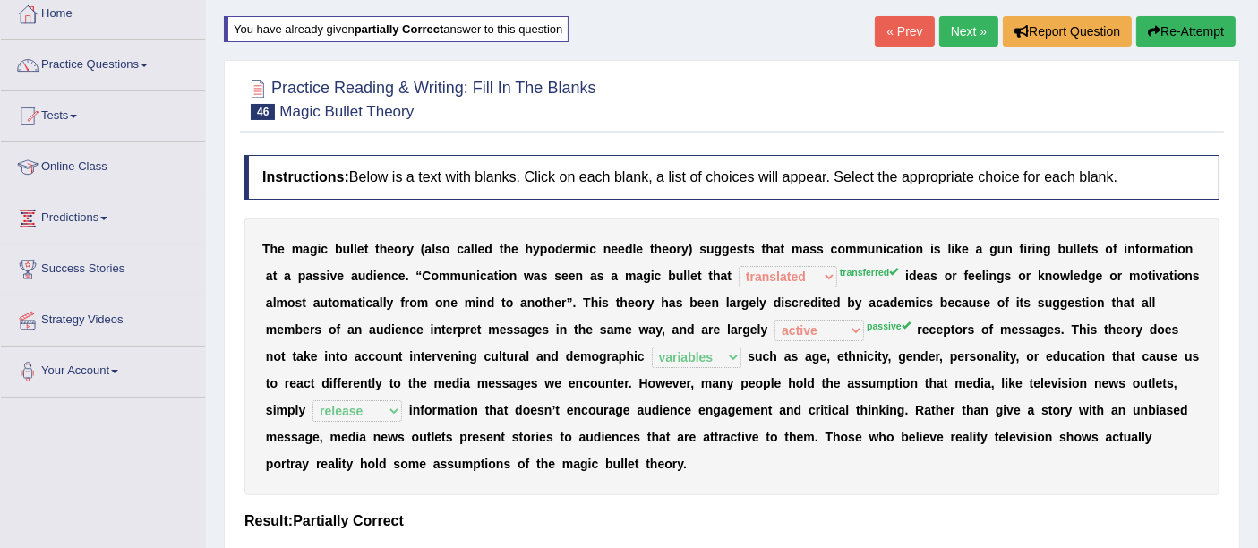
click at [1166, 34] on button "Re-Attempt" at bounding box center [1185, 31] width 99 height 30
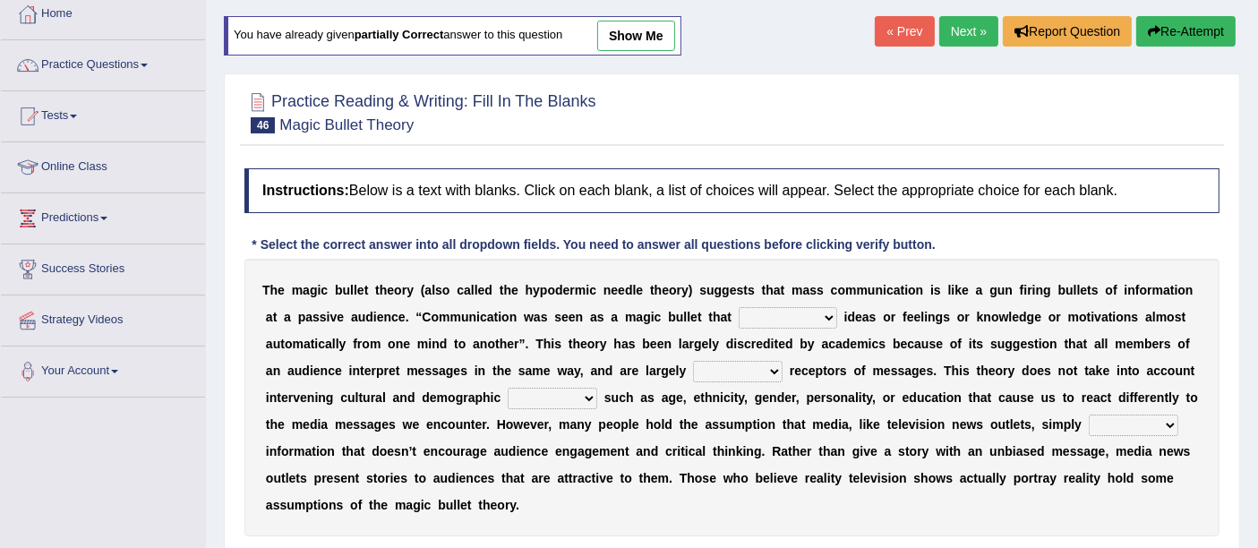
scroll to position [99, 0]
click at [804, 310] on select "transported translated transferred transformed" at bounding box center [788, 317] width 98 height 21
click at [706, 369] on select "negative active positive passive" at bounding box center [738, 371] width 90 height 21
click at [588, 397] on select "variables varies varieties variations" at bounding box center [553, 398] width 90 height 21
click at [611, 405] on div "T h e m a g i c b u l l e t t h e o r y ( a l s o c a l l e d t h e h y p o d e…" at bounding box center [731, 398] width 975 height 278
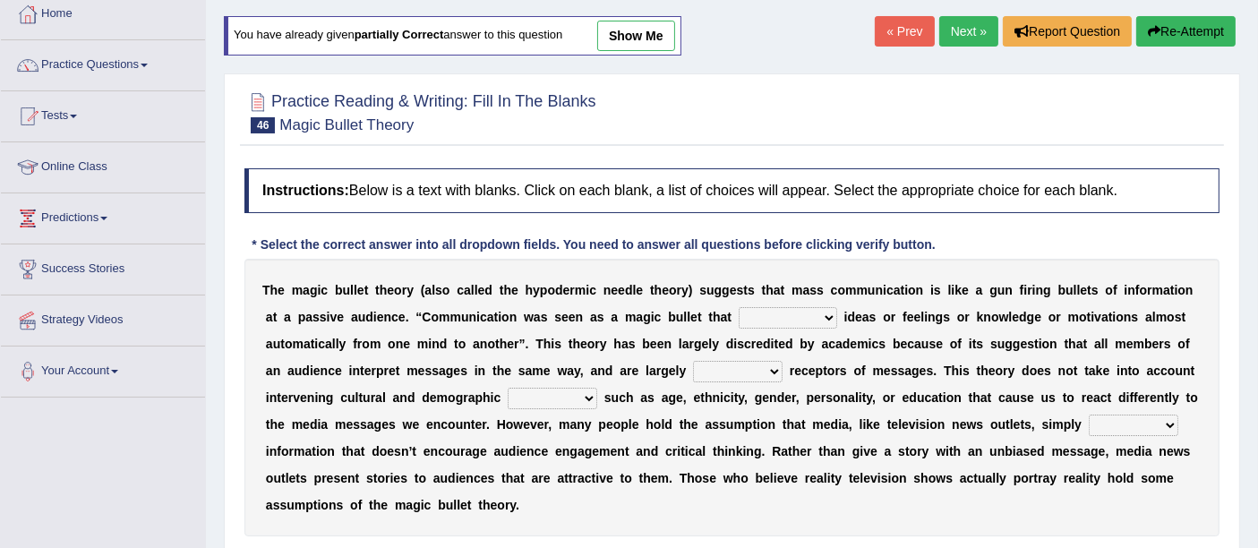
click at [1142, 414] on select "respond resume release request" at bounding box center [1134, 424] width 90 height 21
click at [657, 33] on link "show me" at bounding box center [636, 36] width 78 height 30
select select "translated"
select select "active"
select select "variables"
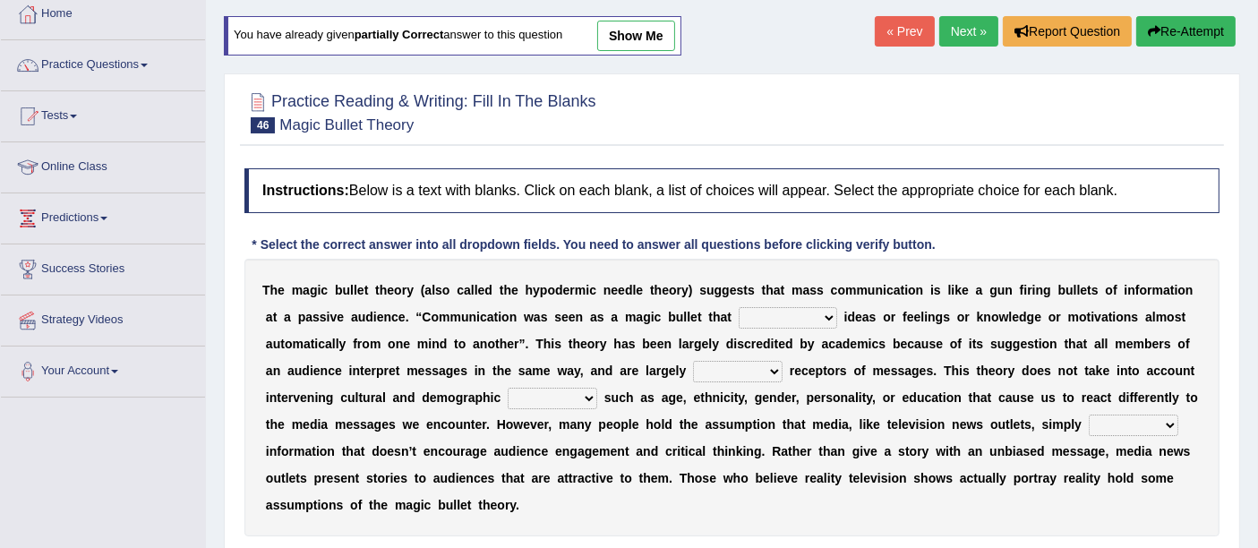
select select "release"
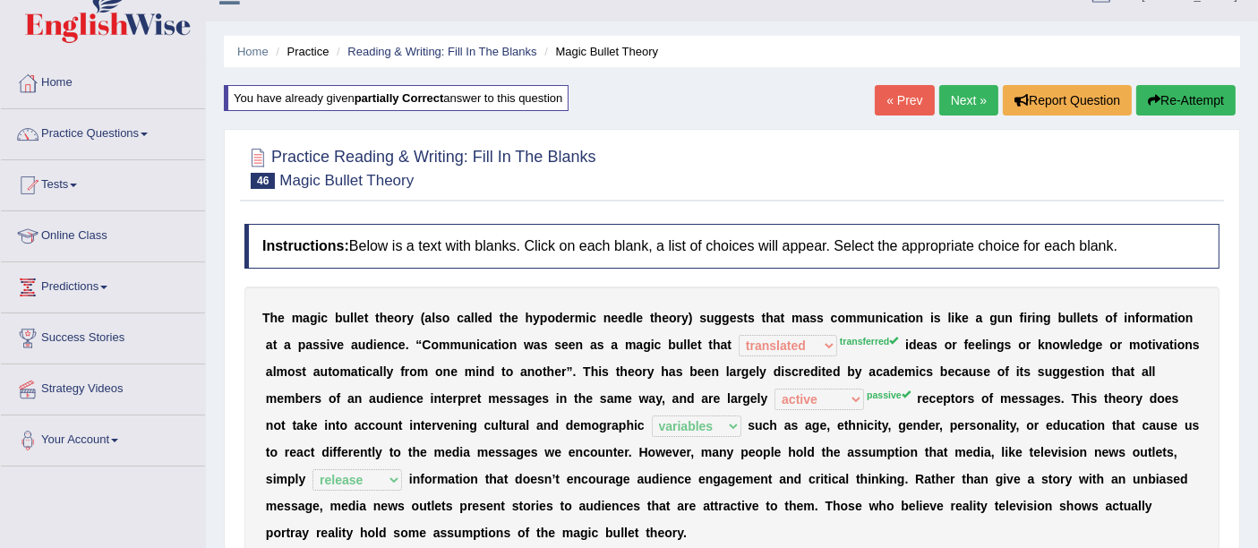
scroll to position [0, 0]
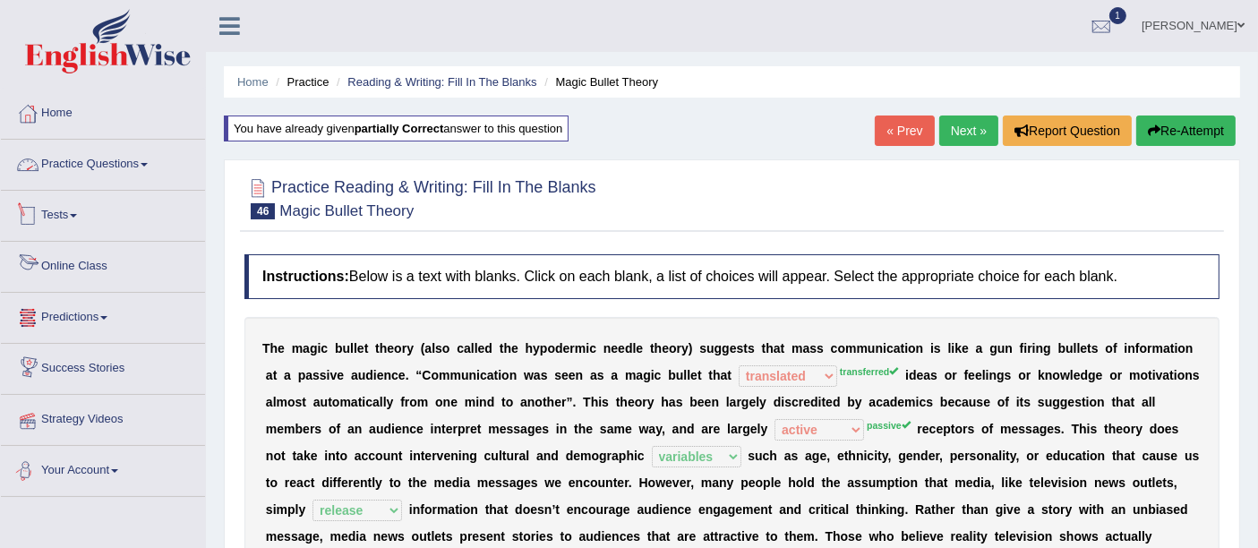
click at [100, 159] on link "Practice Questions" at bounding box center [103, 162] width 204 height 45
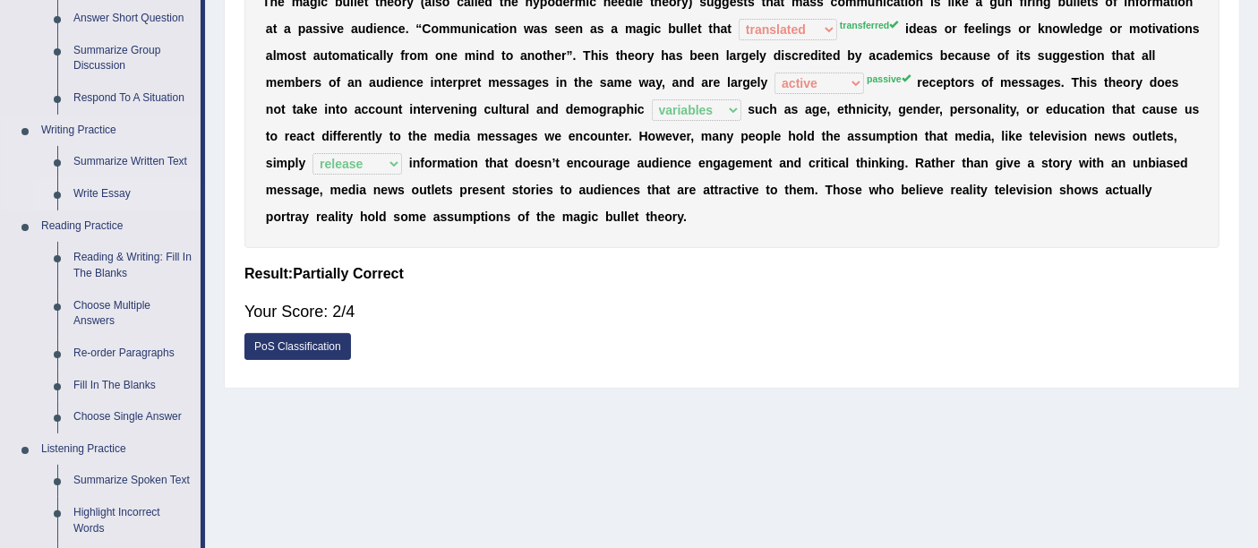
scroll to position [397, 0]
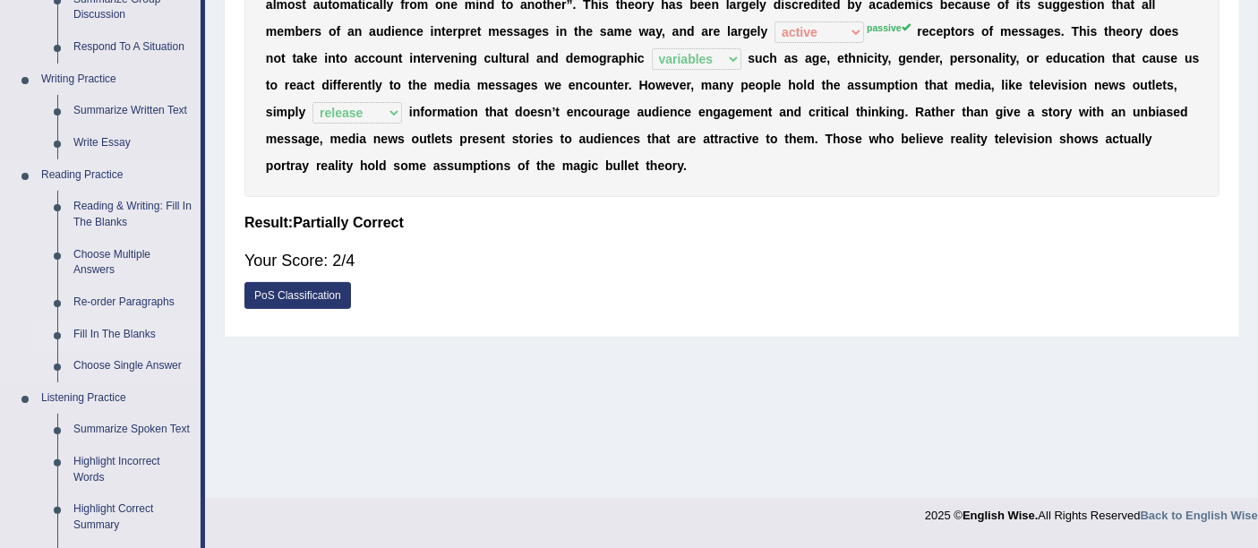
click at [135, 336] on link "Fill In The Blanks" at bounding box center [132, 335] width 135 height 32
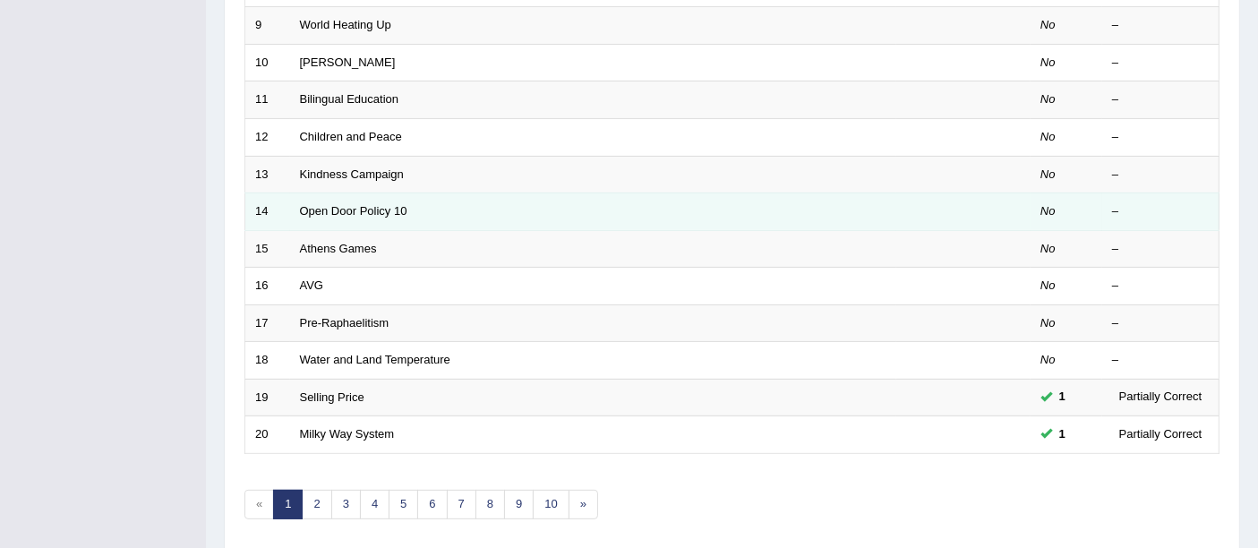
scroll to position [596, 0]
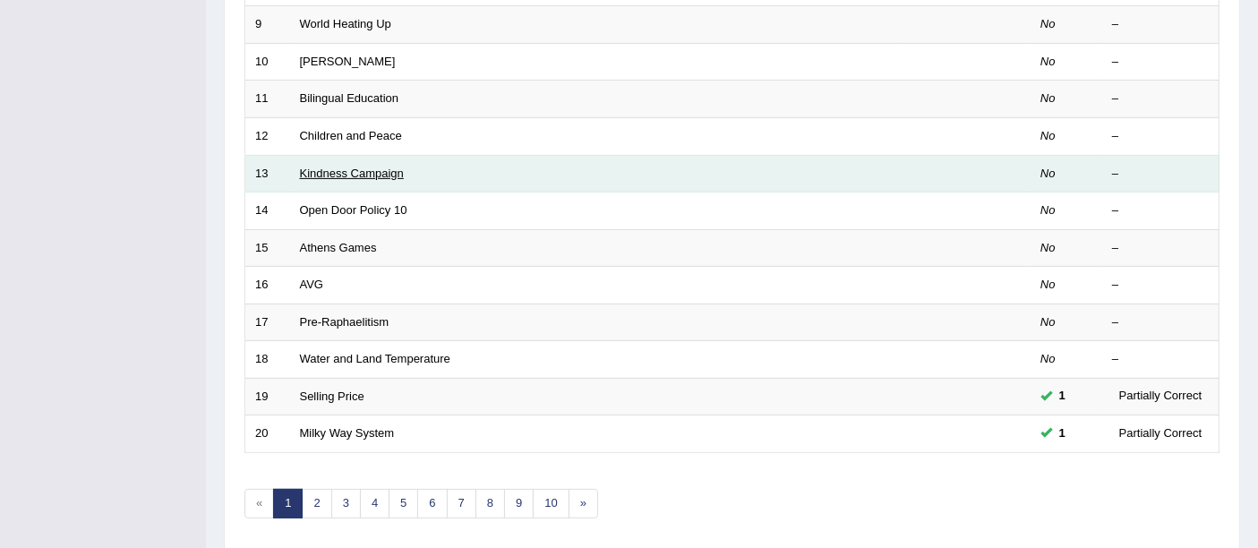
click at [378, 167] on link "Kindness Campaign" at bounding box center [352, 173] width 104 height 13
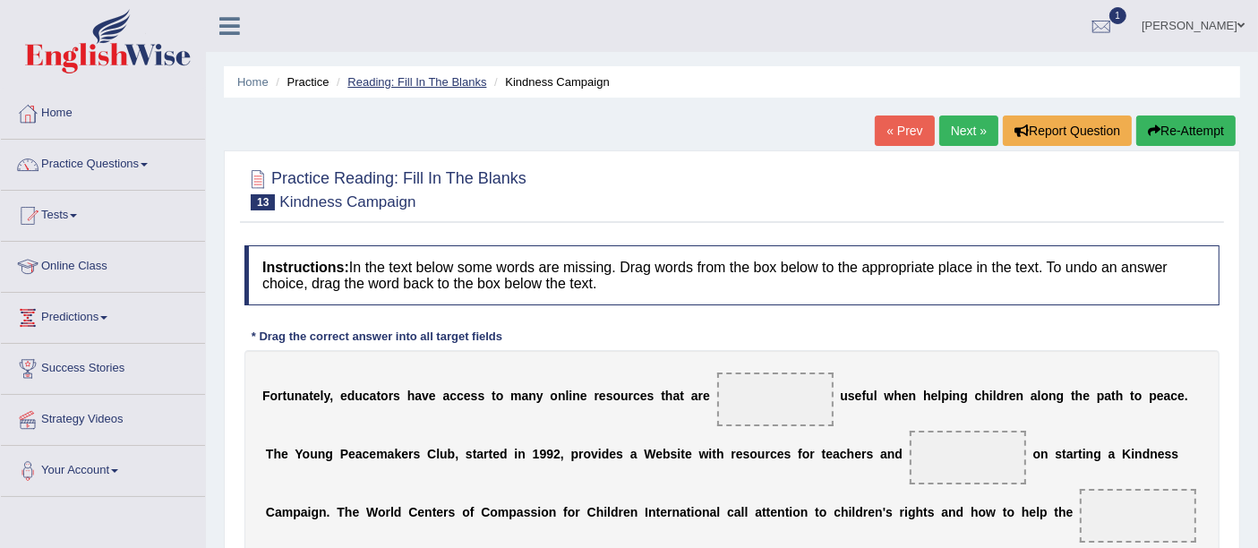
click at [400, 77] on link "Reading: Fill In The Blanks" at bounding box center [416, 81] width 139 height 13
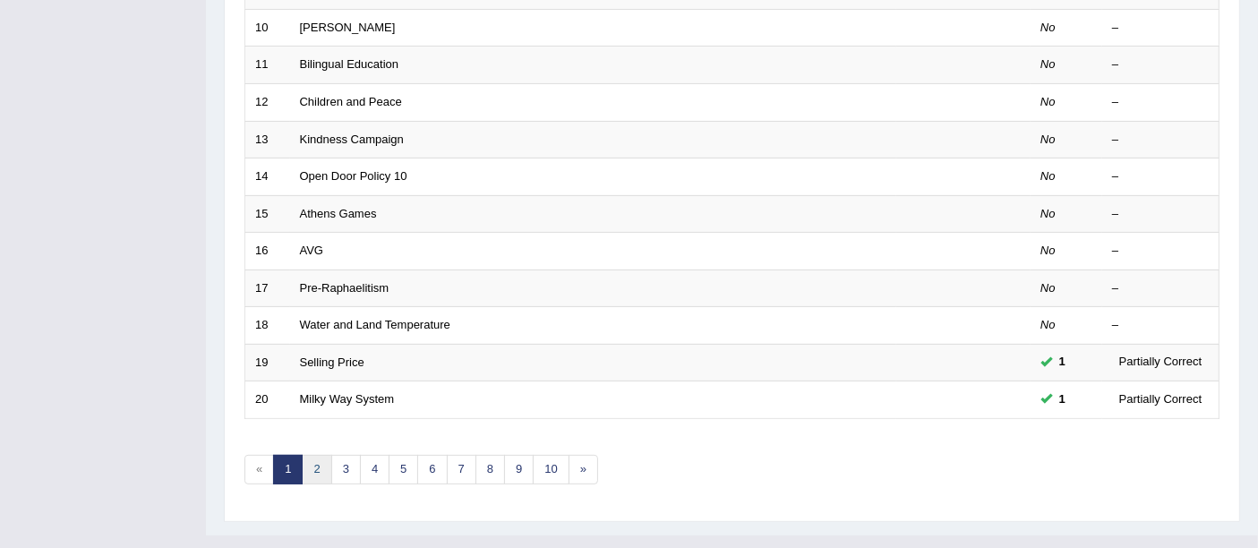
scroll to position [630, 0]
click at [317, 455] on link "2" at bounding box center [317, 470] width 30 height 30
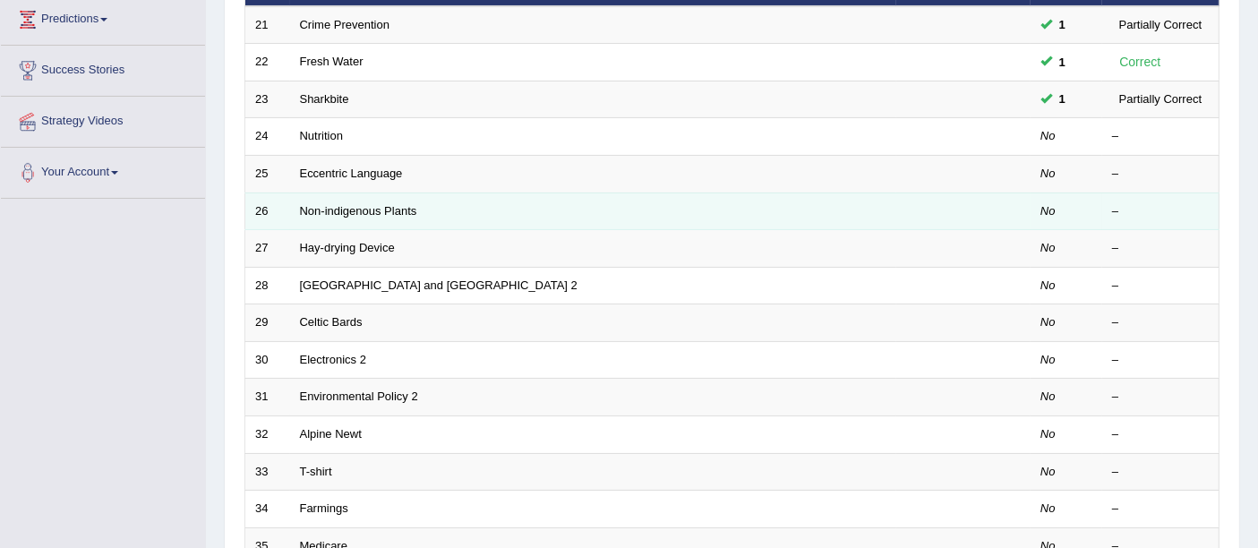
scroll to position [298, 0]
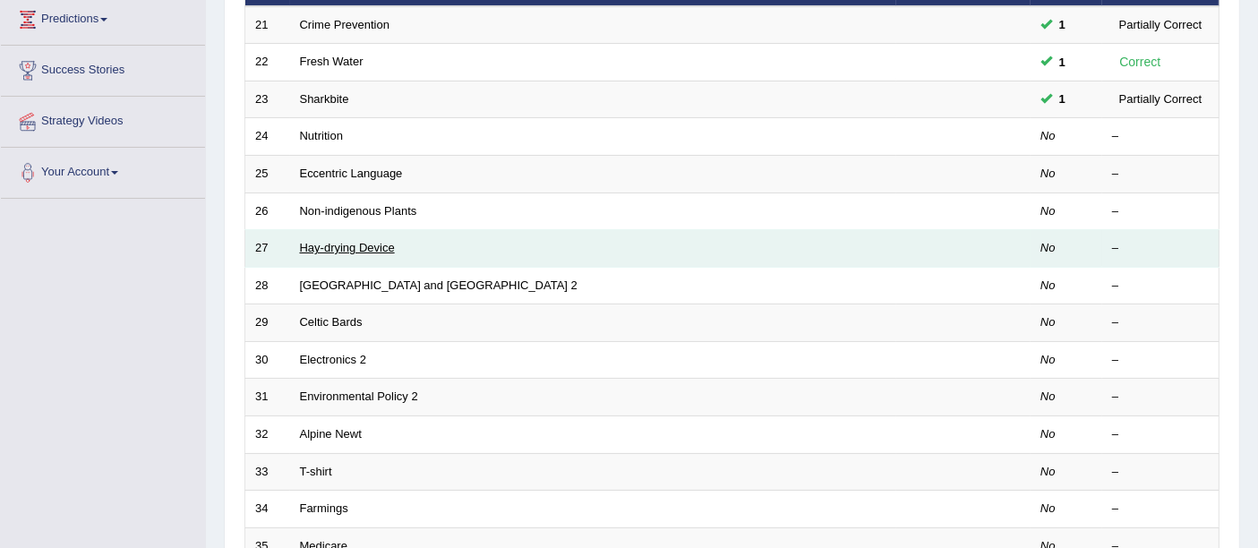
click at [347, 241] on link "Hay-drying Device" at bounding box center [347, 247] width 95 height 13
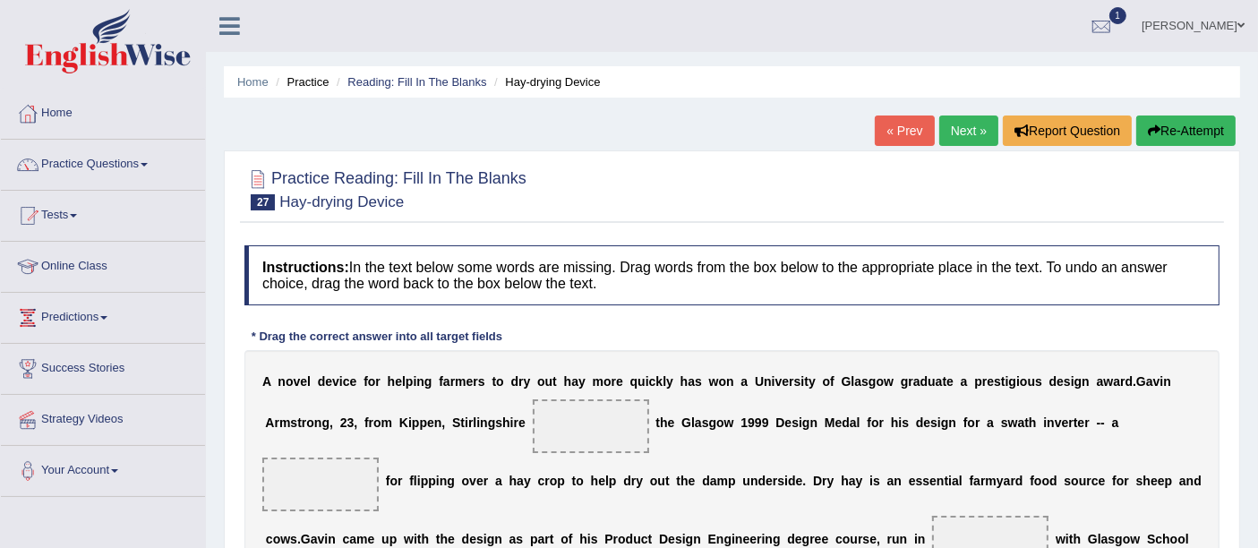
click at [898, 139] on link "« Prev" at bounding box center [904, 130] width 59 height 30
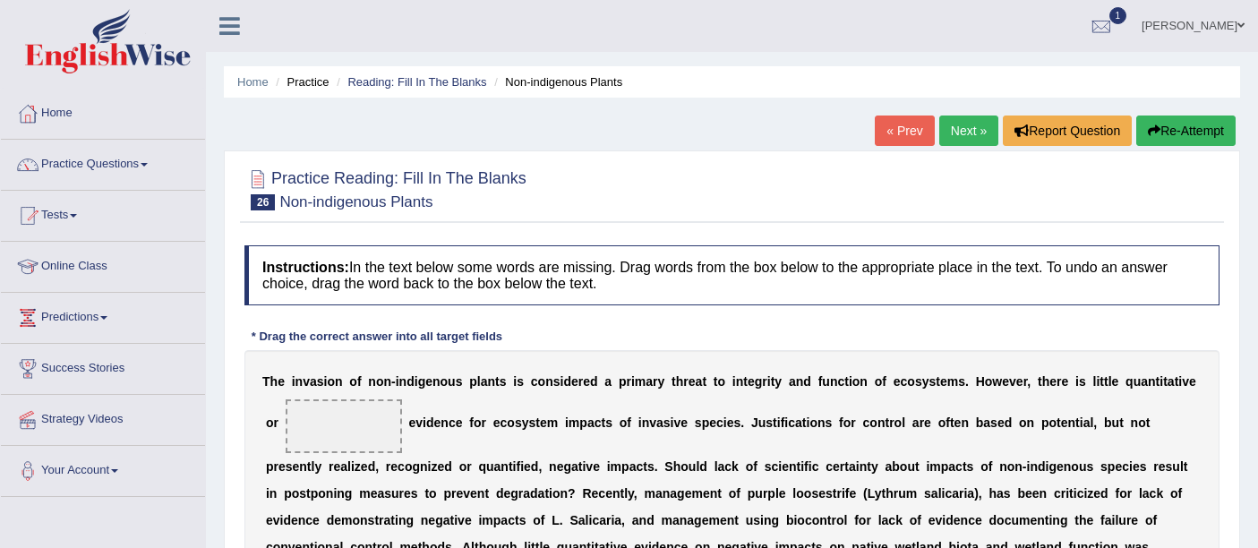
click at [472, 82] on link "Reading: Fill In The Blanks" at bounding box center [416, 81] width 139 height 13
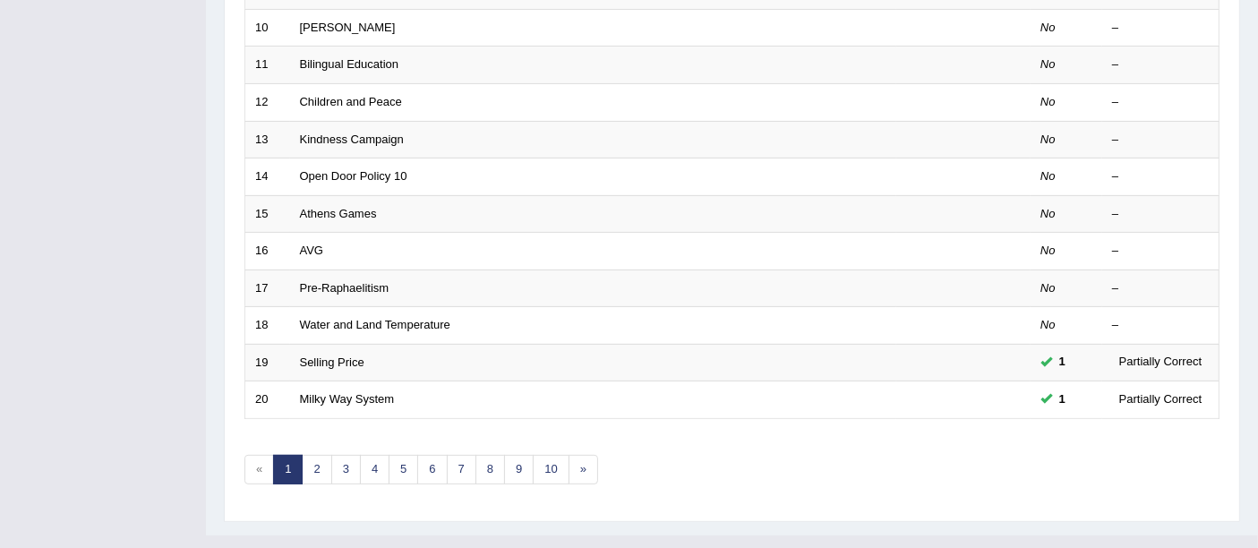
click at [301, 455] on link "1" at bounding box center [288, 470] width 30 height 30
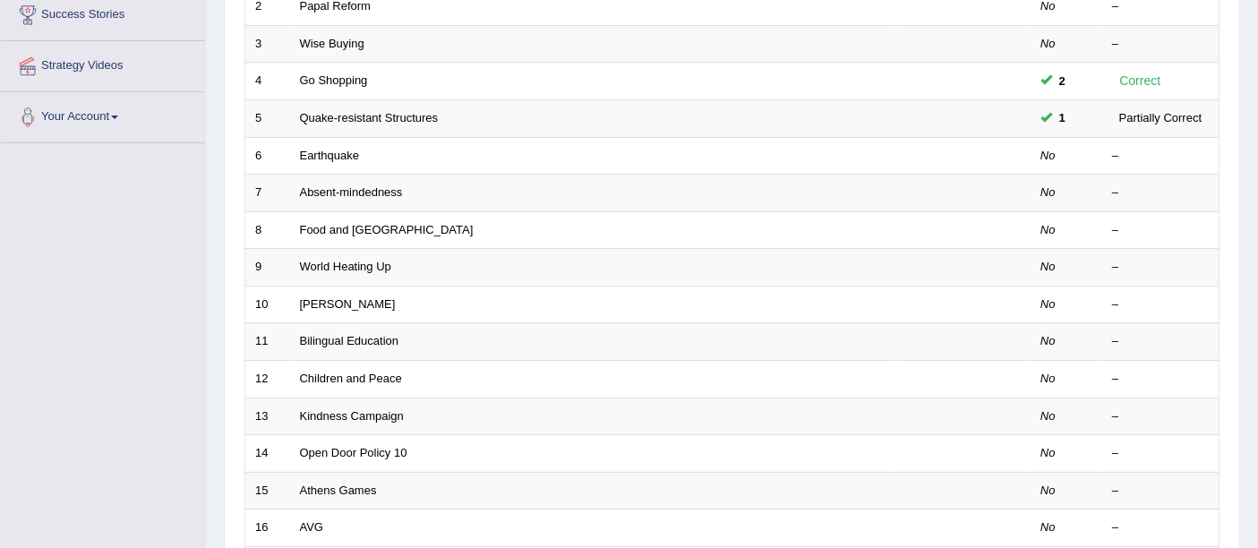
scroll to position [630, 0]
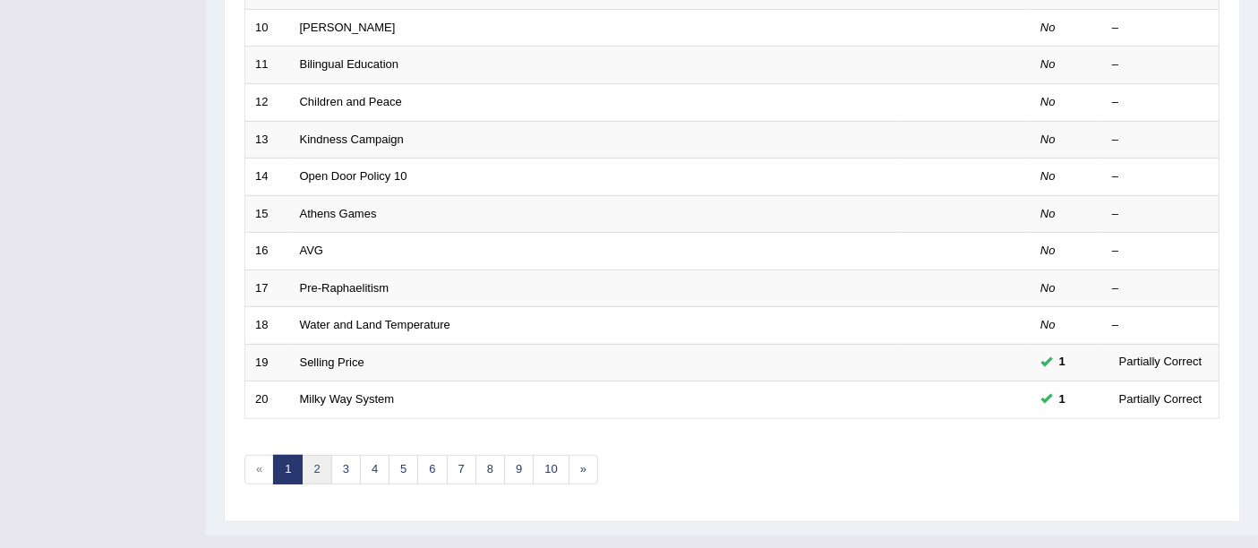
click at [316, 455] on link "2" at bounding box center [317, 470] width 30 height 30
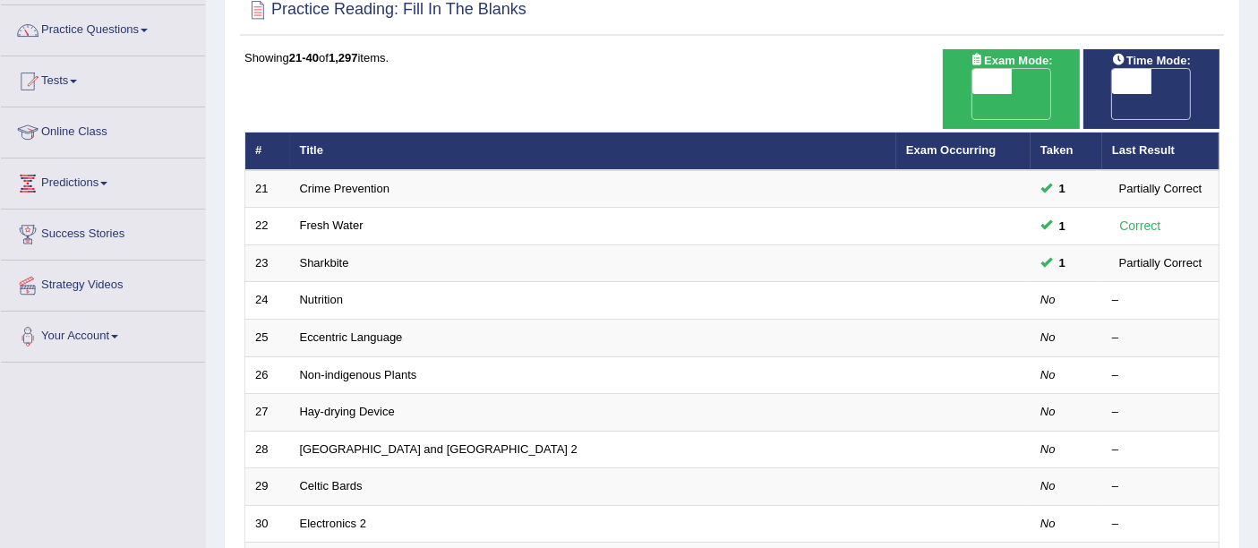
scroll to position [397, 0]
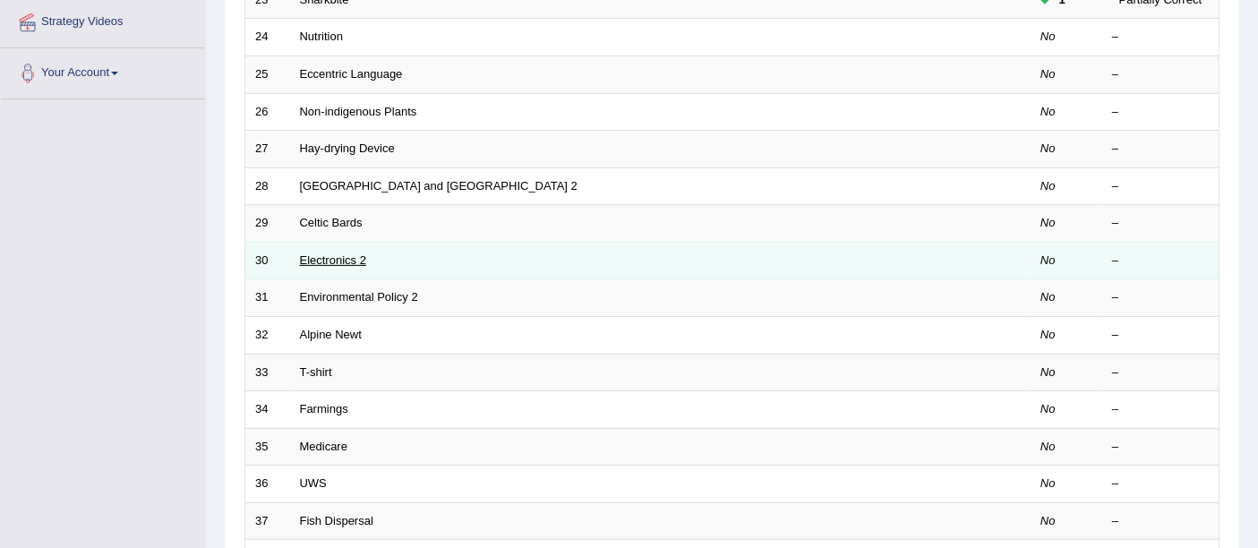
click at [358, 253] on link "Electronics 2" at bounding box center [333, 259] width 66 height 13
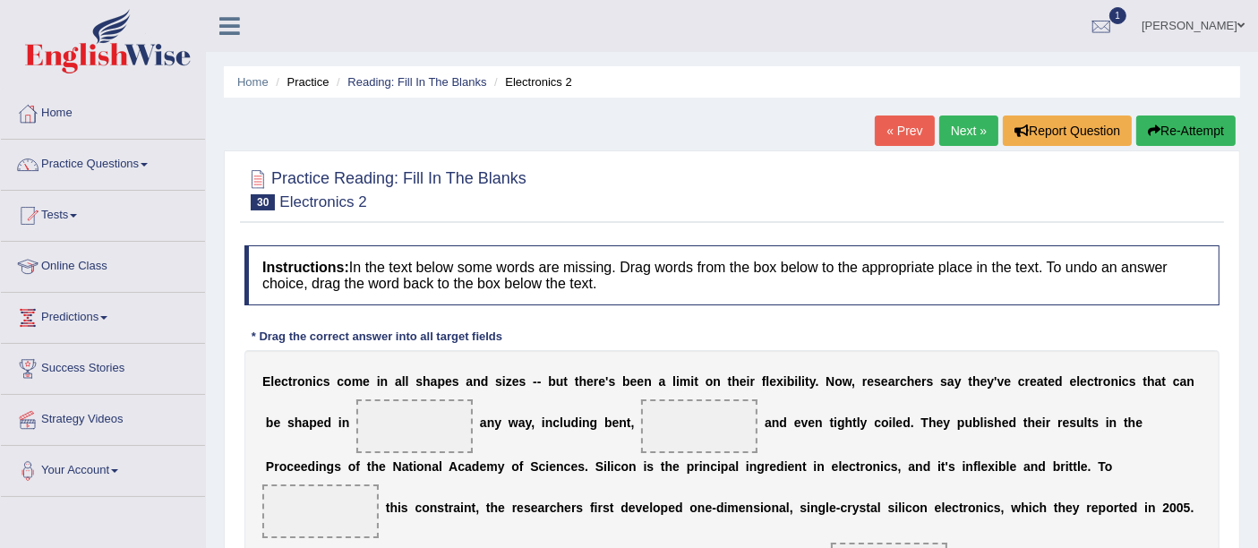
click at [967, 127] on link "Next »" at bounding box center [968, 130] width 59 height 30
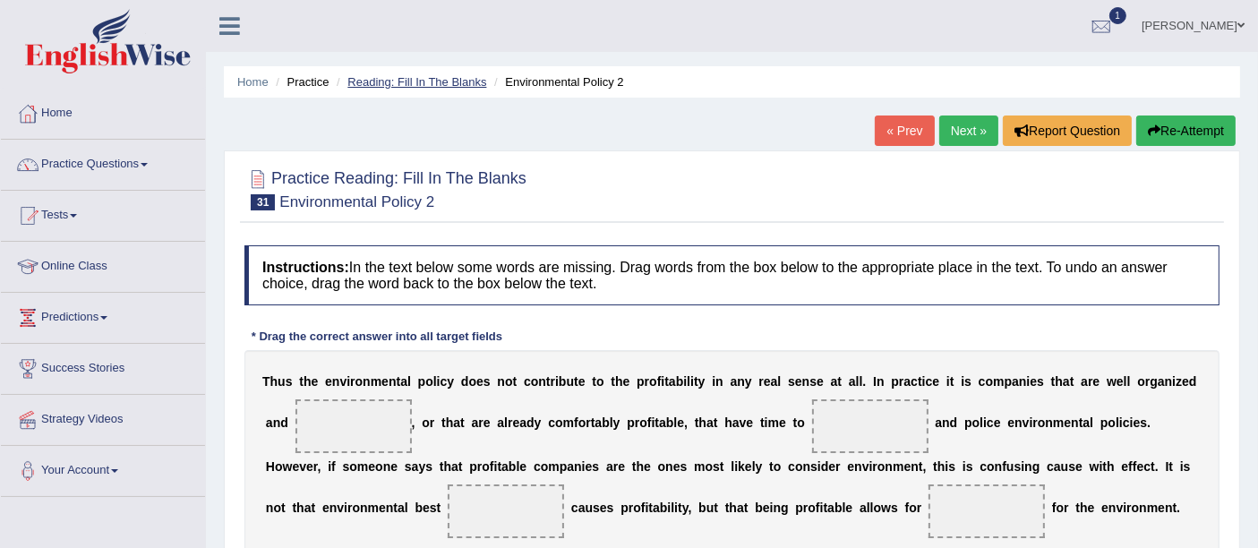
click at [401, 82] on link "Reading: Fill In The Blanks" at bounding box center [416, 81] width 139 height 13
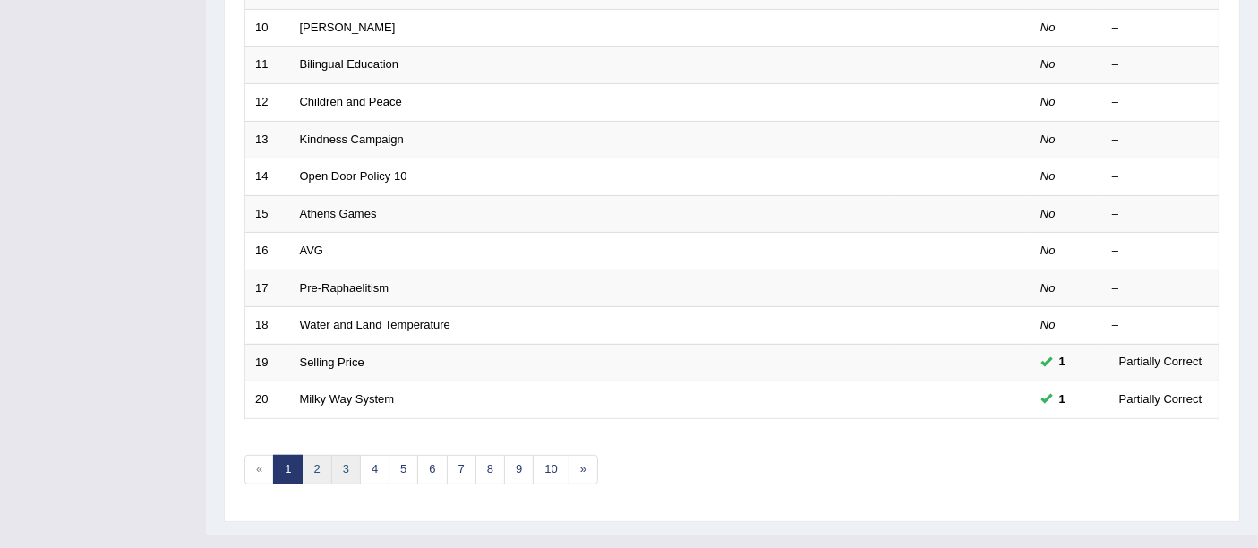
click at [328, 455] on link "2" at bounding box center [317, 470] width 30 height 30
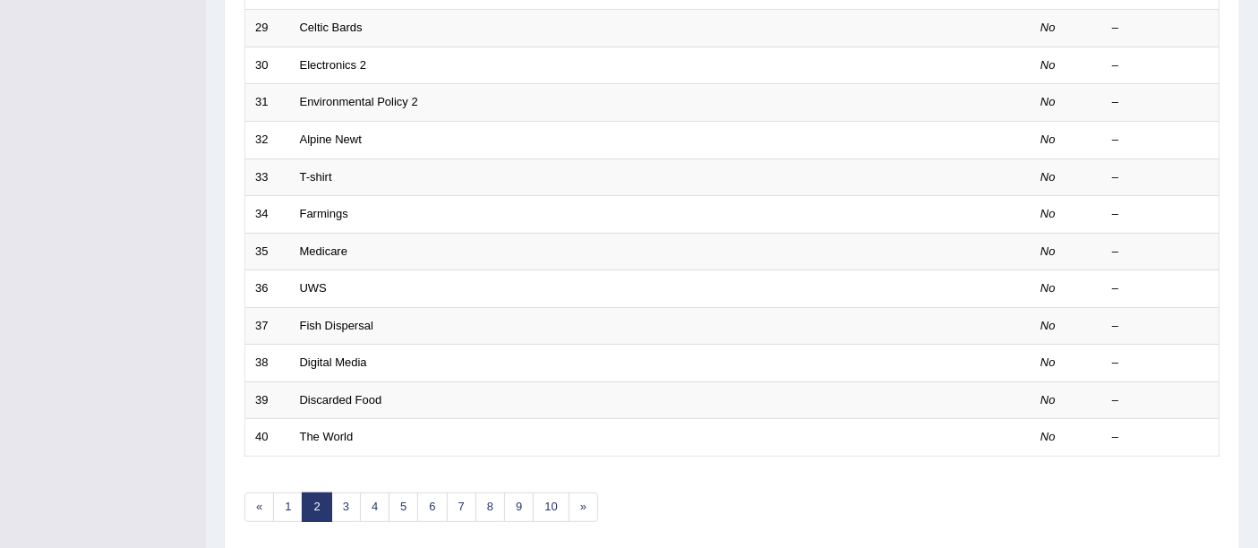
scroll to position [596, 0]
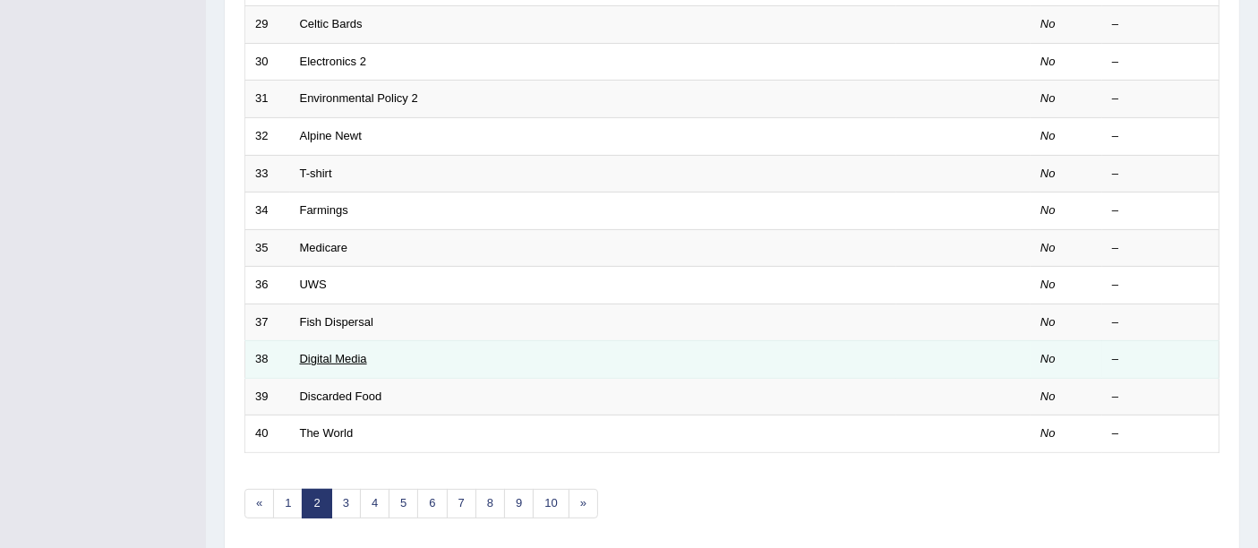
click at [340, 352] on link "Digital Media" at bounding box center [333, 358] width 67 height 13
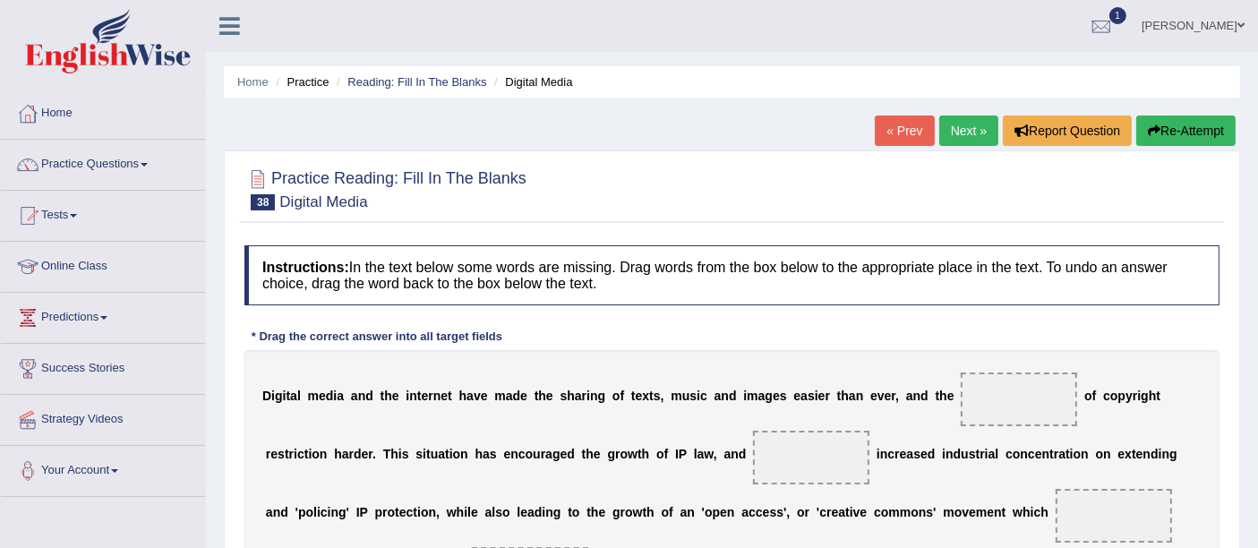
click at [429, 92] on ul "Home Practice Reading: Fill In The Blanks Digital Media" at bounding box center [732, 81] width 1016 height 31
click at [427, 89] on li "Reading: Fill In The Blanks" at bounding box center [409, 81] width 154 height 17
click at [426, 84] on link "Reading: Fill In The Blanks" at bounding box center [416, 81] width 139 height 13
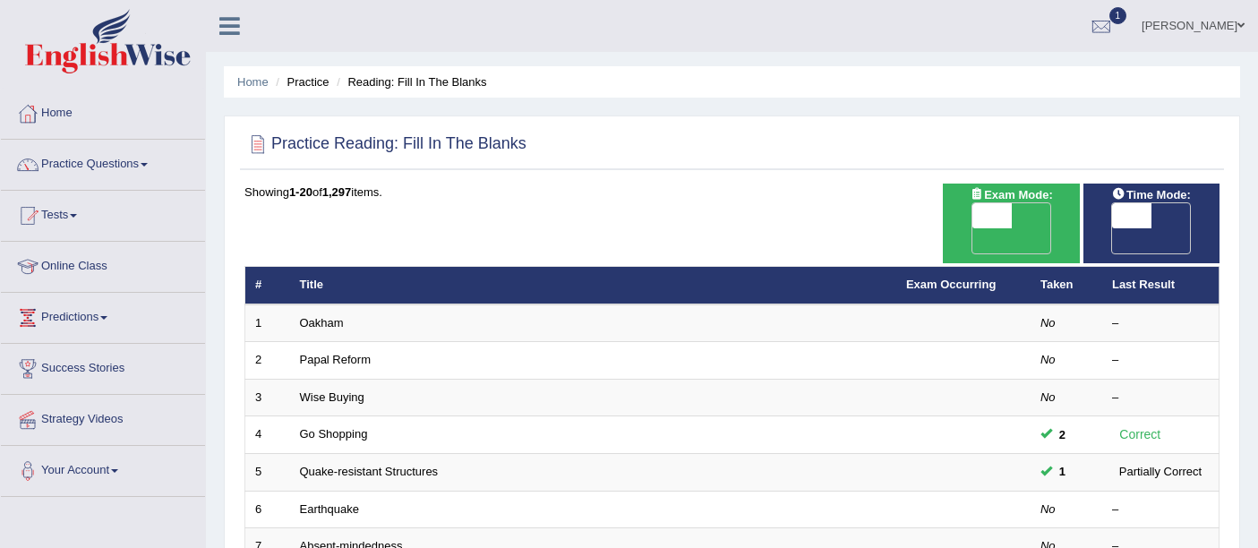
scroll to position [630, 0]
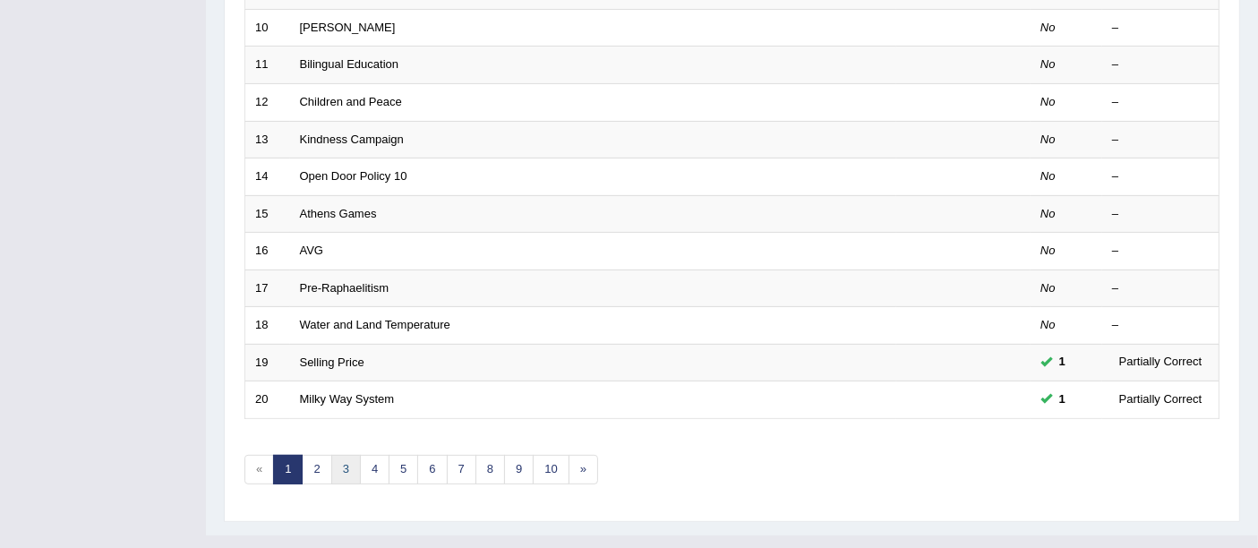
click at [354, 455] on link "3" at bounding box center [346, 470] width 30 height 30
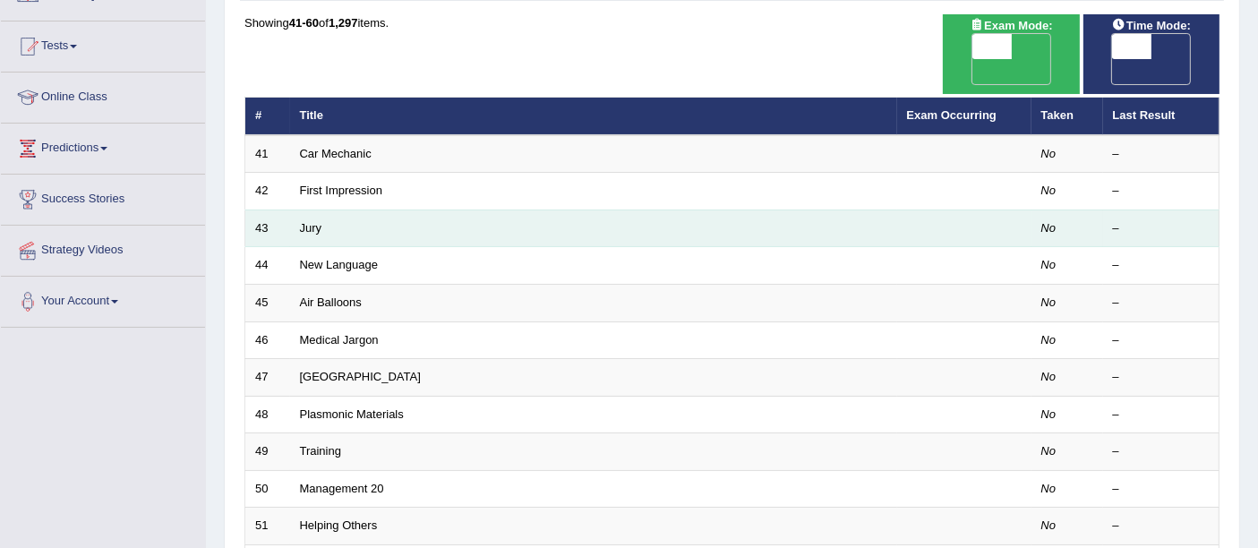
scroll to position [199, 0]
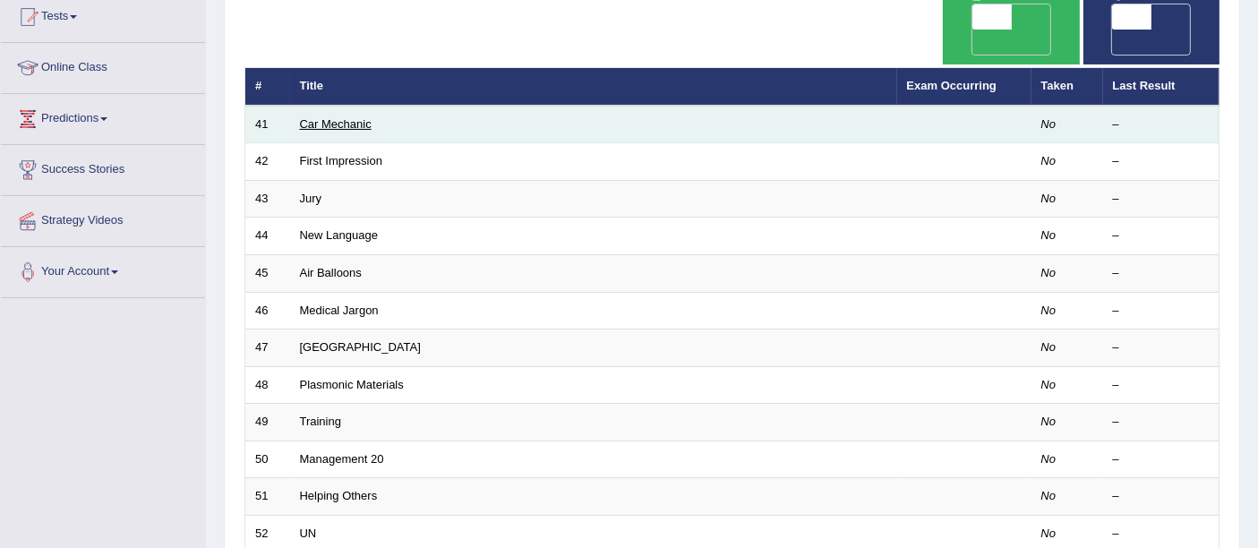
click at [314, 117] on link "Car Mechanic" at bounding box center [336, 123] width 72 height 13
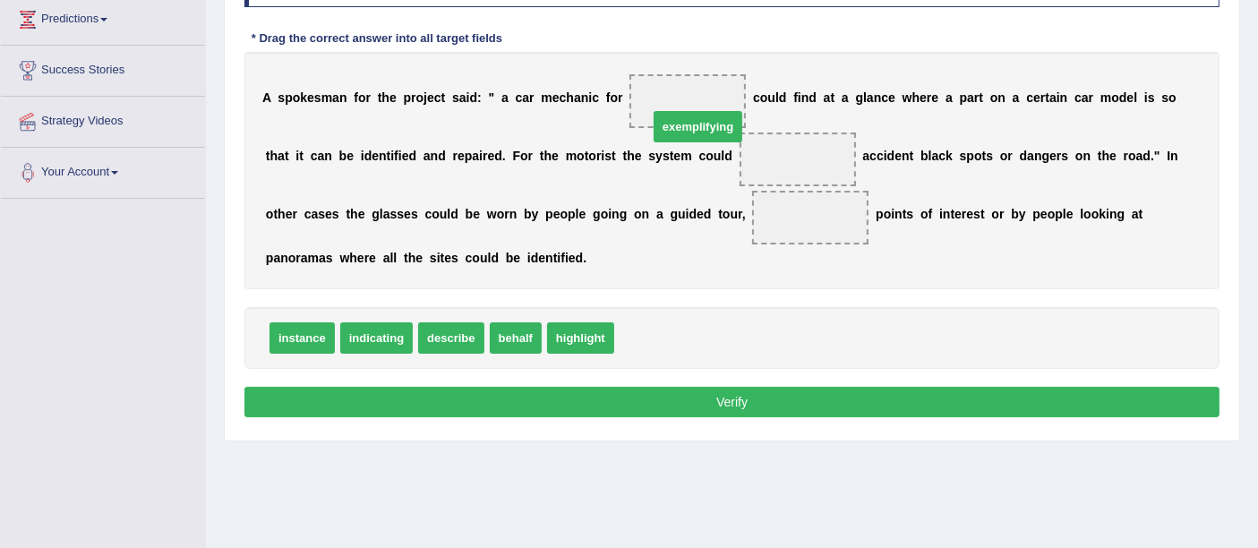
drag, startPoint x: 660, startPoint y: 333, endPoint x: 693, endPoint y: 116, distance: 219.2
drag, startPoint x: 793, startPoint y: 149, endPoint x: 692, endPoint y: 387, distance: 258.7
click at [692, 283] on span "exemplifying" at bounding box center [709, 267] width 95 height 32
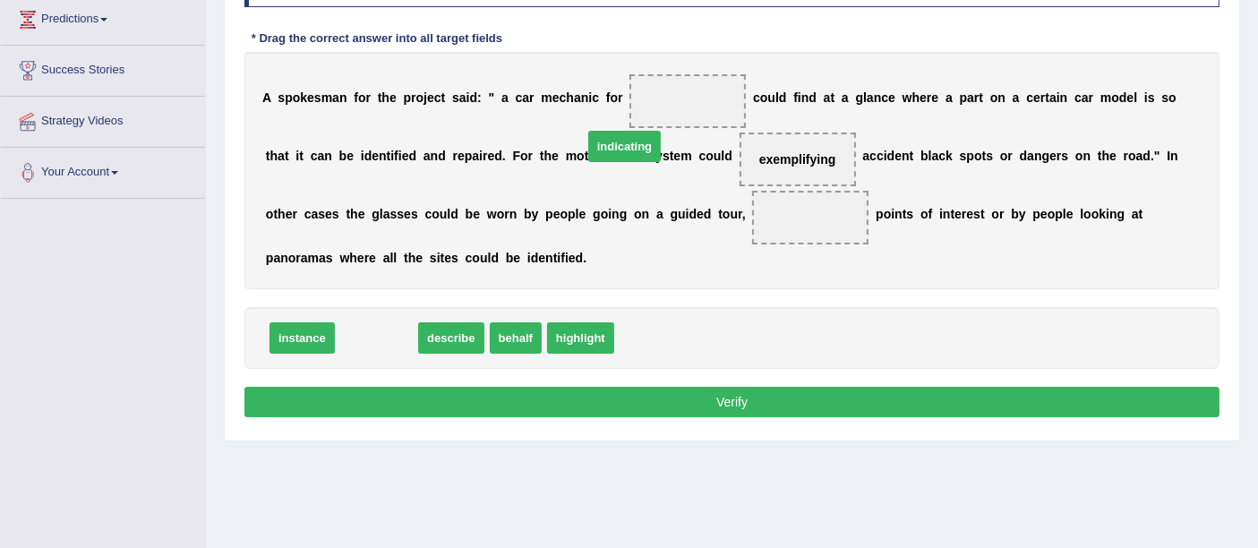
drag, startPoint x: 386, startPoint y: 326, endPoint x: 699, endPoint y: 106, distance: 383.0
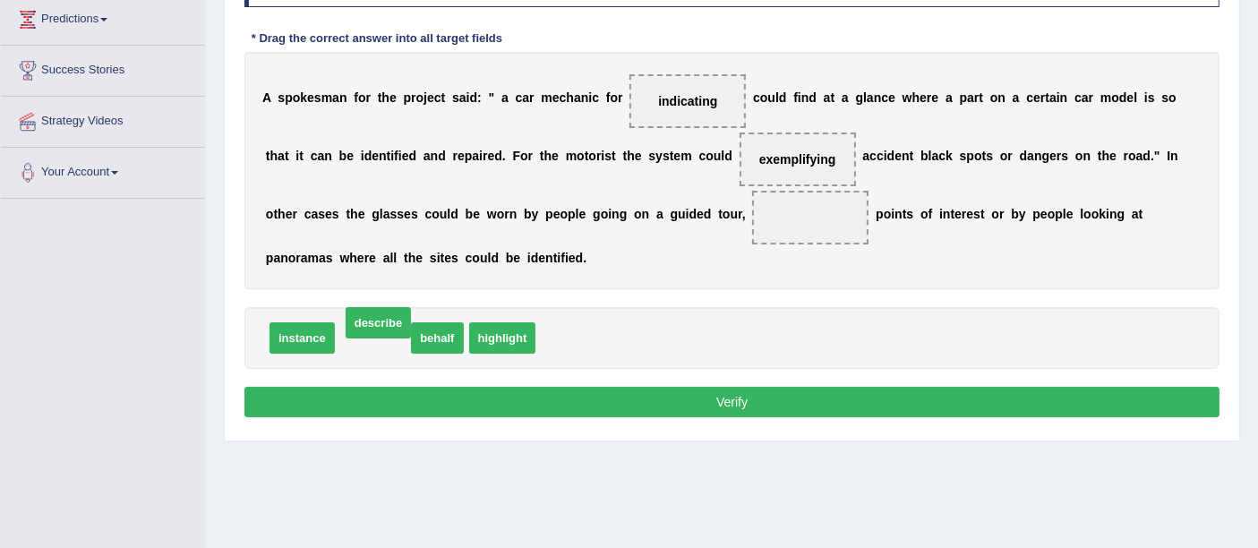
drag, startPoint x: 363, startPoint y: 336, endPoint x: 369, endPoint y: 321, distance: 15.3
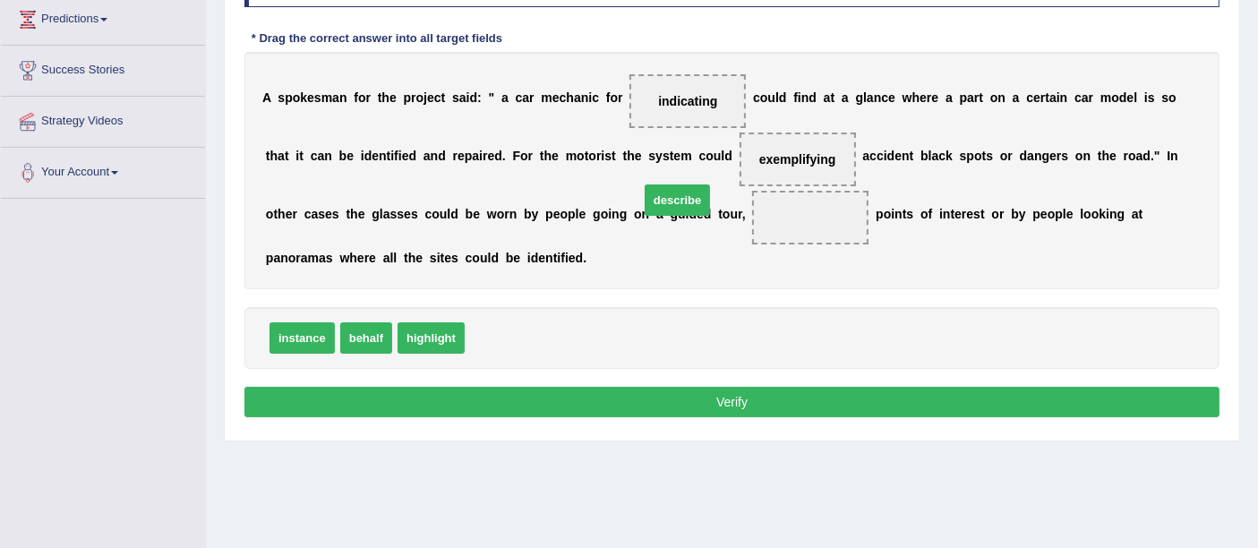
drag, startPoint x: 566, startPoint y: 300, endPoint x: 849, endPoint y: 119, distance: 335.7
drag, startPoint x: 545, startPoint y: 337, endPoint x: 818, endPoint y: 237, distance: 290.9
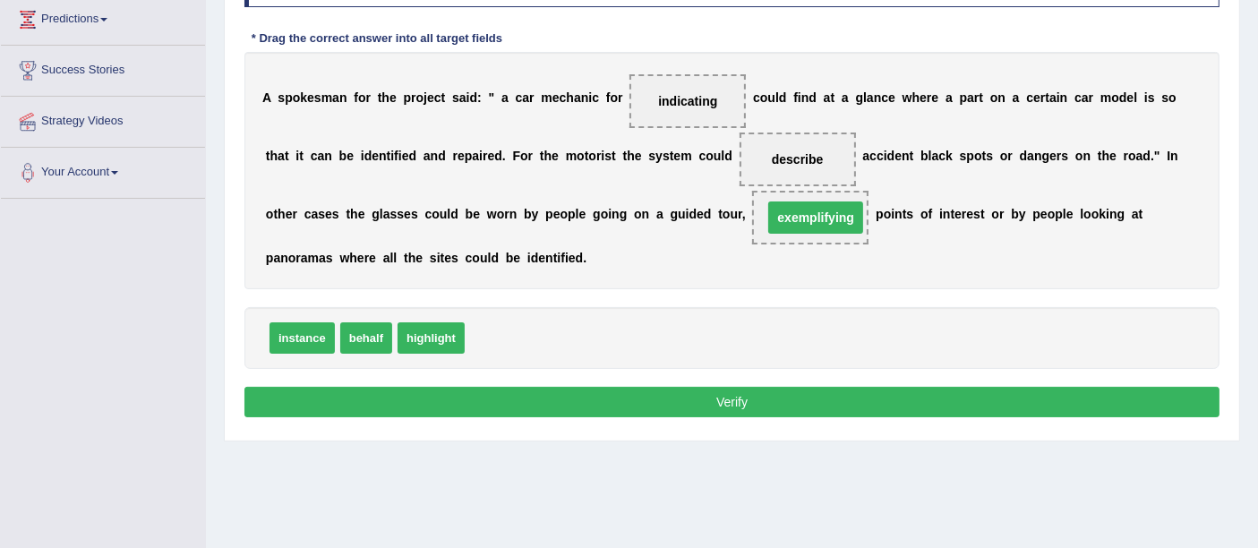
click at [726, 377] on div "Instructions: In the text below some words are missing. Drag words from the box…" at bounding box center [732, 184] width 984 height 493
drag, startPoint x: 716, startPoint y: 390, endPoint x: 703, endPoint y: 406, distance: 21.0
click at [713, 396] on button "Verify" at bounding box center [731, 402] width 975 height 30
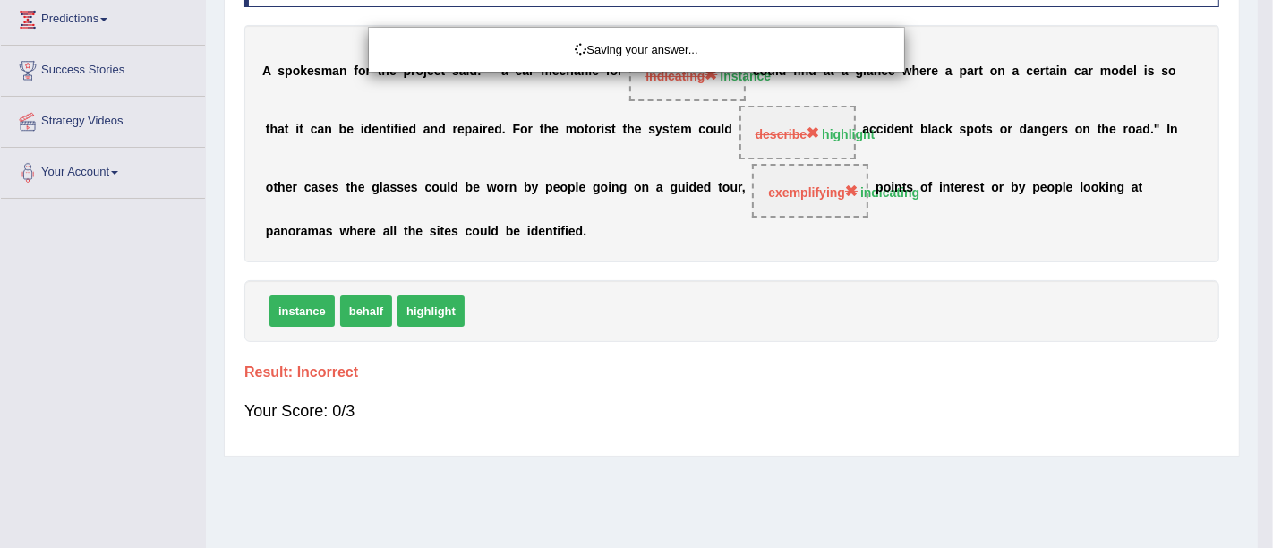
click at [702, 407] on div "Saving your answer..." at bounding box center [636, 274] width 1273 height 548
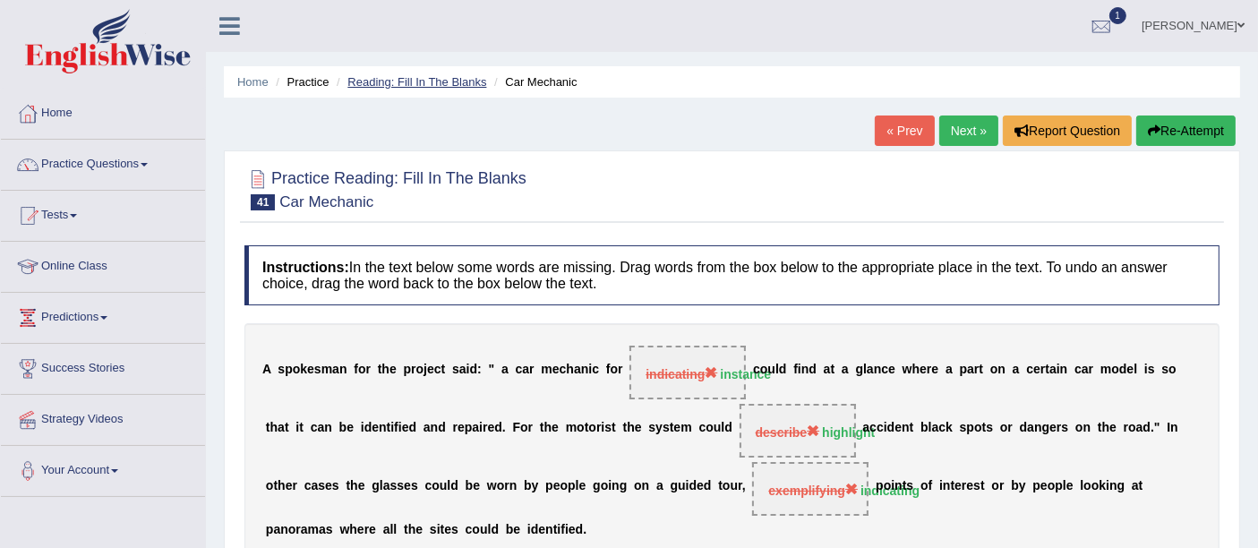
click at [448, 86] on link "Reading: Fill In The Blanks" at bounding box center [416, 81] width 139 height 13
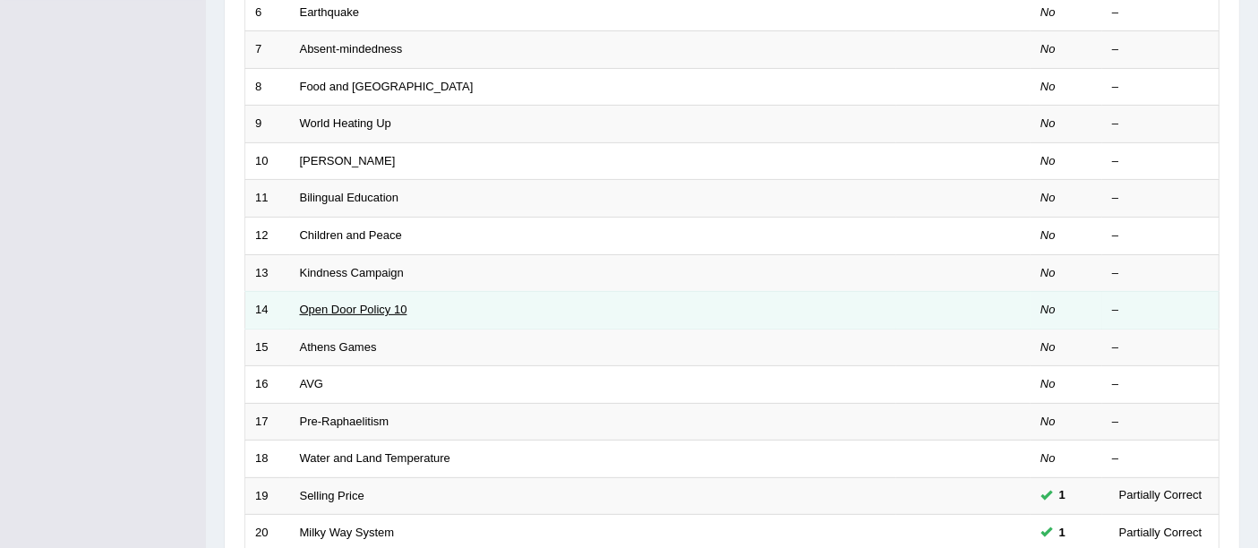
click at [364, 303] on link "Open Door Policy 10" at bounding box center [353, 309] width 107 height 13
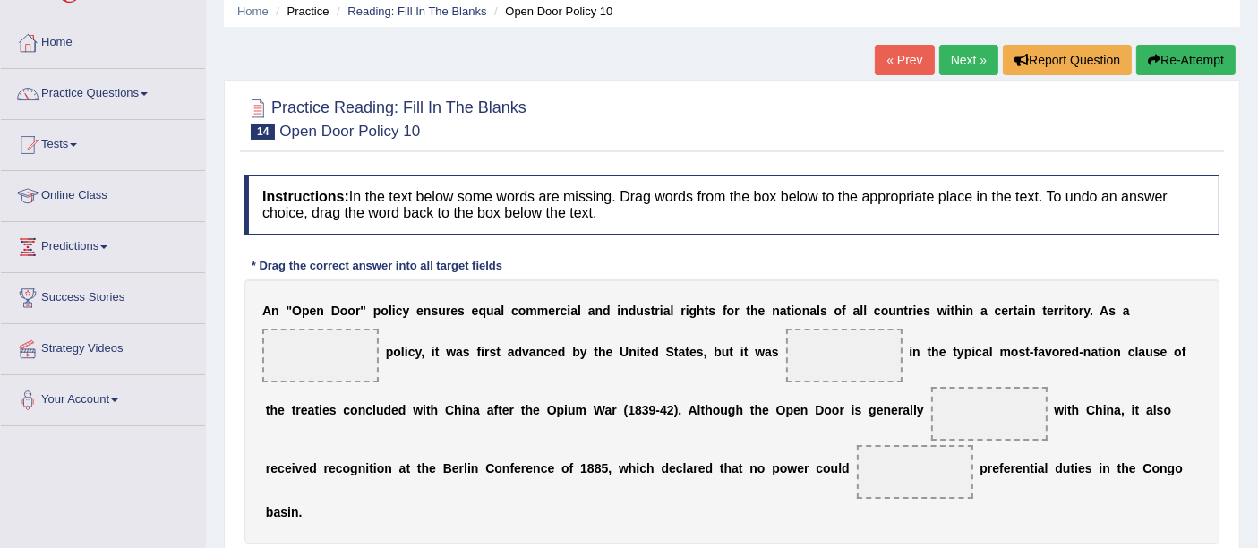
scroll to position [298, 0]
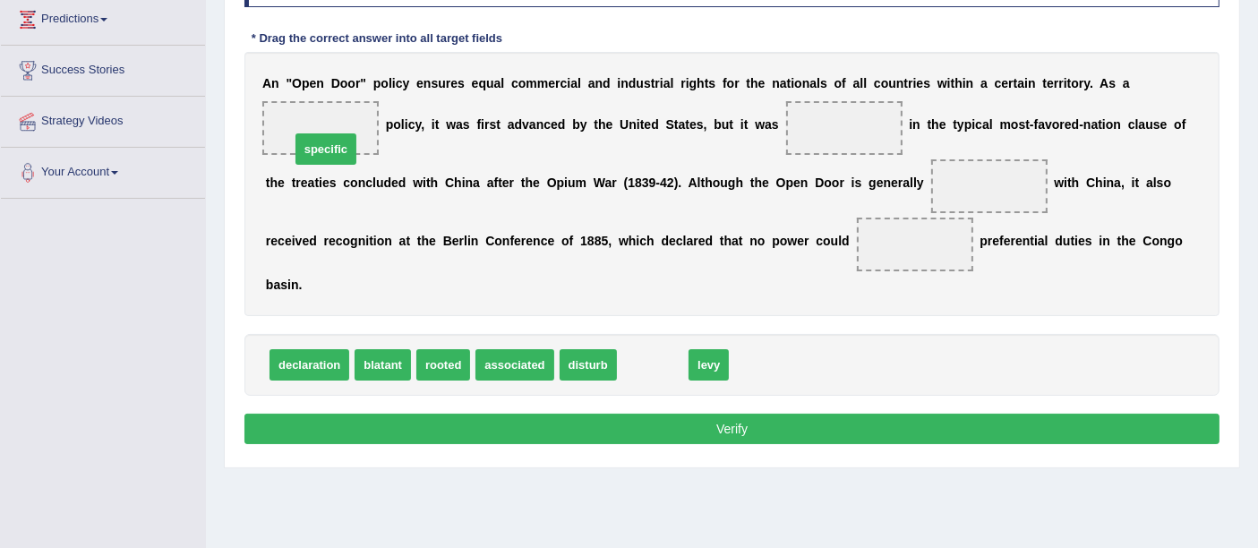
drag, startPoint x: 656, startPoint y: 362, endPoint x: 331, endPoint y: 144, distance: 391.0
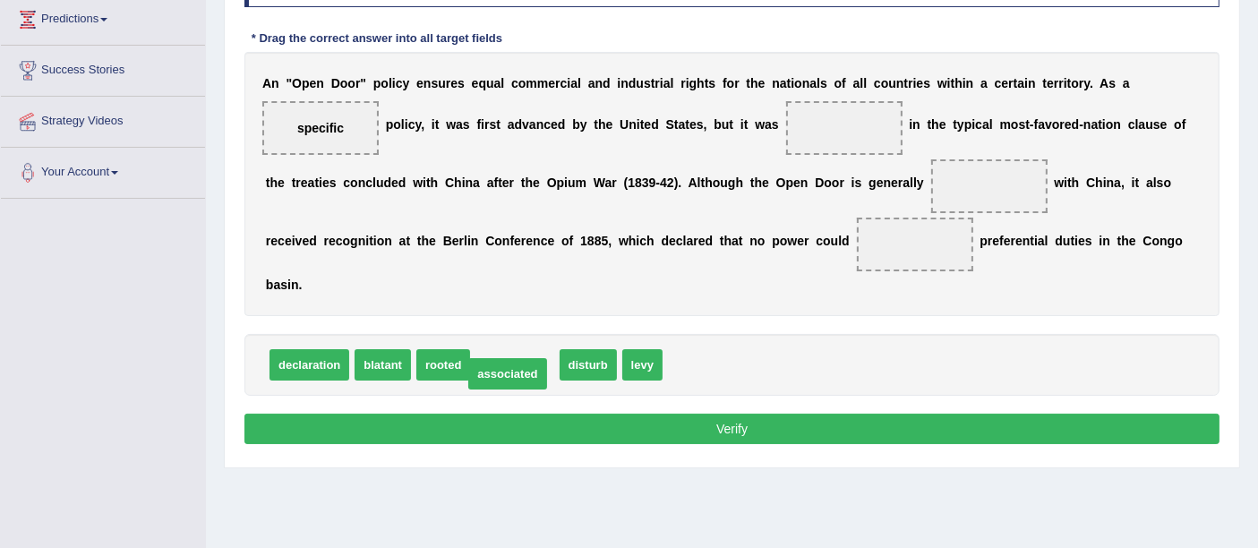
drag, startPoint x: 521, startPoint y: 344, endPoint x: 506, endPoint y: 356, distance: 19.7
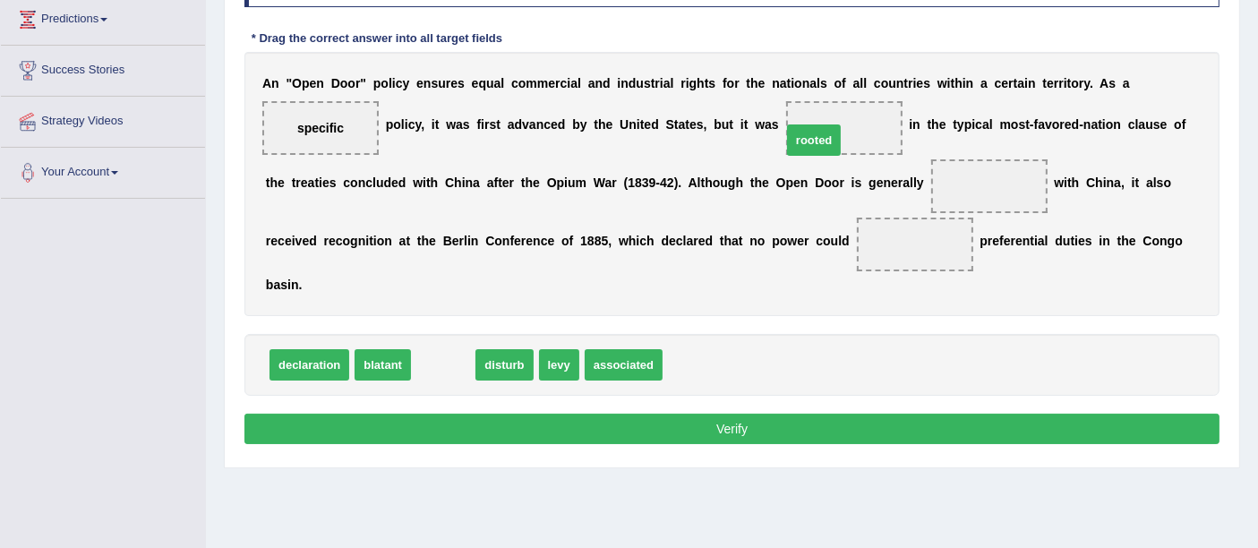
drag, startPoint x: 458, startPoint y: 346, endPoint x: 795, endPoint y: 159, distance: 384.7
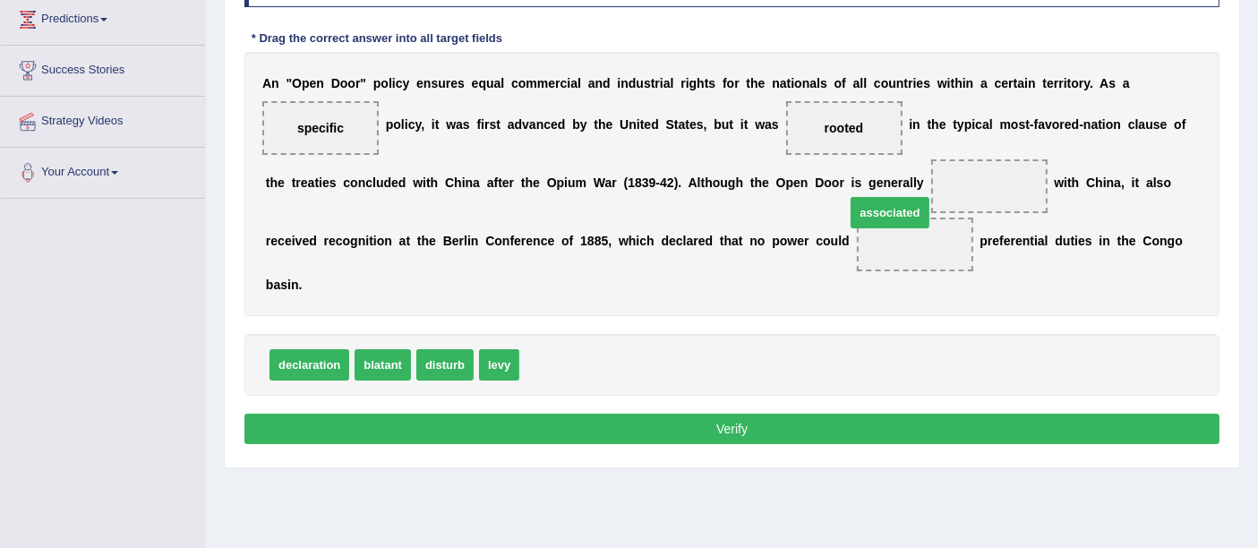
drag, startPoint x: 550, startPoint y: 350, endPoint x: 953, endPoint y: 180, distance: 438.1
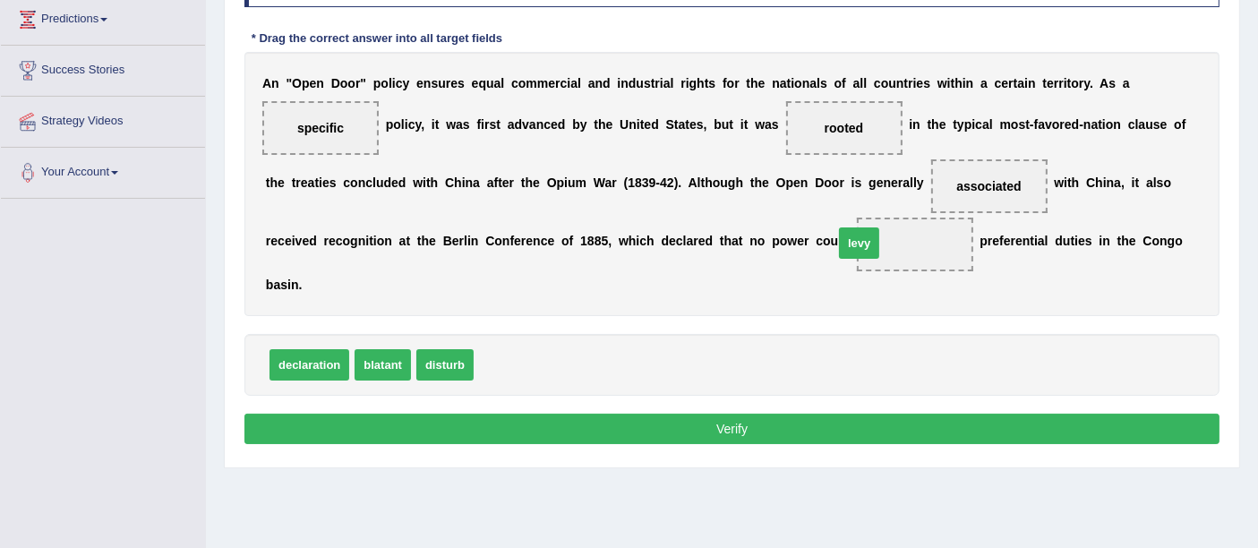
drag, startPoint x: 549, startPoint y: 350, endPoint x: 824, endPoint y: 344, distance: 274.9
click at [633, 439] on button "Verify" at bounding box center [731, 429] width 975 height 30
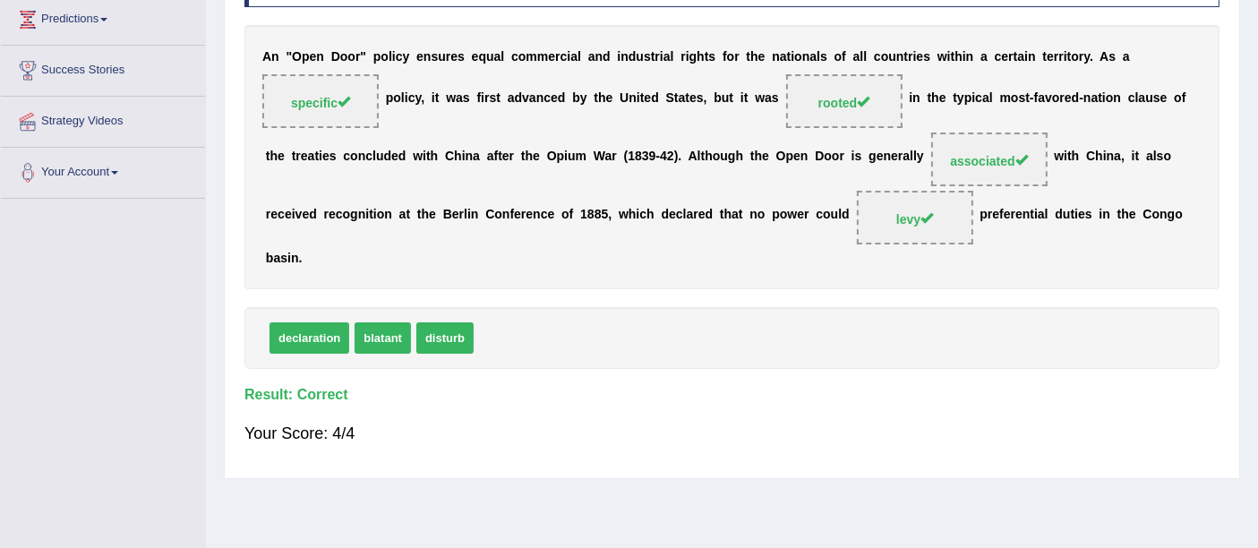
scroll to position [0, 0]
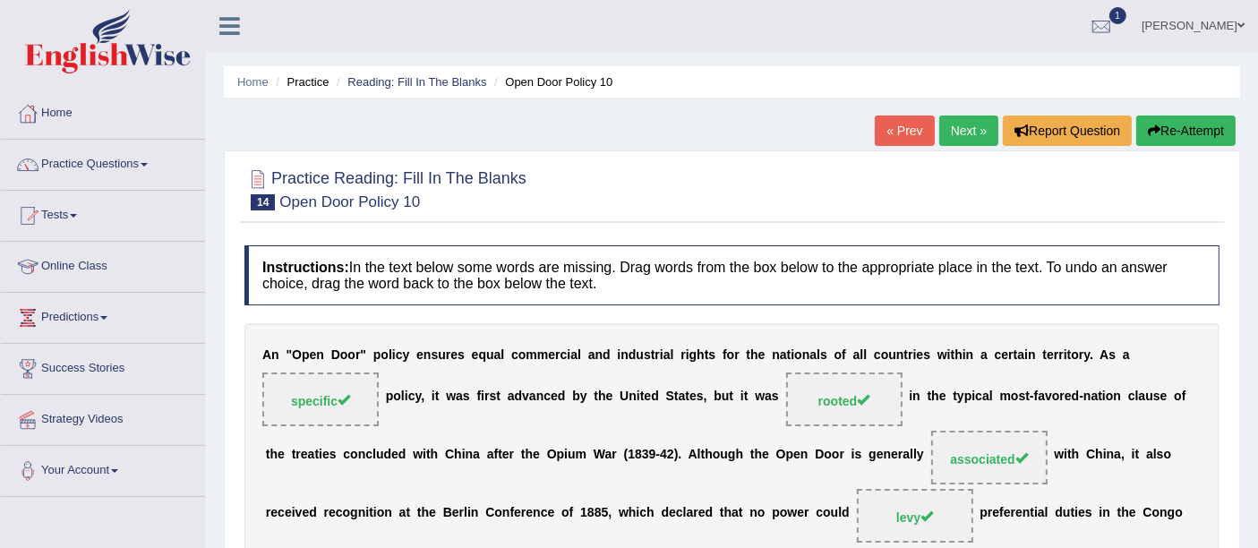
click at [948, 135] on link "Next »" at bounding box center [968, 130] width 59 height 30
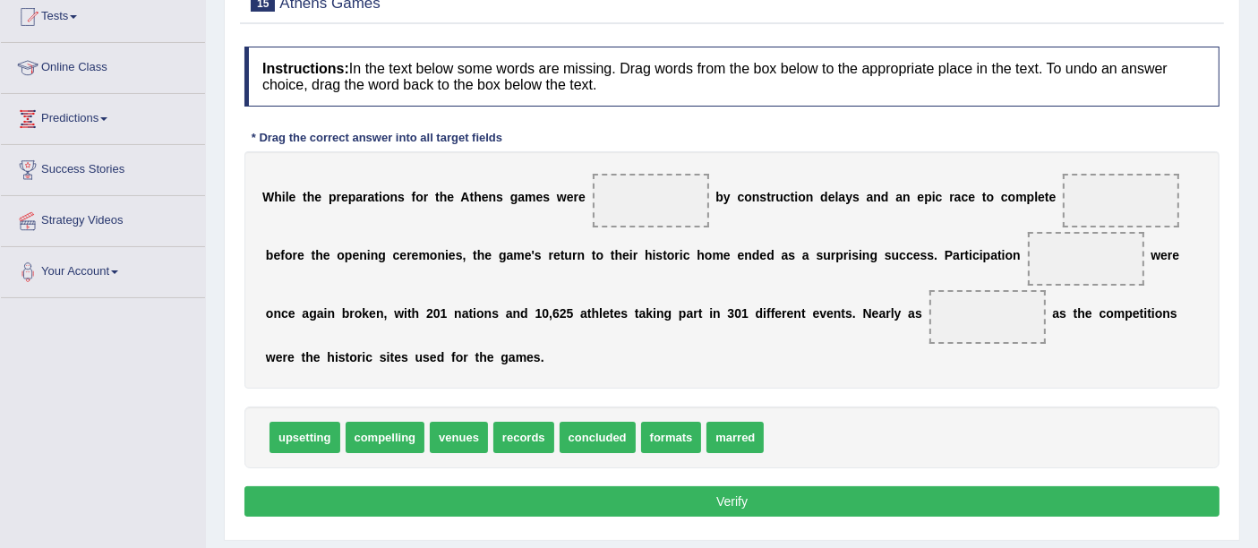
scroll to position [199, 0]
drag, startPoint x: 736, startPoint y: 436, endPoint x: 645, endPoint y: 206, distance: 247.5
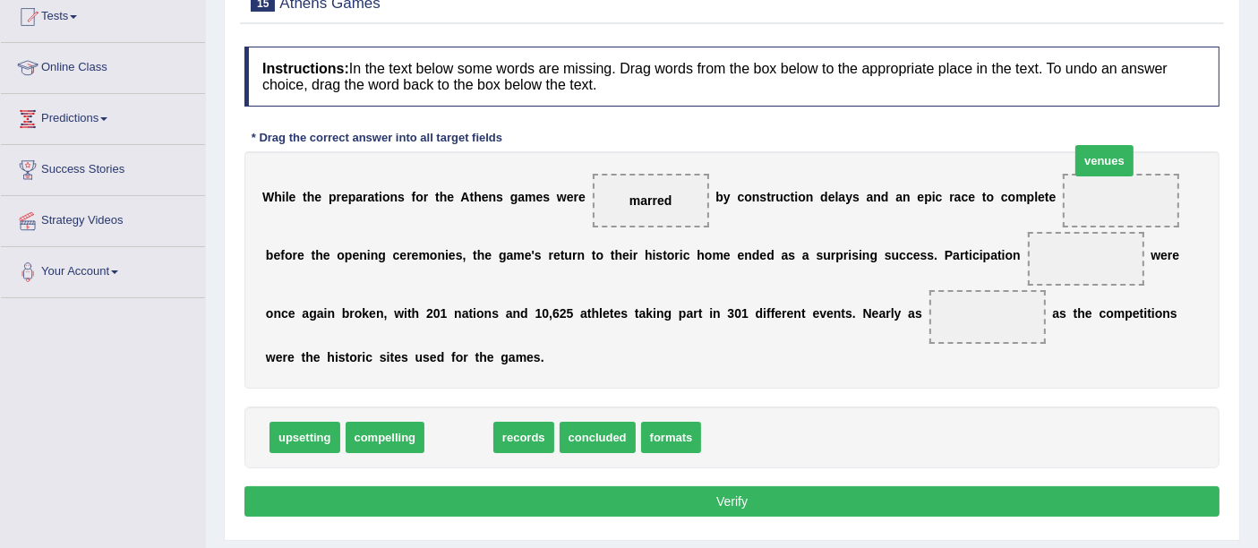
drag, startPoint x: 473, startPoint y: 447, endPoint x: 1115, endPoint y: 190, distance: 692.2
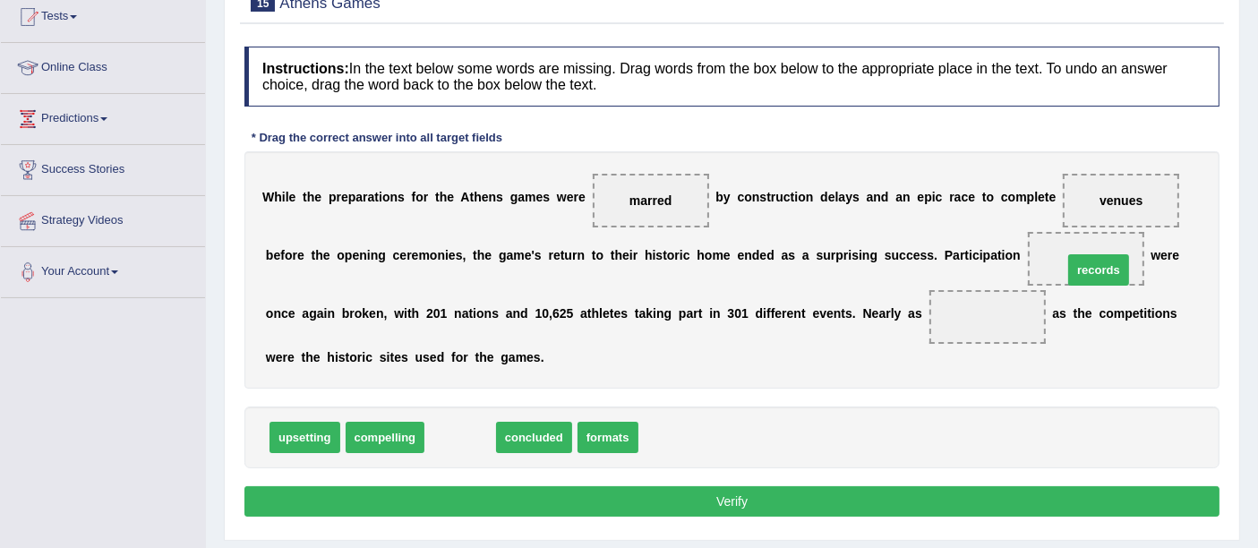
drag, startPoint x: 461, startPoint y: 423, endPoint x: 1099, endPoint y: 254, distance: 660.1
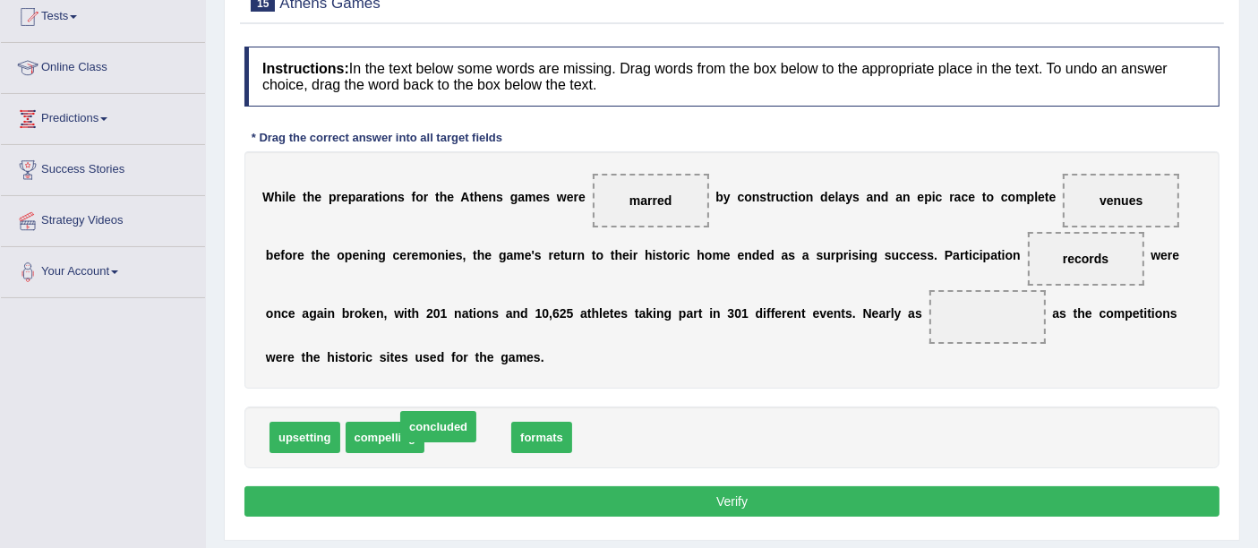
drag, startPoint x: 514, startPoint y: 423, endPoint x: 457, endPoint y: 424, distance: 56.4
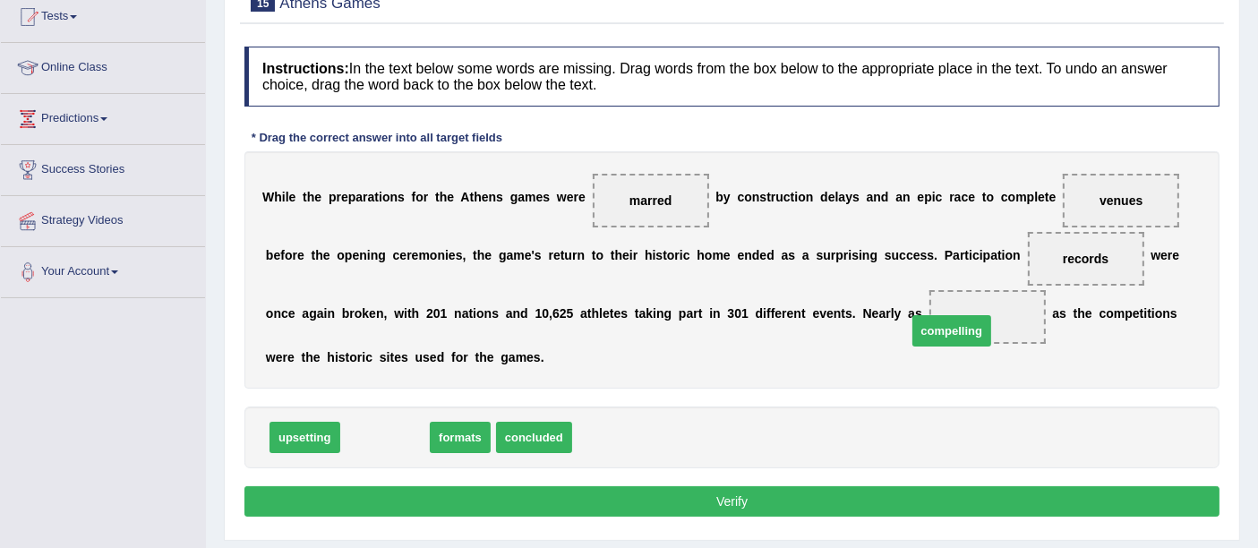
drag, startPoint x: 526, startPoint y: 349, endPoint x: 973, endPoint y: 330, distance: 447.1
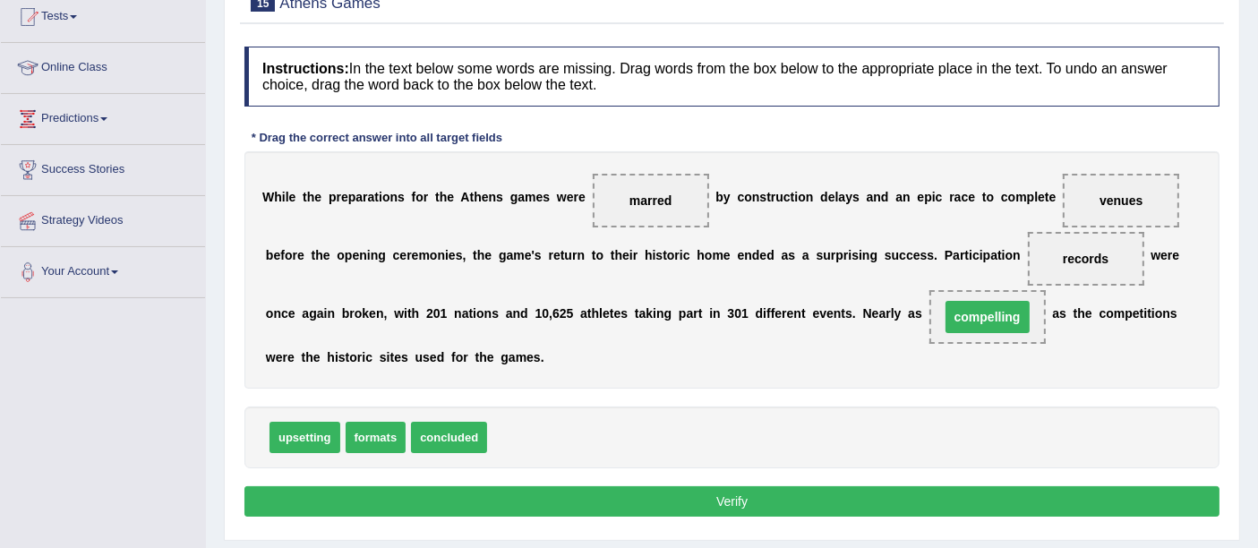
click at [796, 494] on button "Verify" at bounding box center [731, 501] width 975 height 30
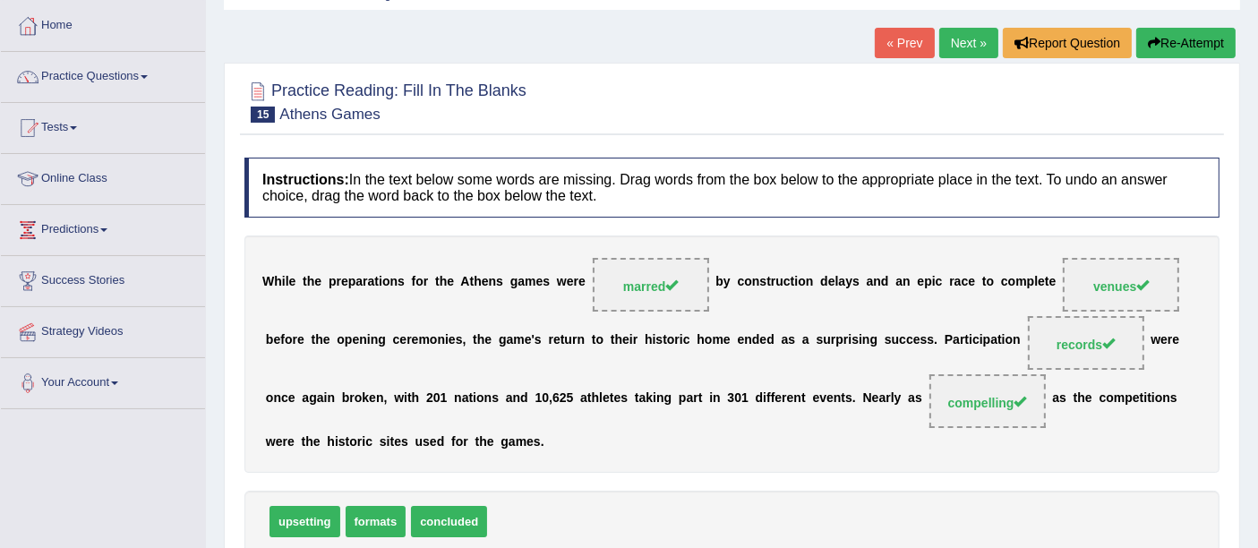
scroll to position [0, 0]
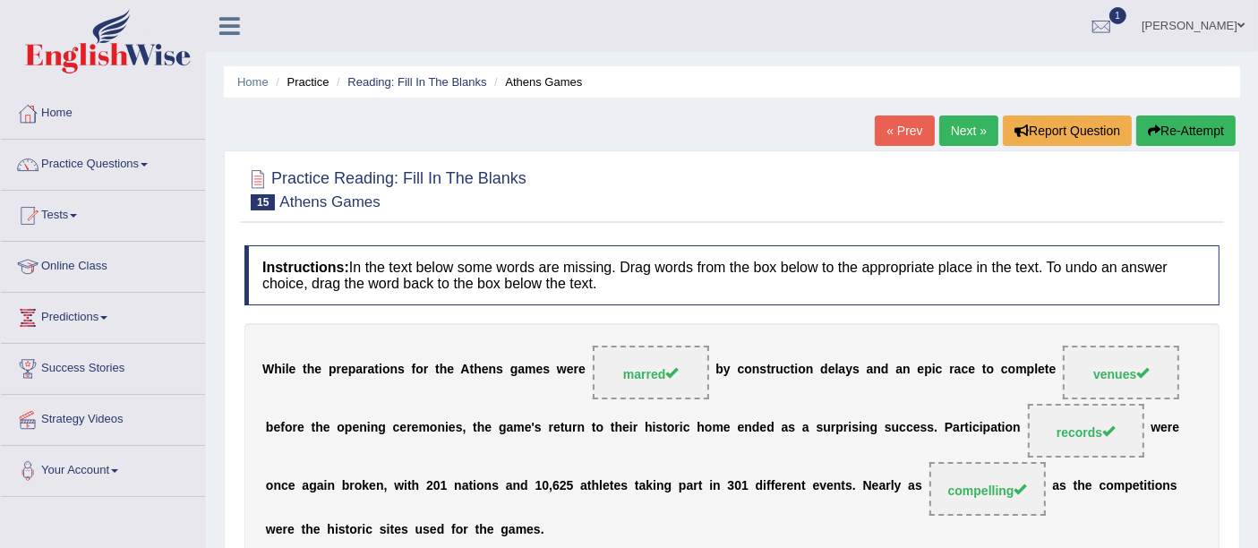
click at [958, 136] on link "Next »" at bounding box center [968, 130] width 59 height 30
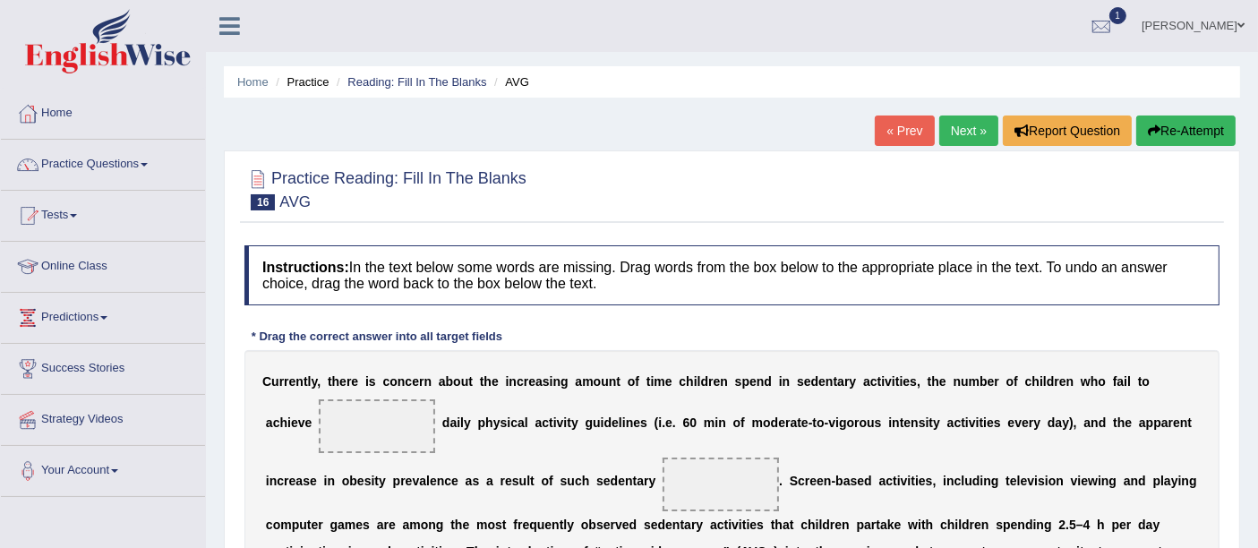
click at [979, 139] on link "Next »" at bounding box center [968, 130] width 59 height 30
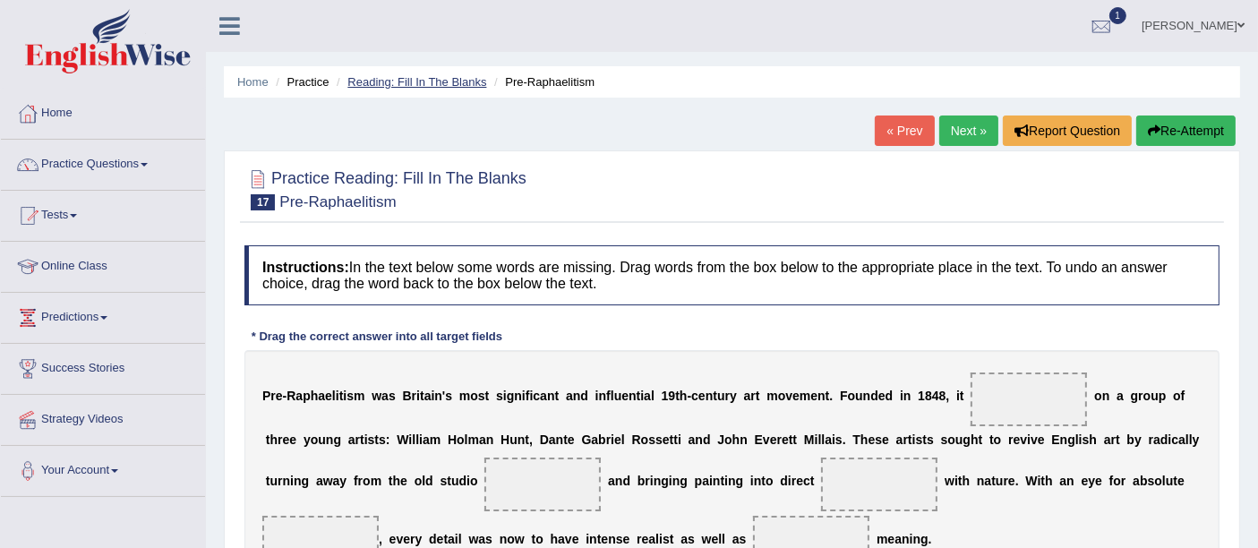
click at [431, 85] on link "Reading: Fill In The Blanks" at bounding box center [416, 81] width 139 height 13
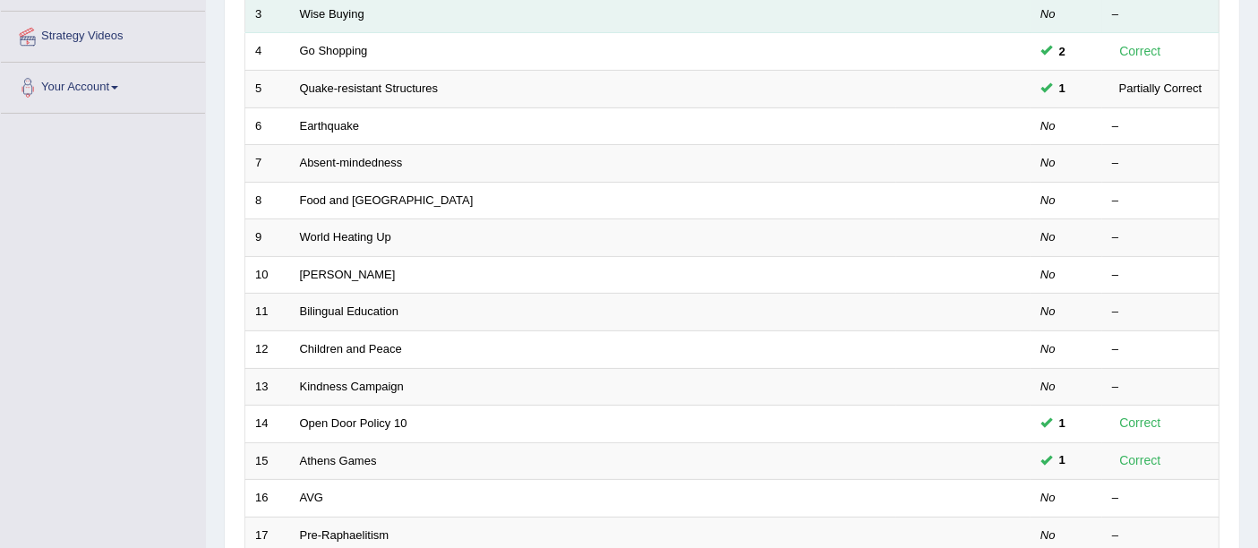
scroll to position [397, 0]
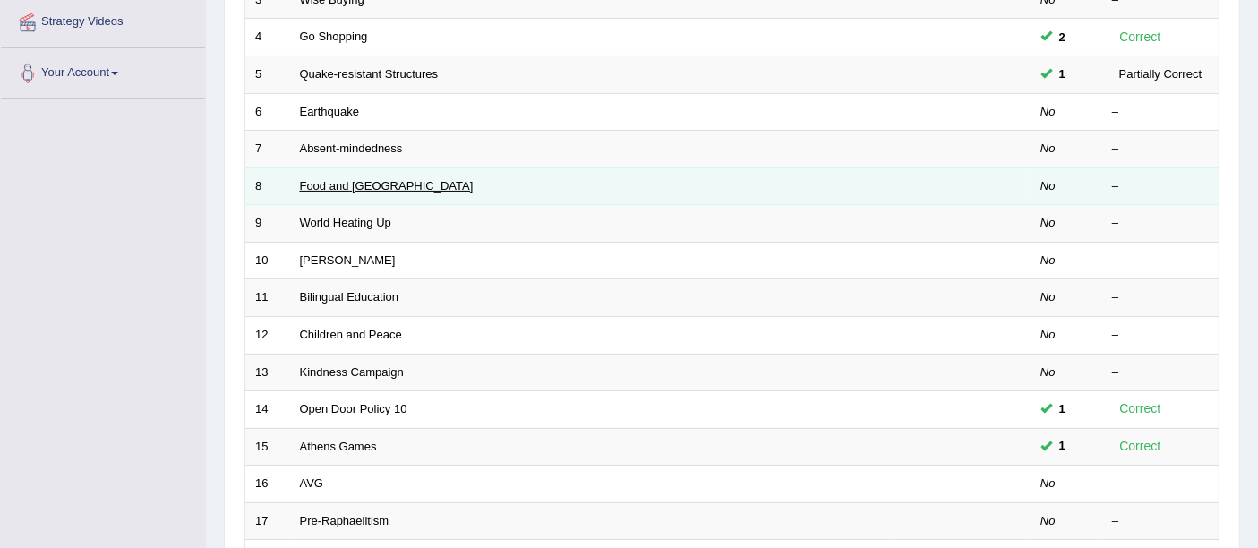
click at [355, 179] on link "Food and [GEOGRAPHIC_DATA]" at bounding box center [387, 185] width 174 height 13
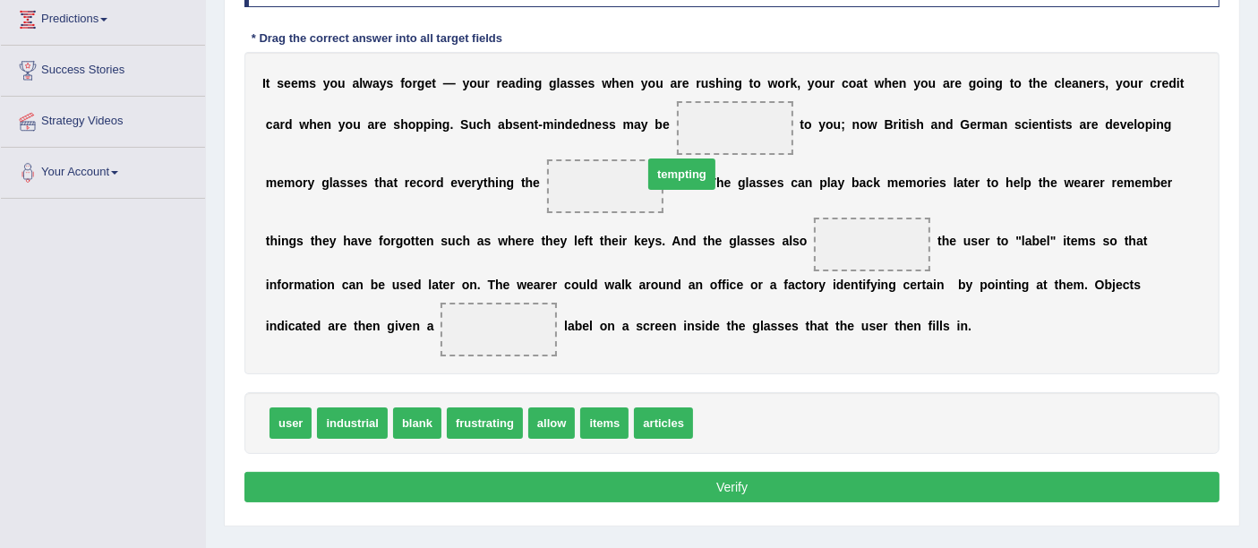
drag, startPoint x: 740, startPoint y: 410, endPoint x: 700, endPoint y: 122, distance: 291.1
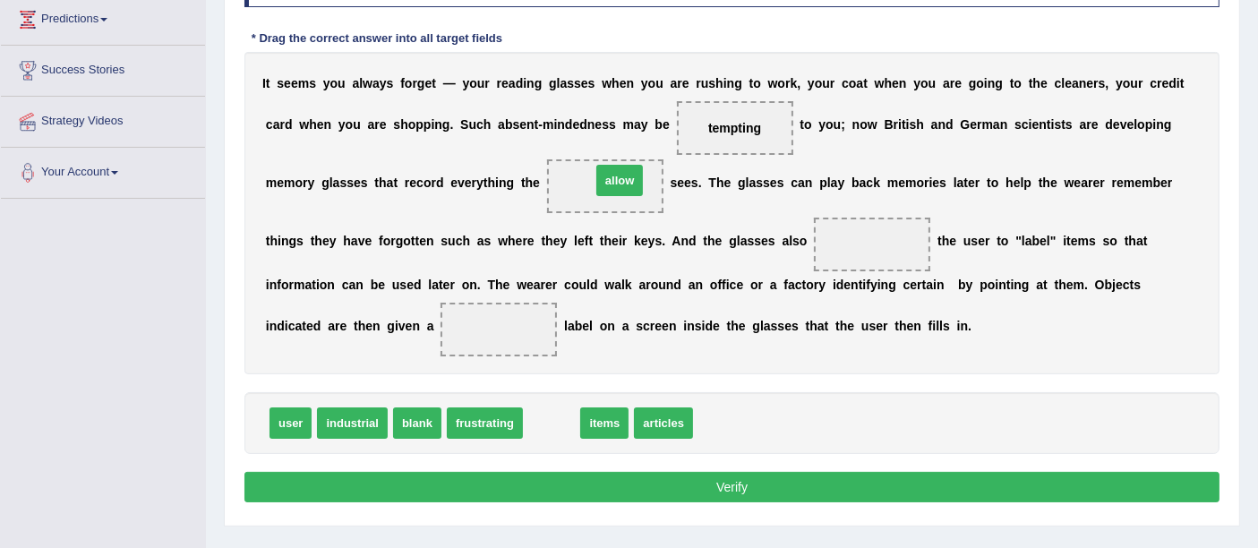
drag, startPoint x: 608, startPoint y: 336, endPoint x: 605, endPoint y: 180, distance: 155.8
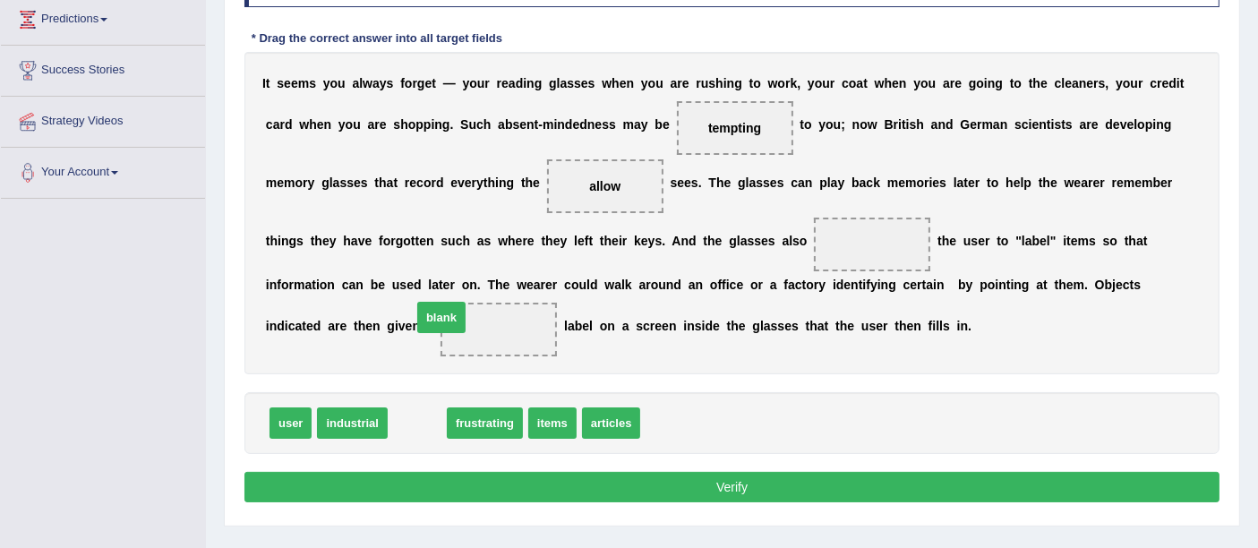
drag, startPoint x: 440, startPoint y: 372, endPoint x: 445, endPoint y: 309, distance: 63.7
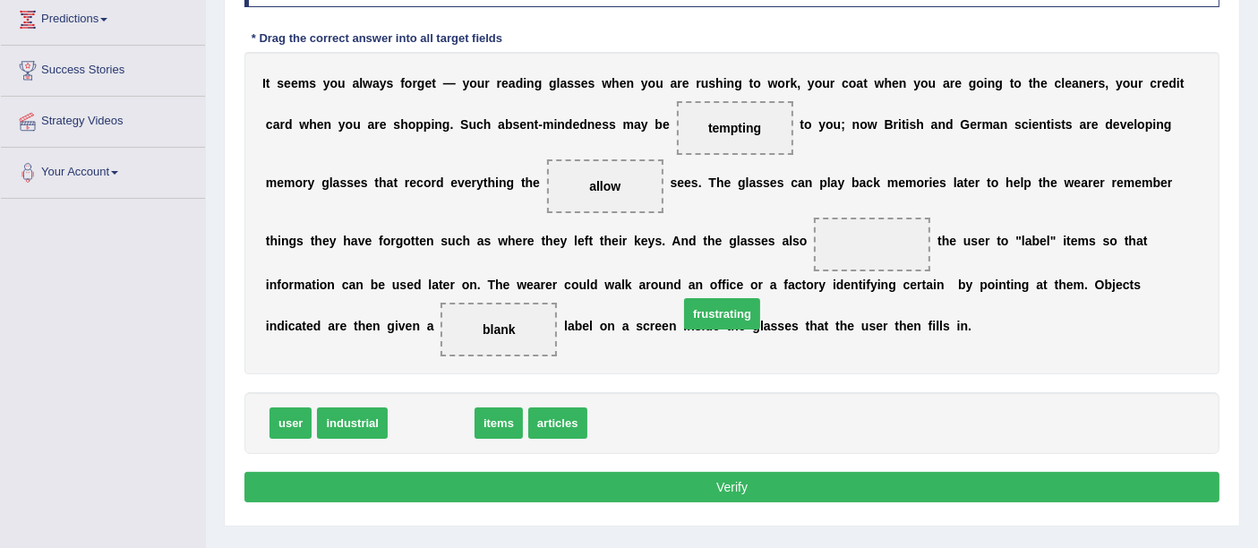
drag, startPoint x: 457, startPoint y: 415, endPoint x: 876, endPoint y: 265, distance: 445.1
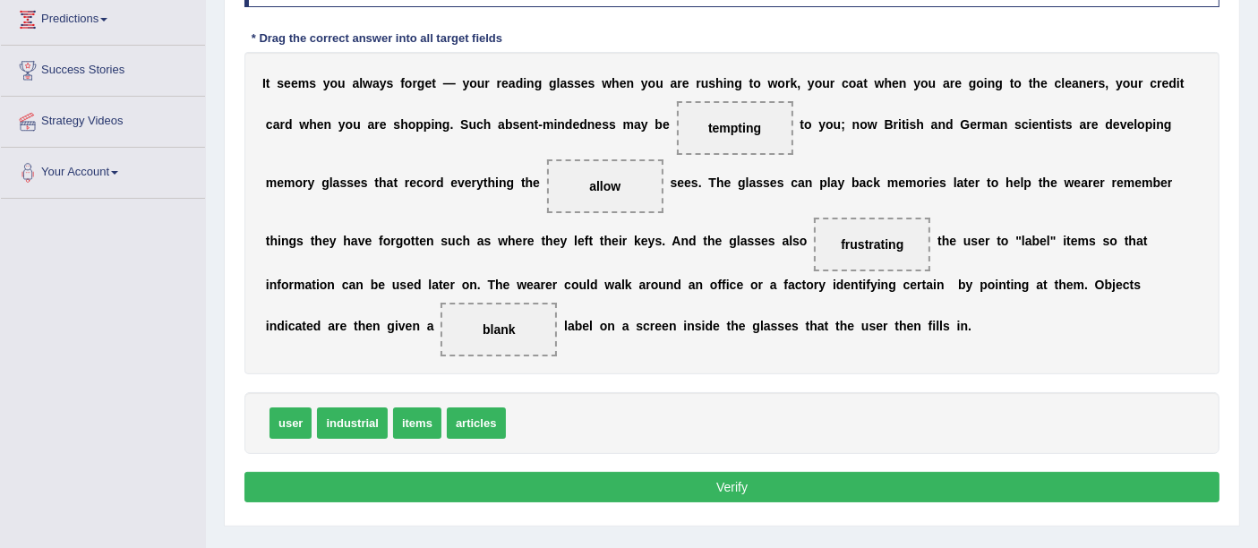
drag, startPoint x: 713, startPoint y: 457, endPoint x: 619, endPoint y: 497, distance: 101.4
click at [705, 466] on div "Instructions: In the text below some words are missing. Drag words from the box…" at bounding box center [732, 227] width 984 height 578
click at [625, 497] on button "Verify" at bounding box center [731, 487] width 975 height 30
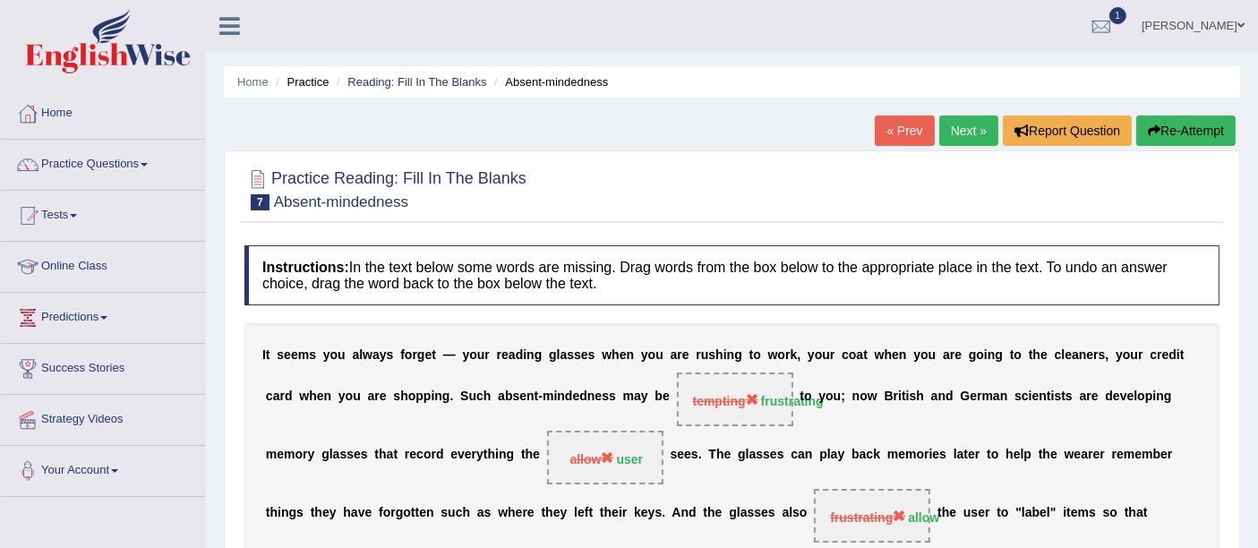
click at [973, 132] on link "Next »" at bounding box center [968, 130] width 59 height 30
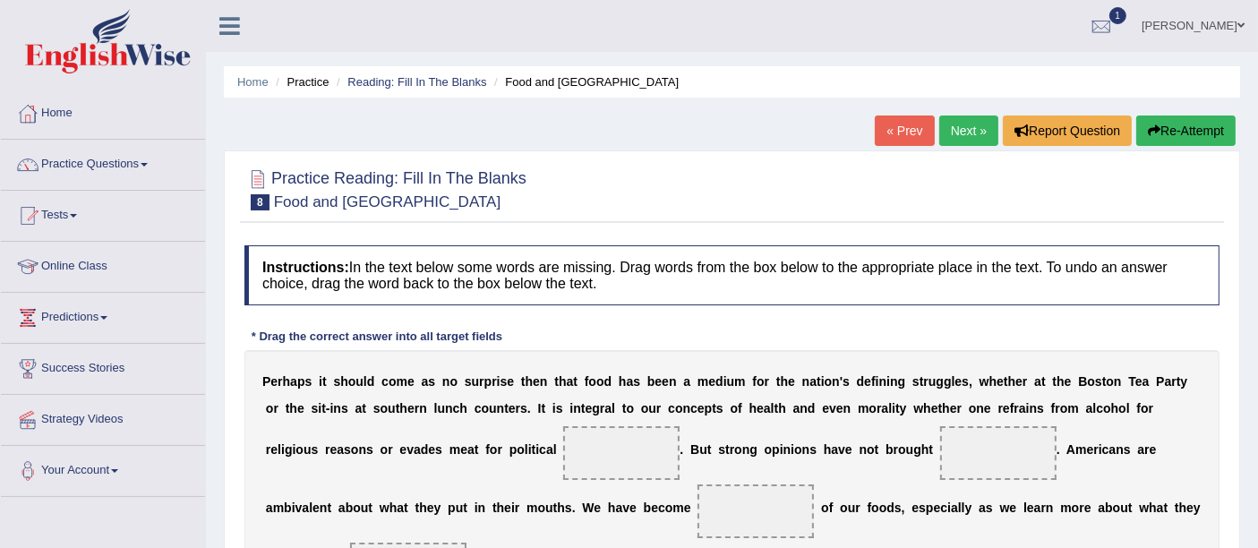
click at [959, 124] on link "Next »" at bounding box center [968, 130] width 59 height 30
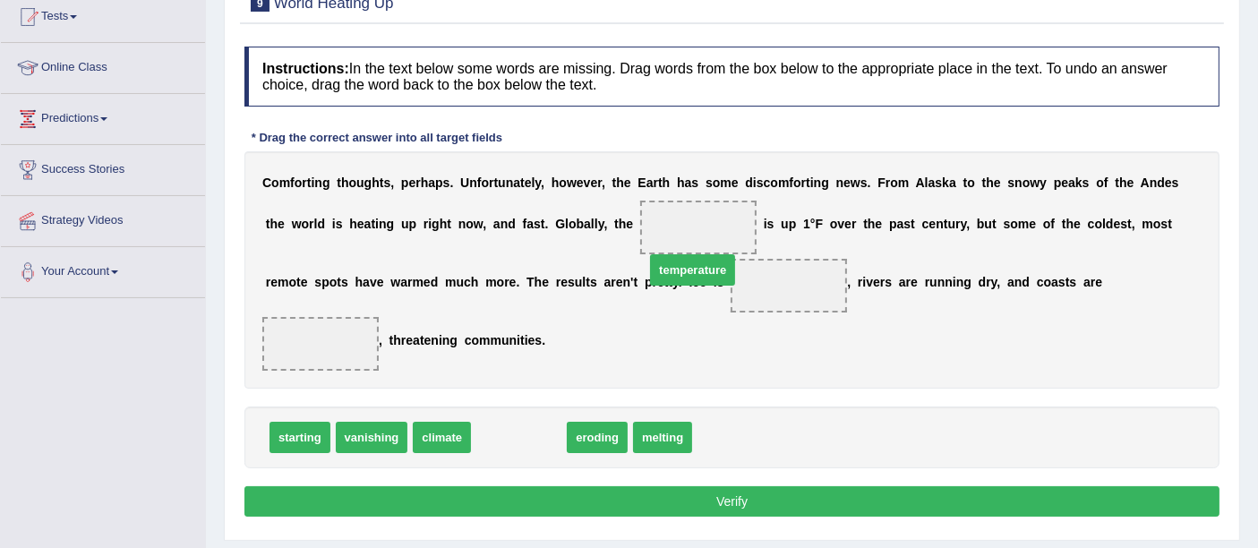
drag, startPoint x: 534, startPoint y: 435, endPoint x: 712, endPoint y: 250, distance: 257.0
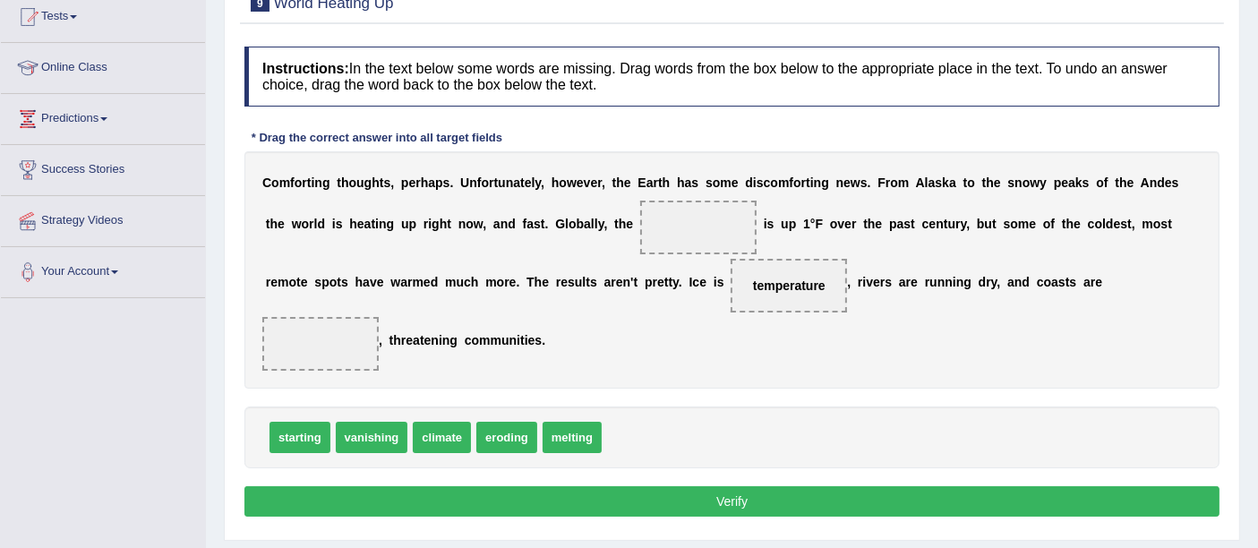
drag, startPoint x: 790, startPoint y: 270, endPoint x: 705, endPoint y: 200, distance: 111.3
click at [705, 199] on div "C o m f o r t i n g t h o u g h t s , p e r h a p s . U n f o r t u n a t e l y…" at bounding box center [731, 269] width 975 height 237
drag, startPoint x: 764, startPoint y: 254, endPoint x: 762, endPoint y: 278, distance: 23.4
click at [762, 278] on div "C o m f o r t i n g t h o u g h t s , p e r h a p s . U n f o r t u n a t e l y…" at bounding box center [731, 269] width 975 height 237
drag, startPoint x: 762, startPoint y: 278, endPoint x: 679, endPoint y: 213, distance: 105.3
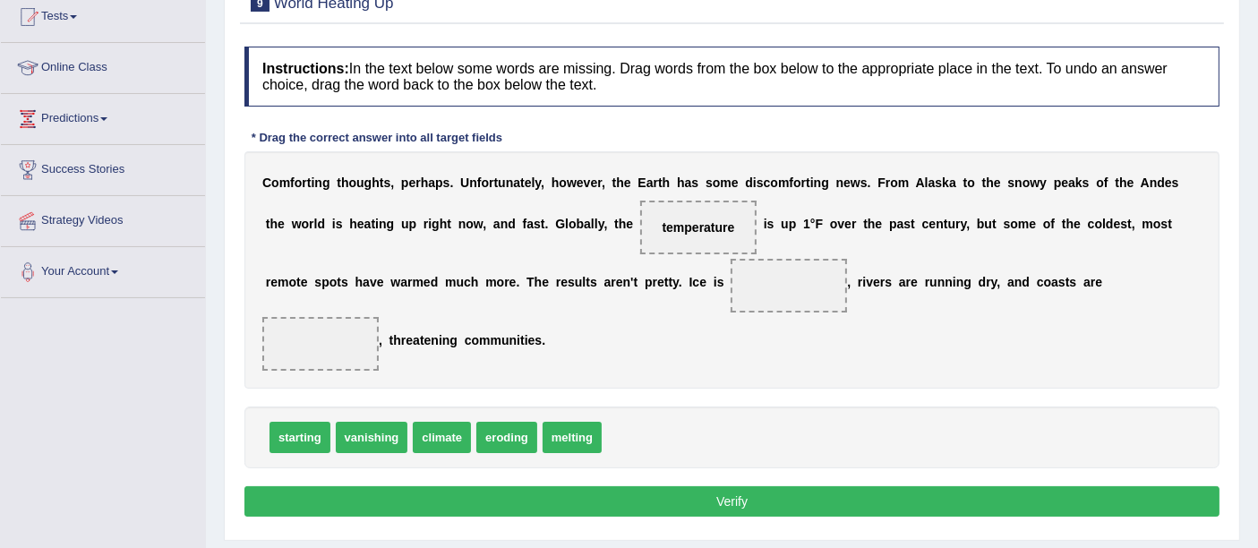
drag, startPoint x: 607, startPoint y: 429, endPoint x: 744, endPoint y: 310, distance: 181.5
click at [744, 310] on div "Instructions: In the text below some words are missing. Drag words from the box…" at bounding box center [732, 284] width 984 height 493
drag, startPoint x: 611, startPoint y: 450, endPoint x: 570, endPoint y: 431, distance: 44.5
click at [570, 431] on div "starting vanishing climate eroding melting" at bounding box center [731, 437] width 975 height 62
drag, startPoint x: 688, startPoint y: 386, endPoint x: 754, endPoint y: 305, distance: 103.7
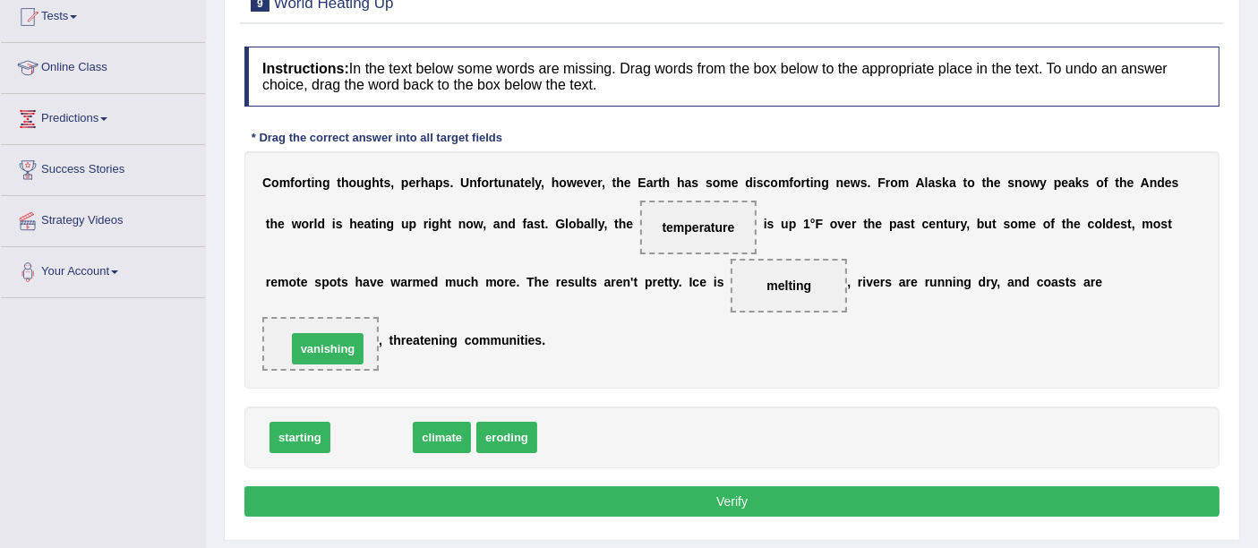
drag, startPoint x: 398, startPoint y: 431, endPoint x: 357, endPoint y: 353, distance: 88.9
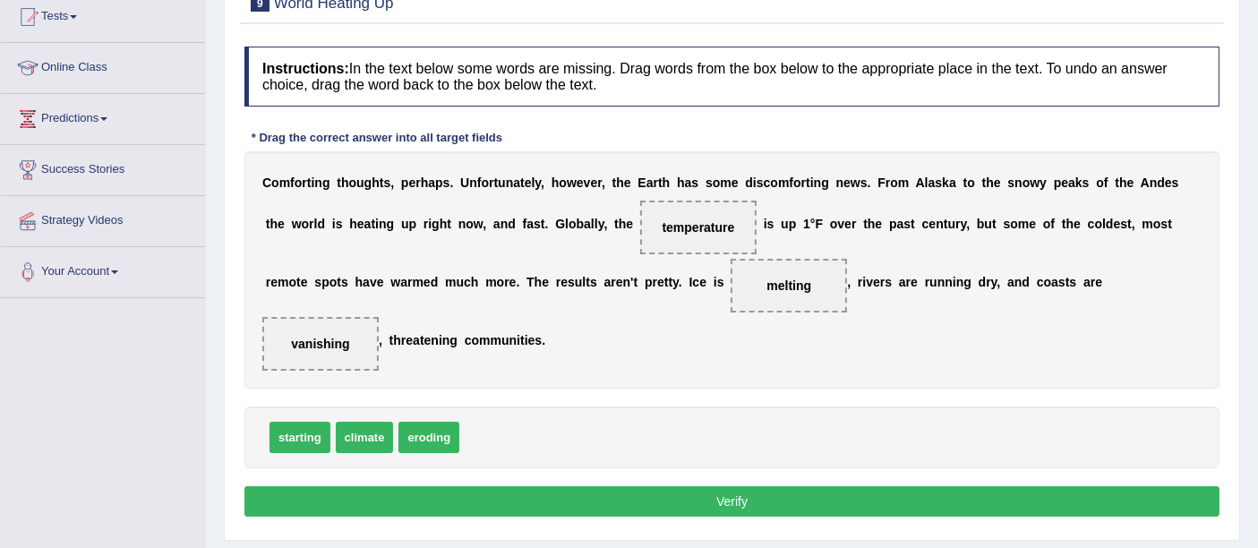
click at [710, 515] on div "Instructions: In the text below some words are missing. Drag words from the box…" at bounding box center [732, 284] width 984 height 493
click at [704, 491] on button "Verify" at bounding box center [731, 501] width 975 height 30
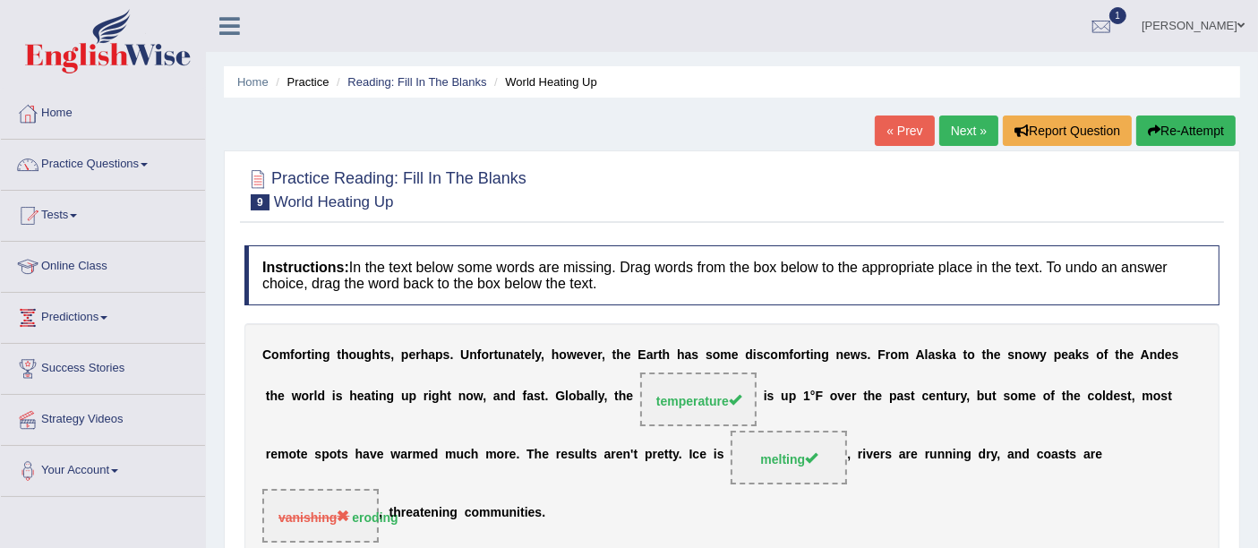
click at [956, 134] on link "Next »" at bounding box center [968, 130] width 59 height 30
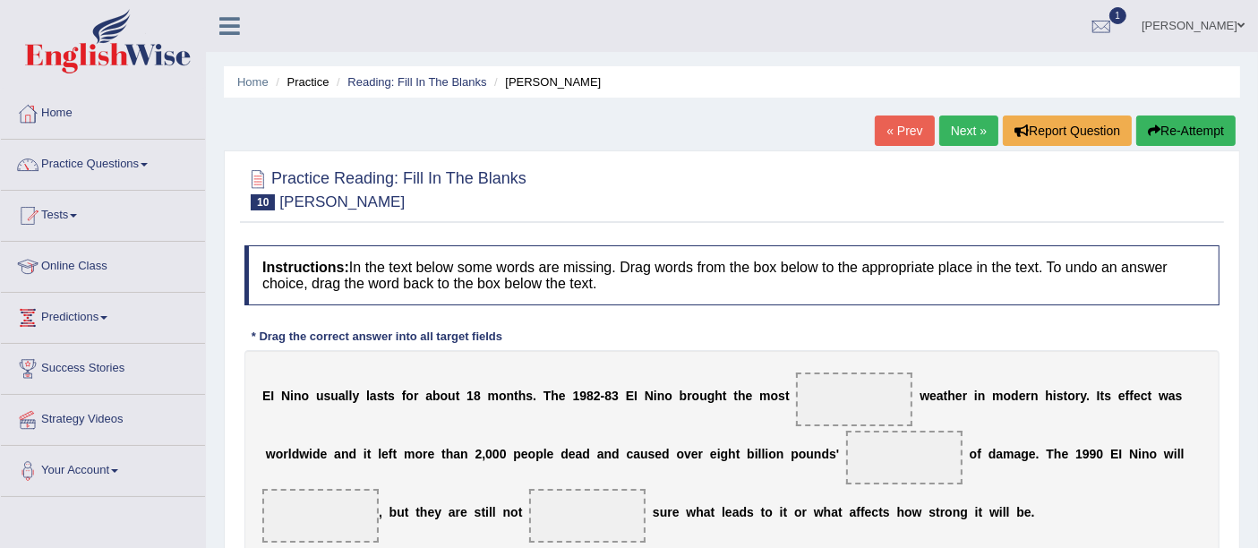
click at [971, 134] on link "Next »" at bounding box center [968, 130] width 59 height 30
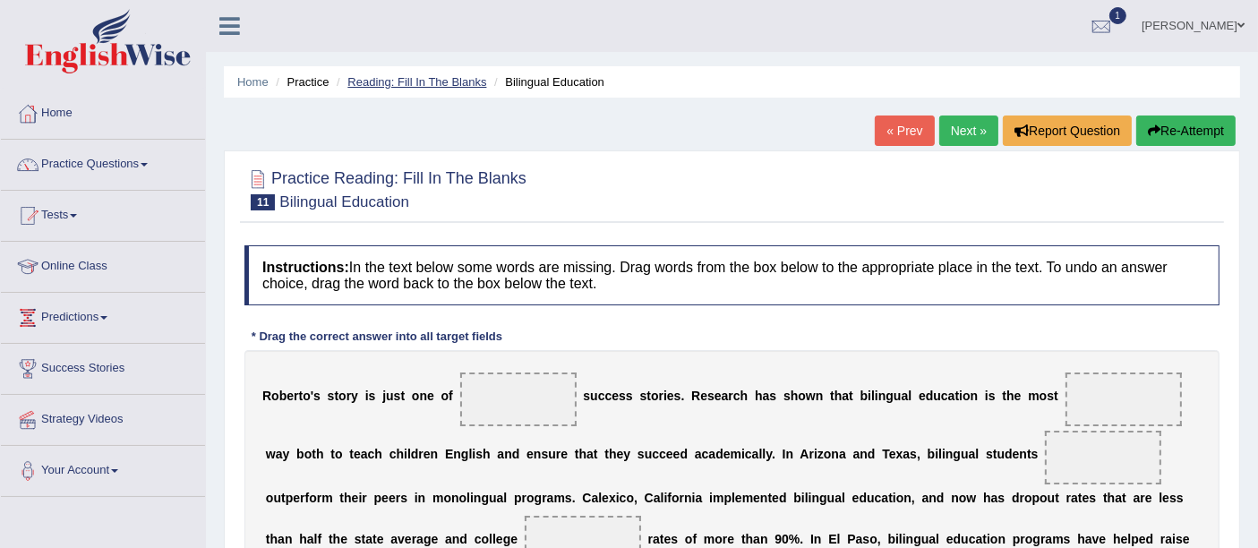
drag, startPoint x: 349, startPoint y: 60, endPoint x: 347, endPoint y: 79, distance: 18.9
click at [348, 67] on div "Home Practice Reading: Fill In The Blanks Bilingual Education « Prev Next » Rep…" at bounding box center [732, 447] width 1052 height 895
click at [355, 104] on div "Home Practice Reading: Fill In The Blanks Bilingual Education « Prev Next » Rep…" at bounding box center [732, 447] width 1052 height 895
click at [363, 85] on link "Reading: Fill In The Blanks" at bounding box center [416, 81] width 139 height 13
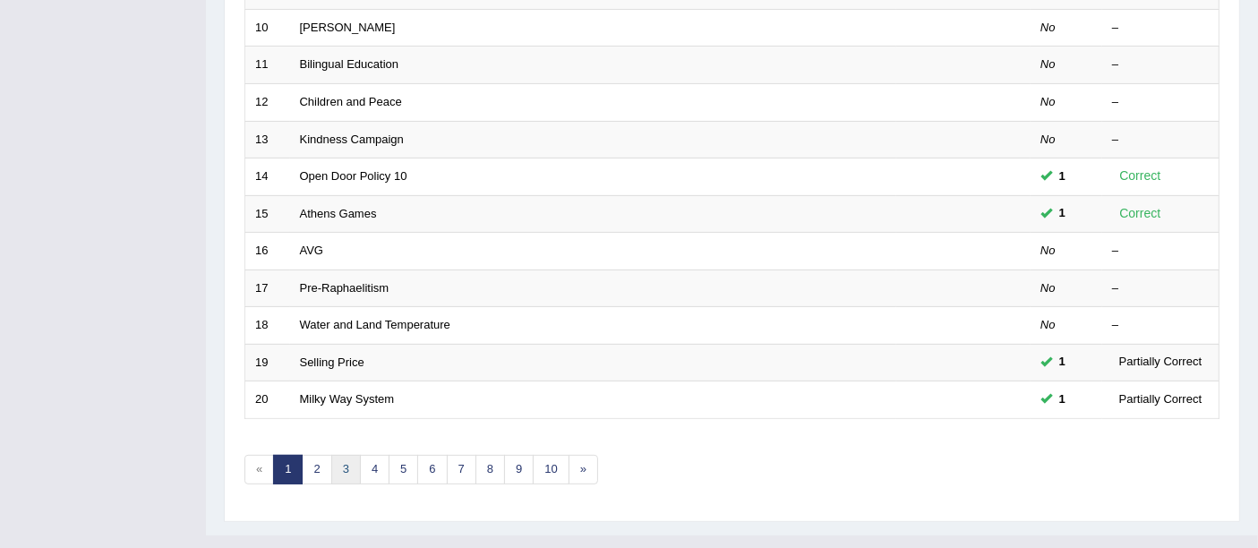
click at [341, 455] on link "3" at bounding box center [346, 470] width 30 height 30
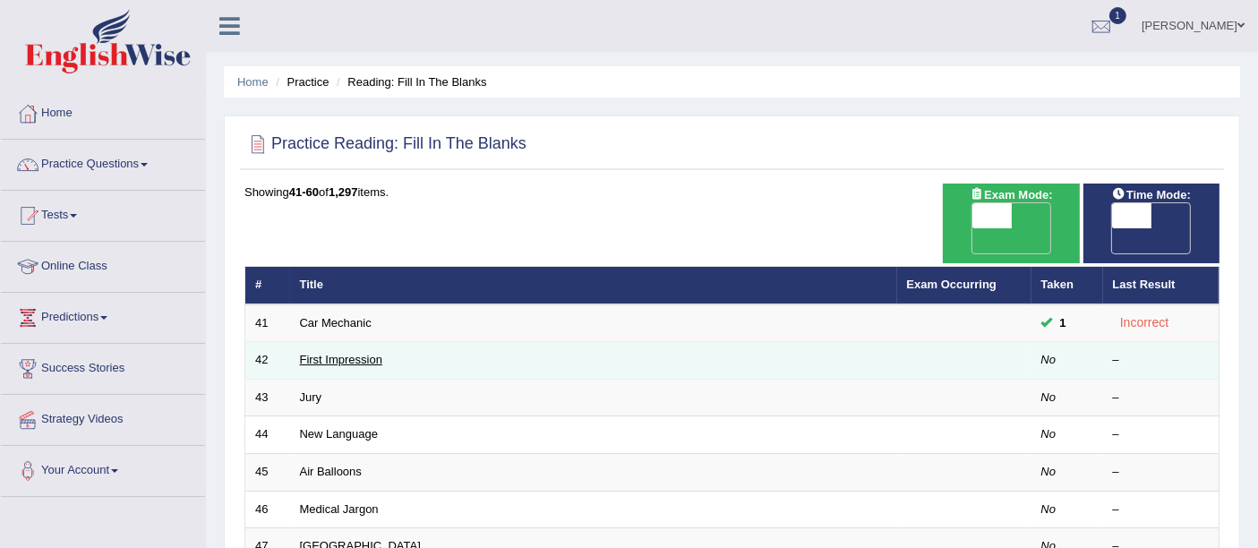
click at [360, 353] on link "First Impression" at bounding box center [341, 359] width 82 height 13
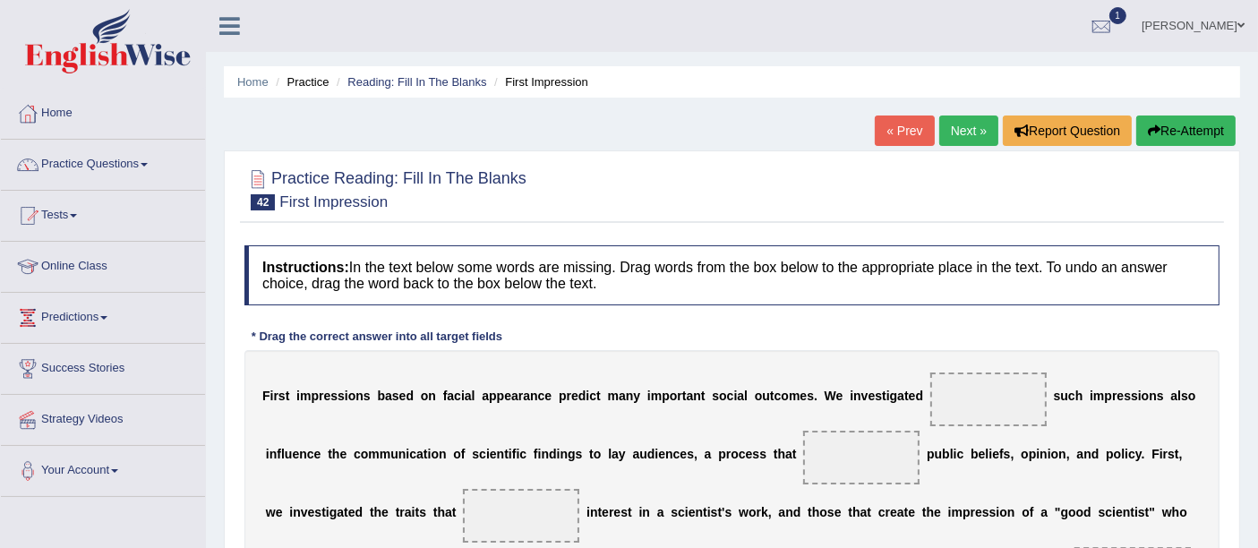
click at [977, 131] on link "Next »" at bounding box center [968, 130] width 59 height 30
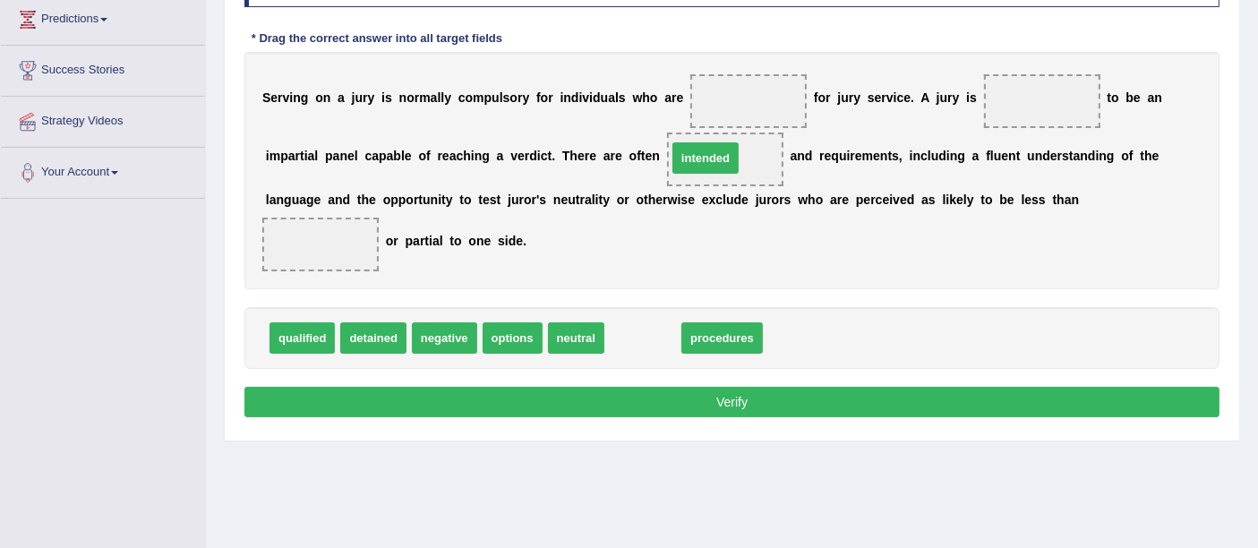
drag, startPoint x: 650, startPoint y: 337, endPoint x: 749, endPoint y: 124, distance: 235.9
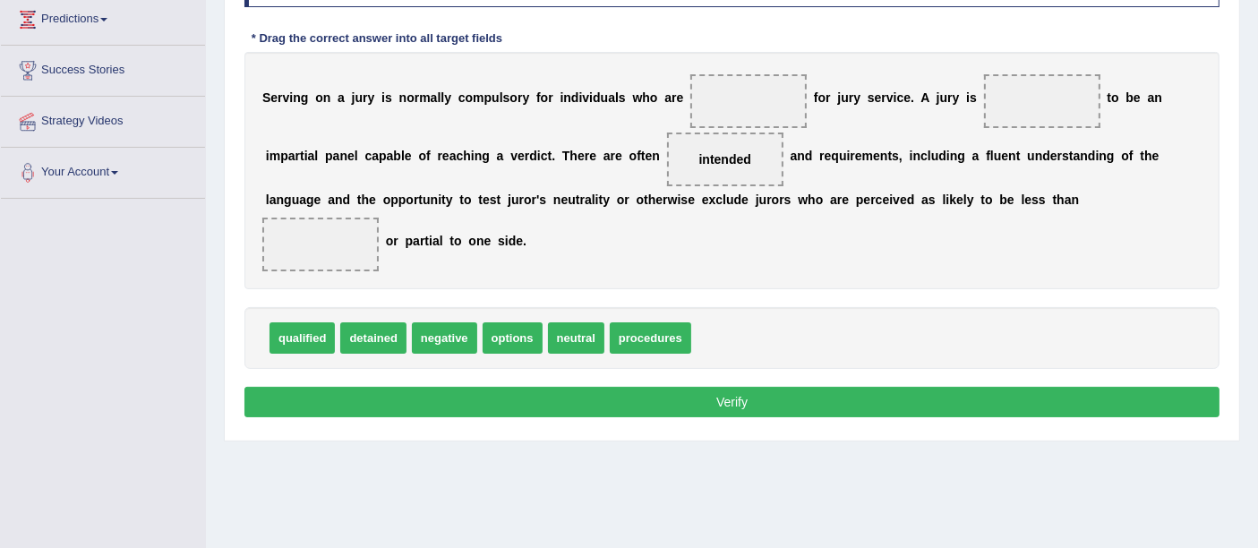
drag, startPoint x: 723, startPoint y: 146, endPoint x: 745, endPoint y: 97, distance: 53.7
click at [746, 95] on div "S e r v i n g o n a j u r y i s n o r m a l l y c o m p u l s o r y f o r i n d…" at bounding box center [731, 170] width 975 height 237
drag, startPoint x: 727, startPoint y: 152, endPoint x: 746, endPoint y: 85, distance: 69.7
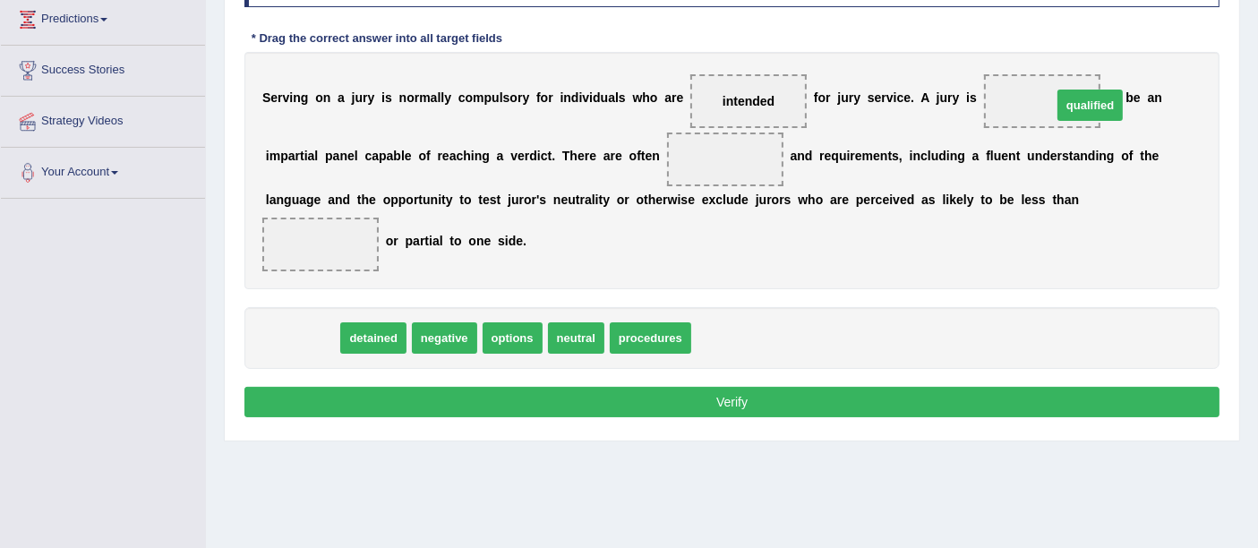
drag, startPoint x: 314, startPoint y: 335, endPoint x: 1102, endPoint y: 102, distance: 821.4
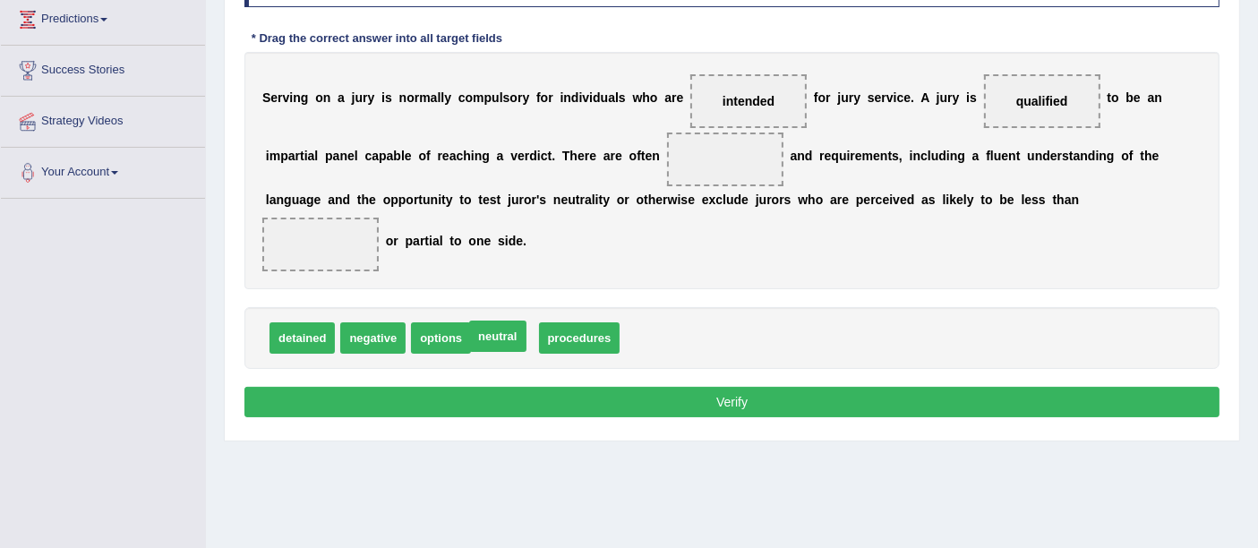
drag, startPoint x: 594, startPoint y: 302, endPoint x: 519, endPoint y: 334, distance: 81.0
drag, startPoint x: 588, startPoint y: 330, endPoint x: 514, endPoint y: 334, distance: 74.4
click at [568, 323] on span "neutral" at bounding box center [591, 337] width 56 height 31
drag, startPoint x: 500, startPoint y: 339, endPoint x: 681, endPoint y: 167, distance: 250.7
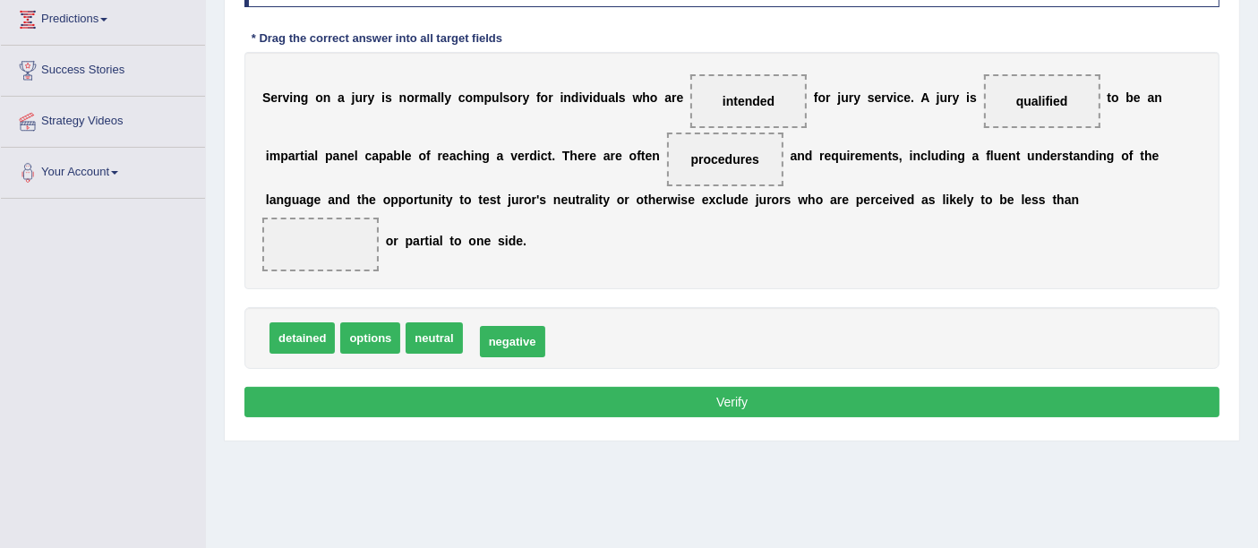
drag, startPoint x: 496, startPoint y: 331, endPoint x: 508, endPoint y: 333, distance: 11.8
drag, startPoint x: 444, startPoint y: 337, endPoint x: 1097, endPoint y: 229, distance: 661.4
click at [756, 400] on button "Verify" at bounding box center [731, 402] width 975 height 30
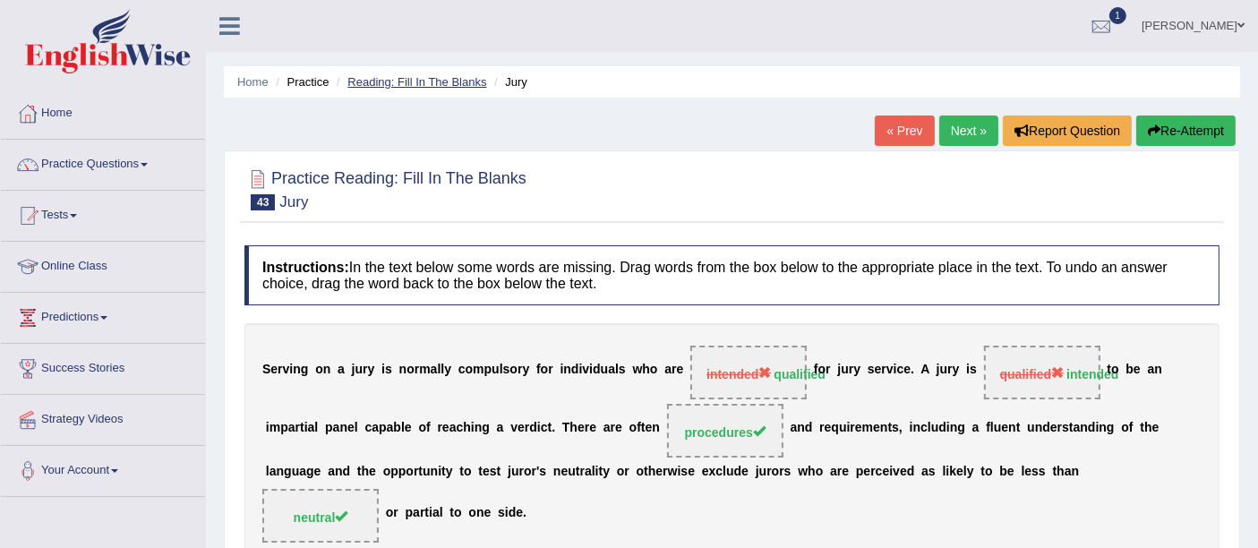
click at [410, 81] on link "Reading: Fill In The Blanks" at bounding box center [416, 81] width 139 height 13
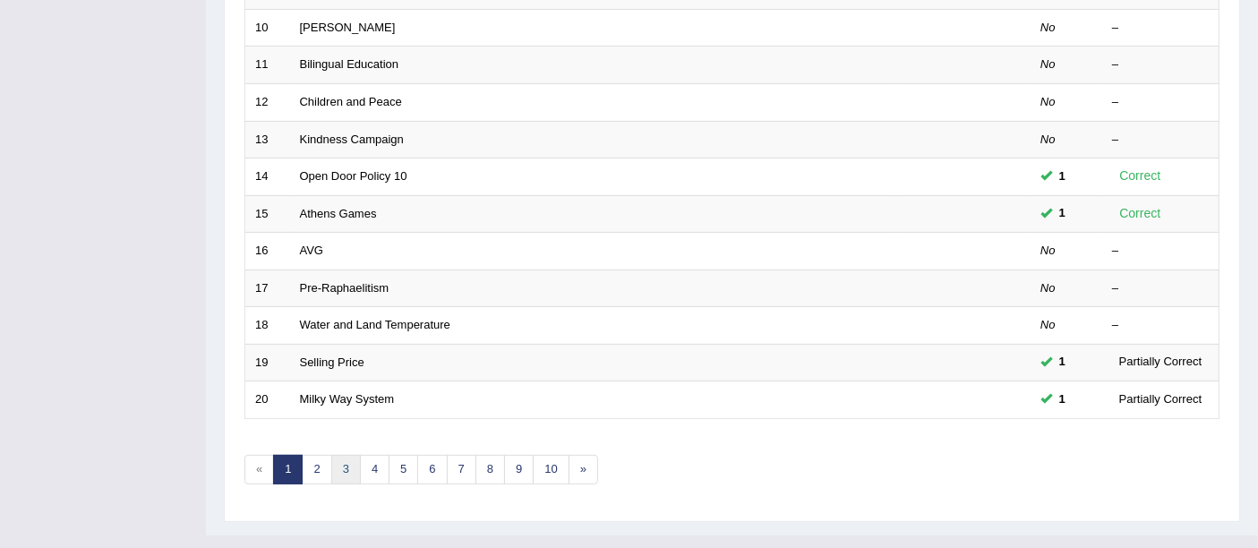
click at [345, 455] on link "3" at bounding box center [346, 470] width 30 height 30
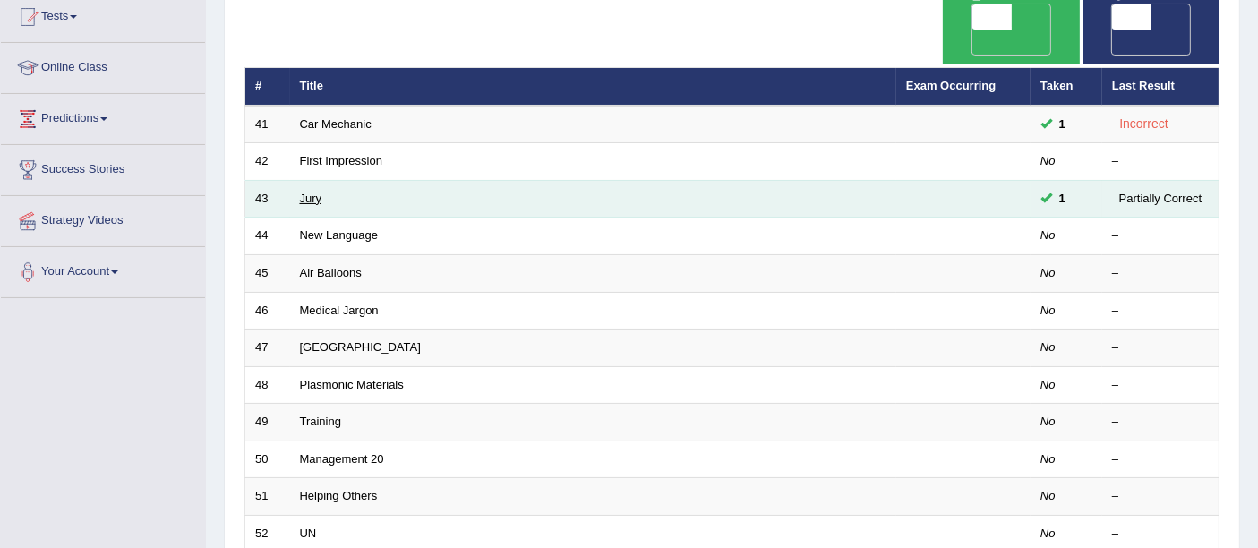
click at [304, 192] on link "Jury" at bounding box center [311, 198] width 22 height 13
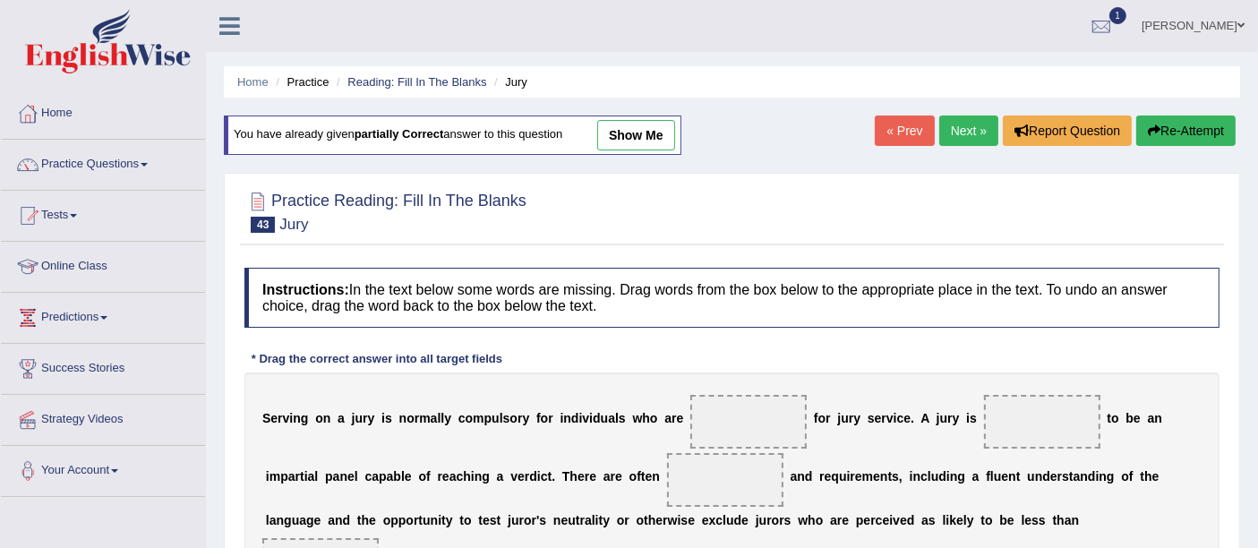
drag, startPoint x: 652, startPoint y: 137, endPoint x: 639, endPoint y: 132, distance: 13.3
click at [652, 137] on link "show me" at bounding box center [636, 135] width 78 height 30
